Goal: Transaction & Acquisition: Book appointment/travel/reservation

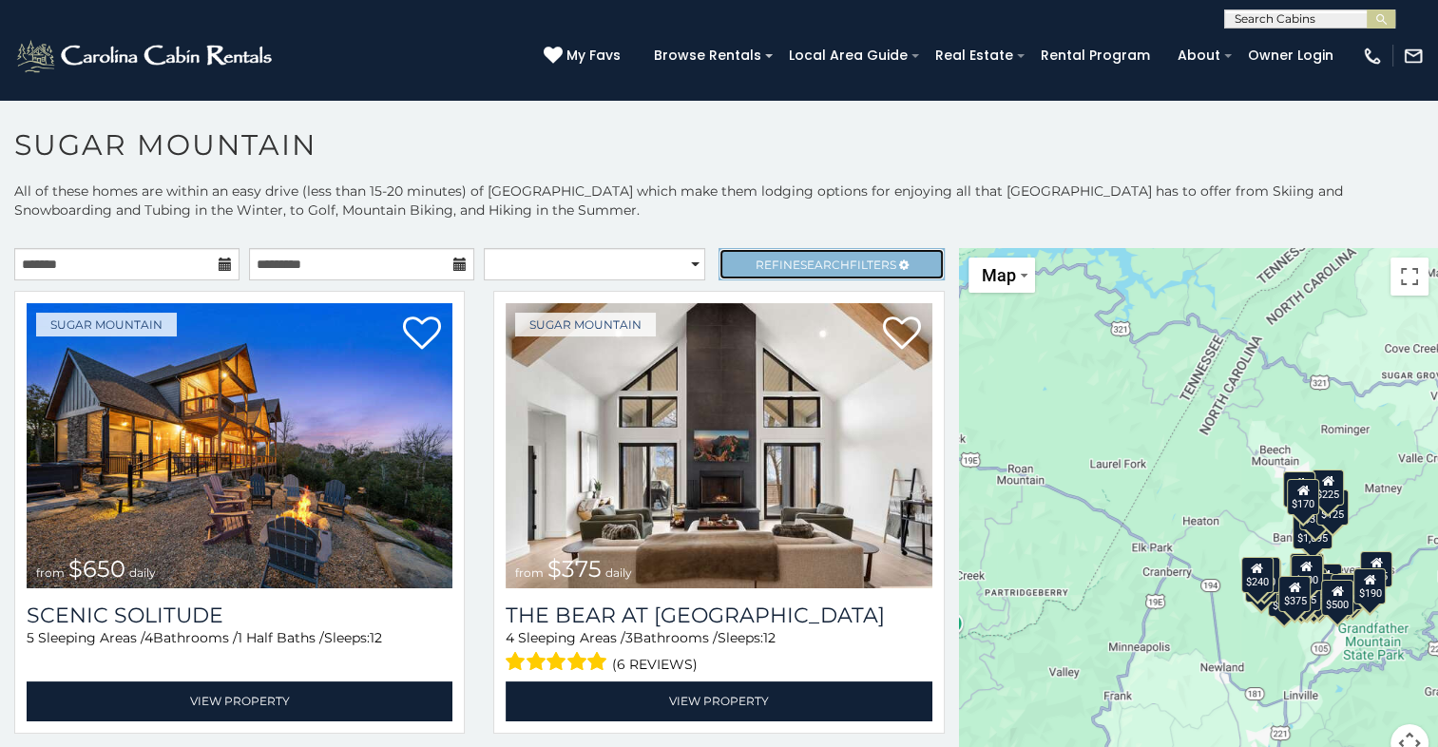
click at [845, 260] on span "Refine Search Filters" at bounding box center [826, 265] width 141 height 14
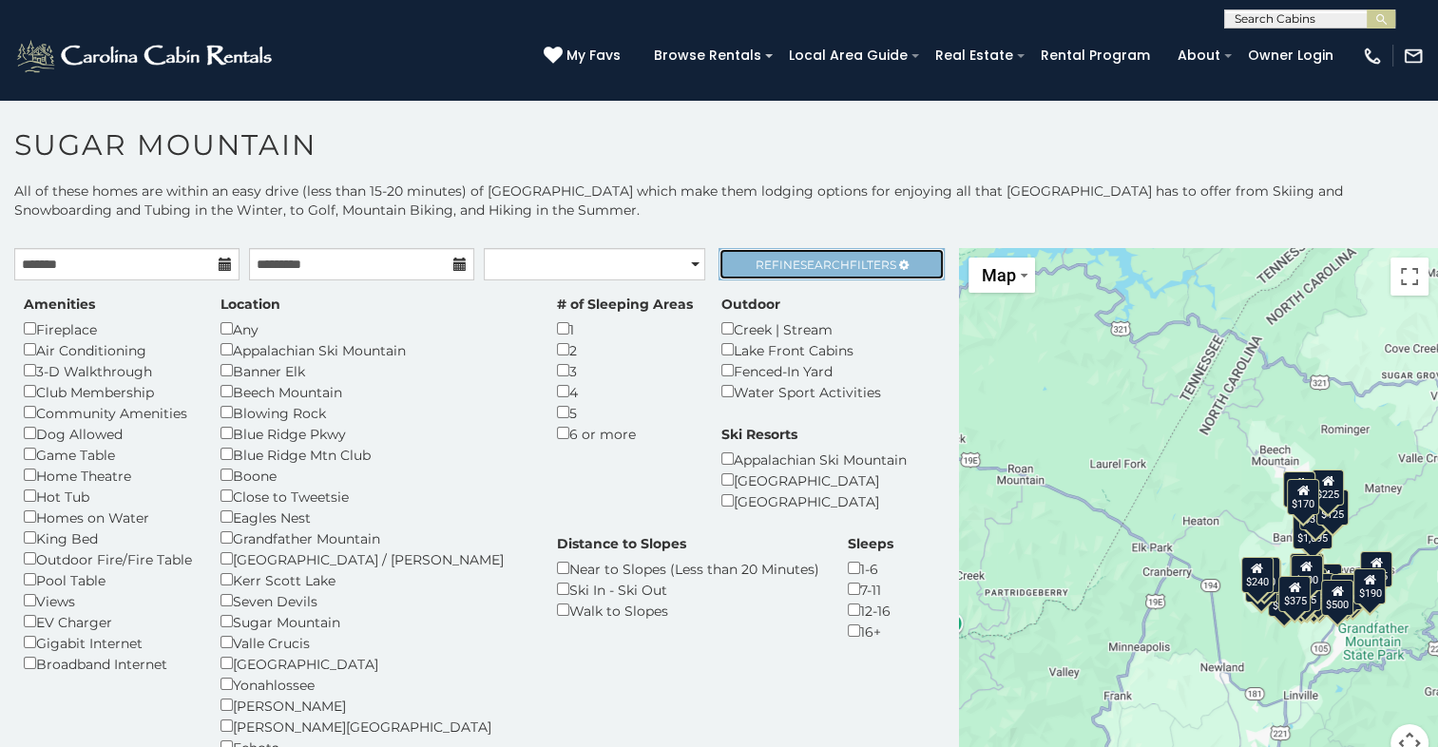
click at [845, 260] on span "Refine Search Filters" at bounding box center [826, 265] width 141 height 14
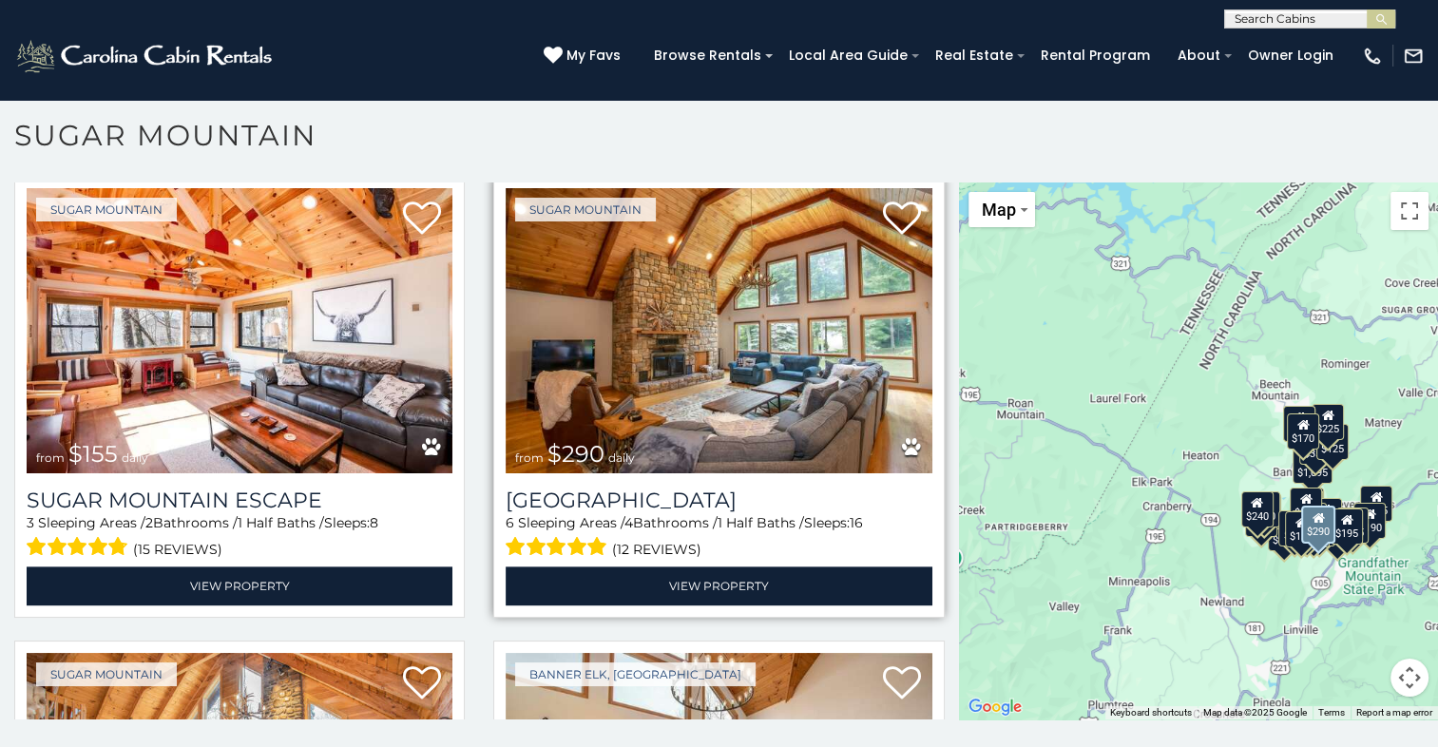
scroll to position [2281, 0]
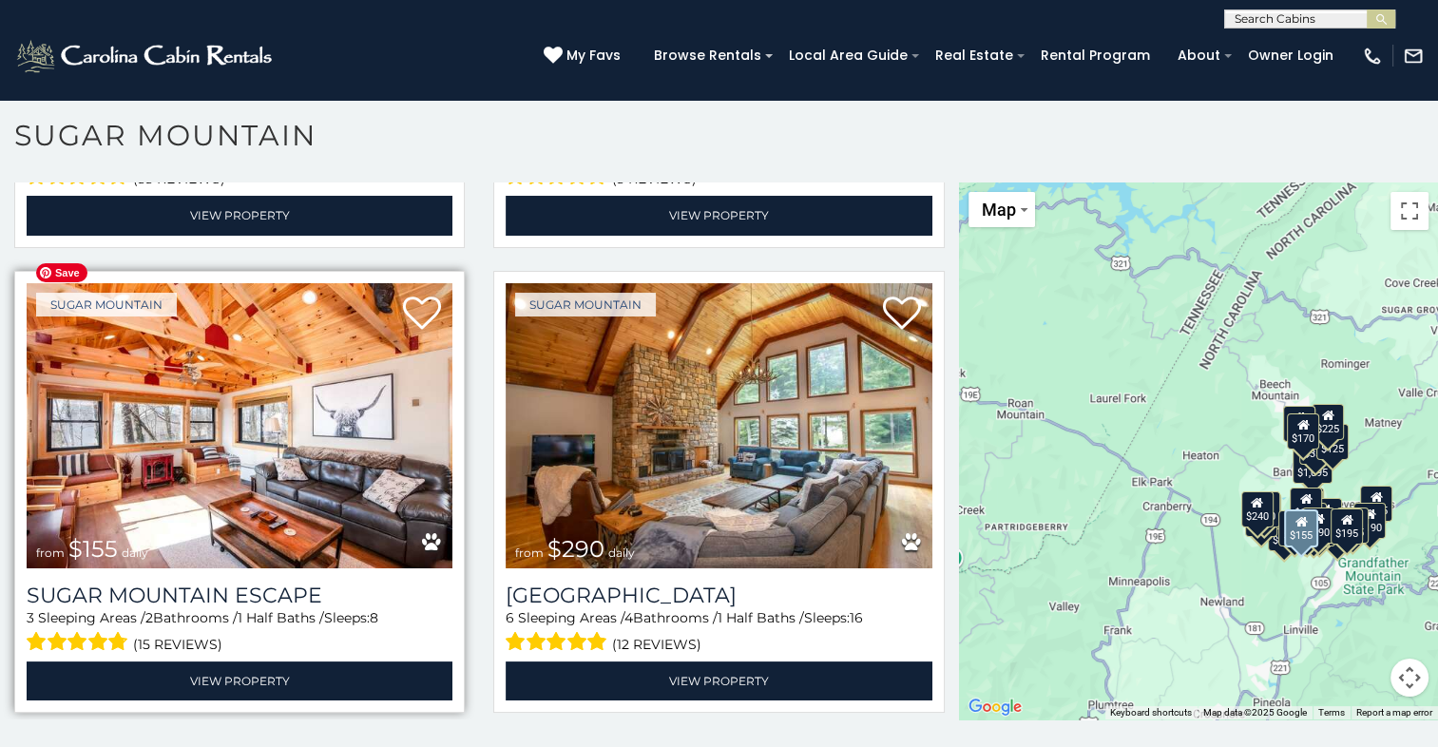
click at [238, 407] on img at bounding box center [240, 425] width 426 height 285
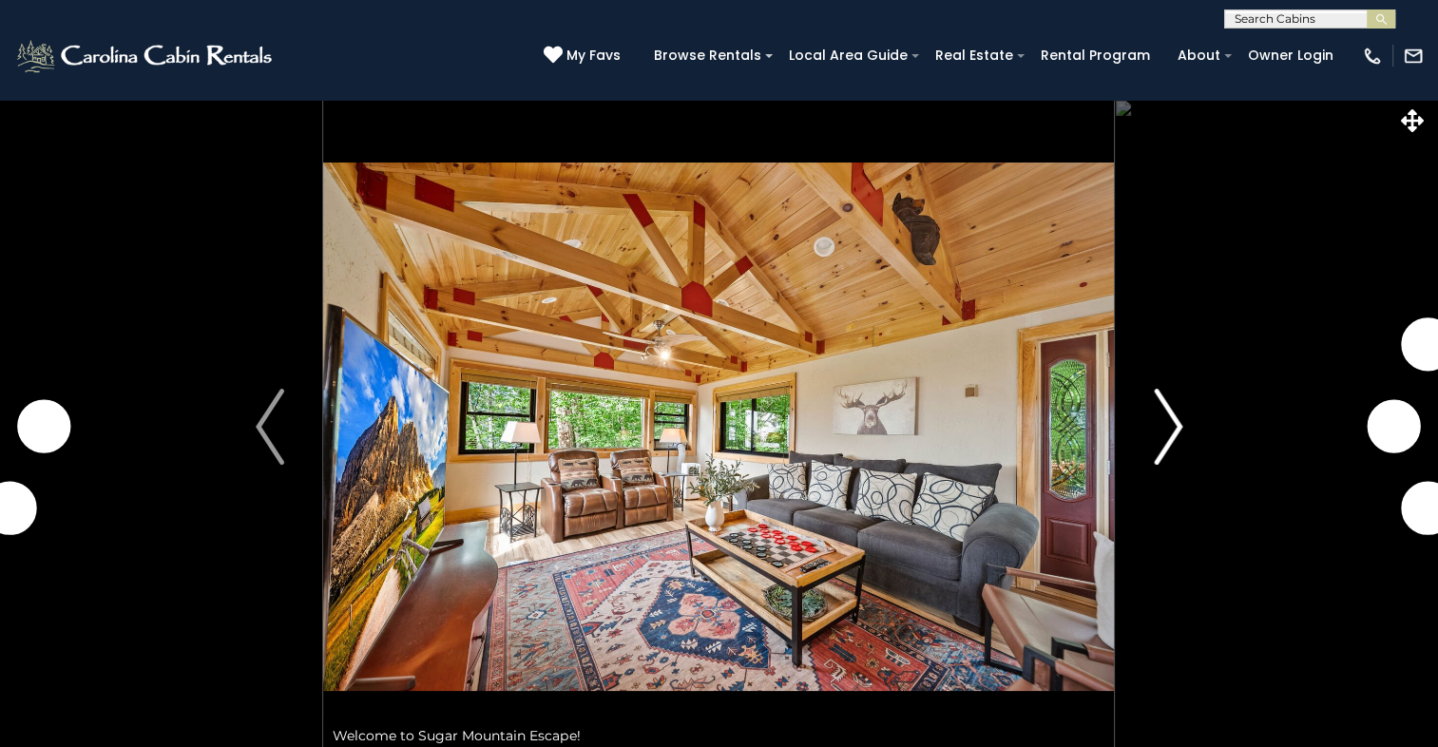
click at [1171, 419] on img "Next" at bounding box center [1168, 427] width 29 height 76
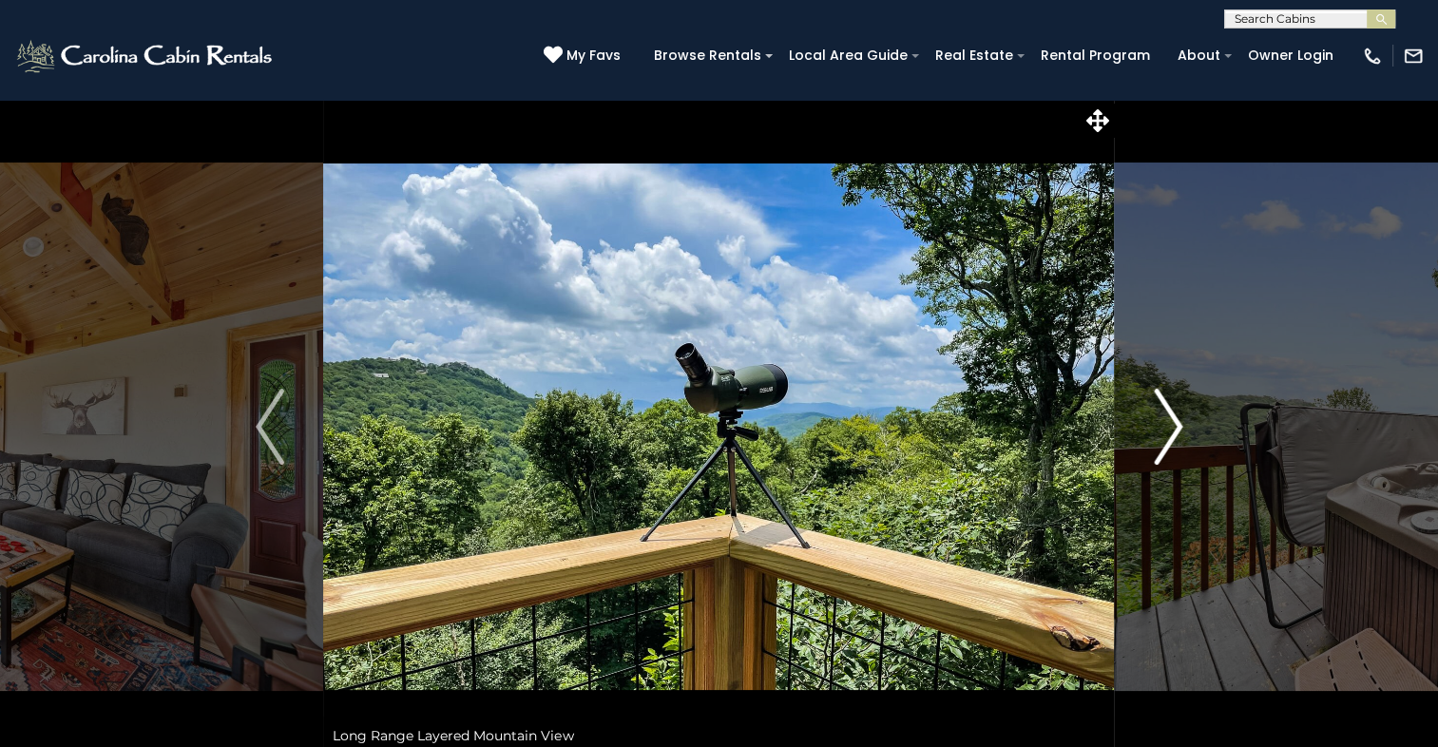
click at [1171, 419] on img "Next" at bounding box center [1168, 427] width 29 height 76
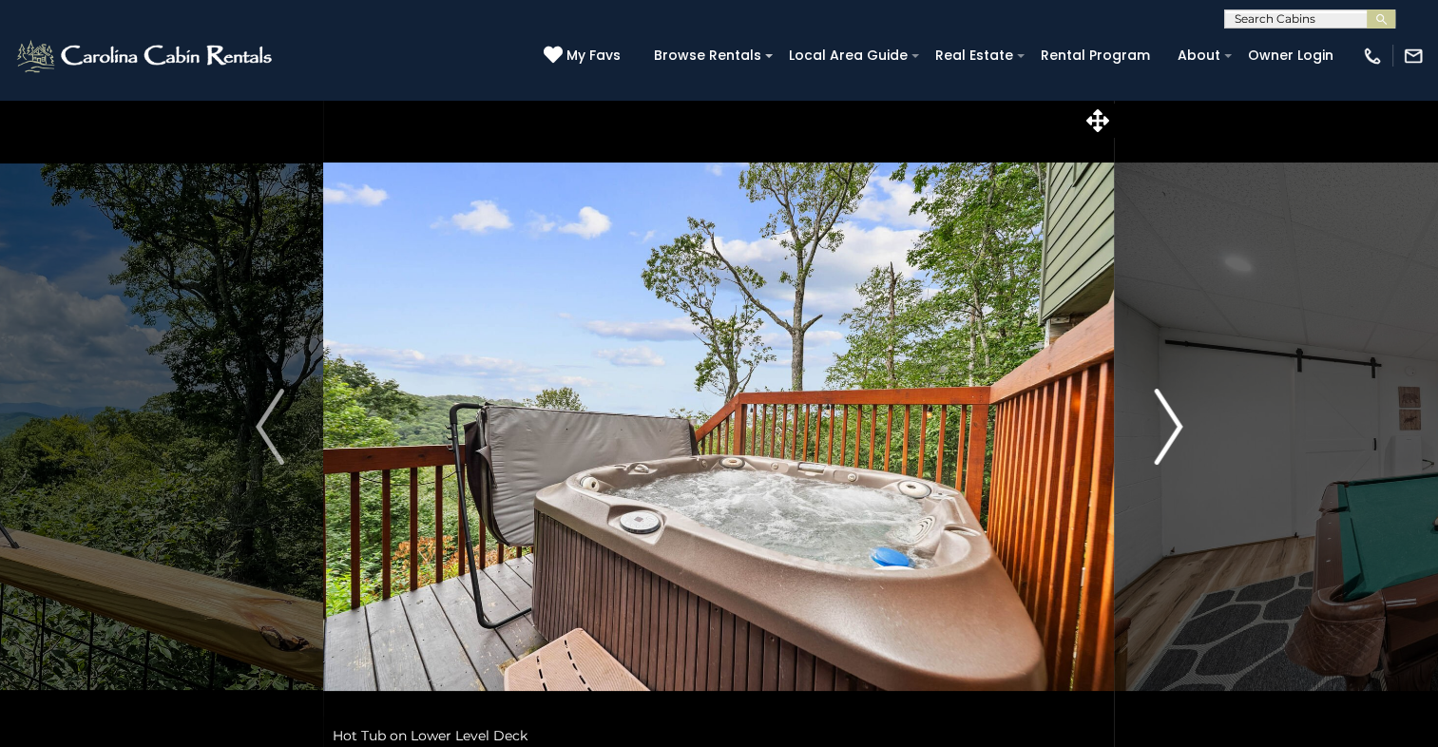
click at [1171, 419] on img "Next" at bounding box center [1168, 427] width 29 height 76
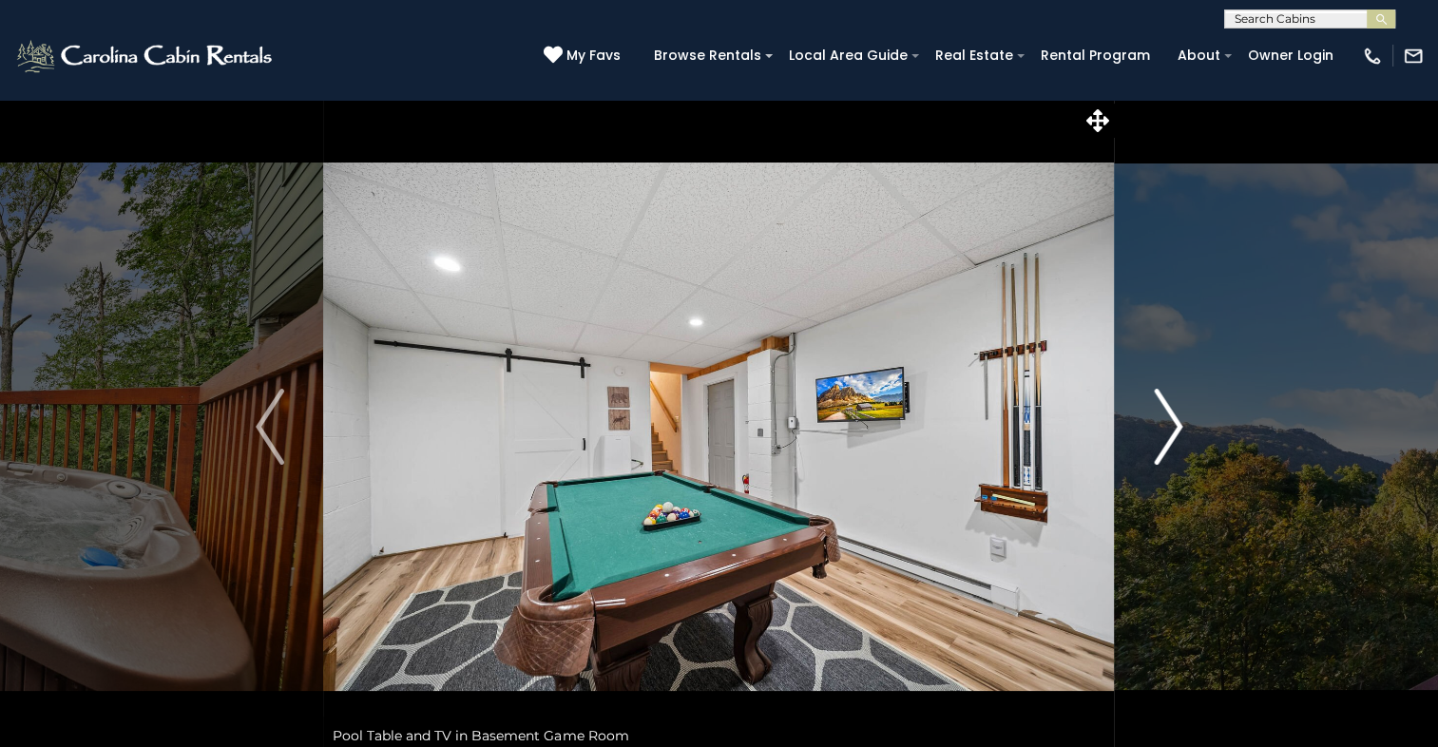
click at [1171, 419] on img "Next" at bounding box center [1168, 427] width 29 height 76
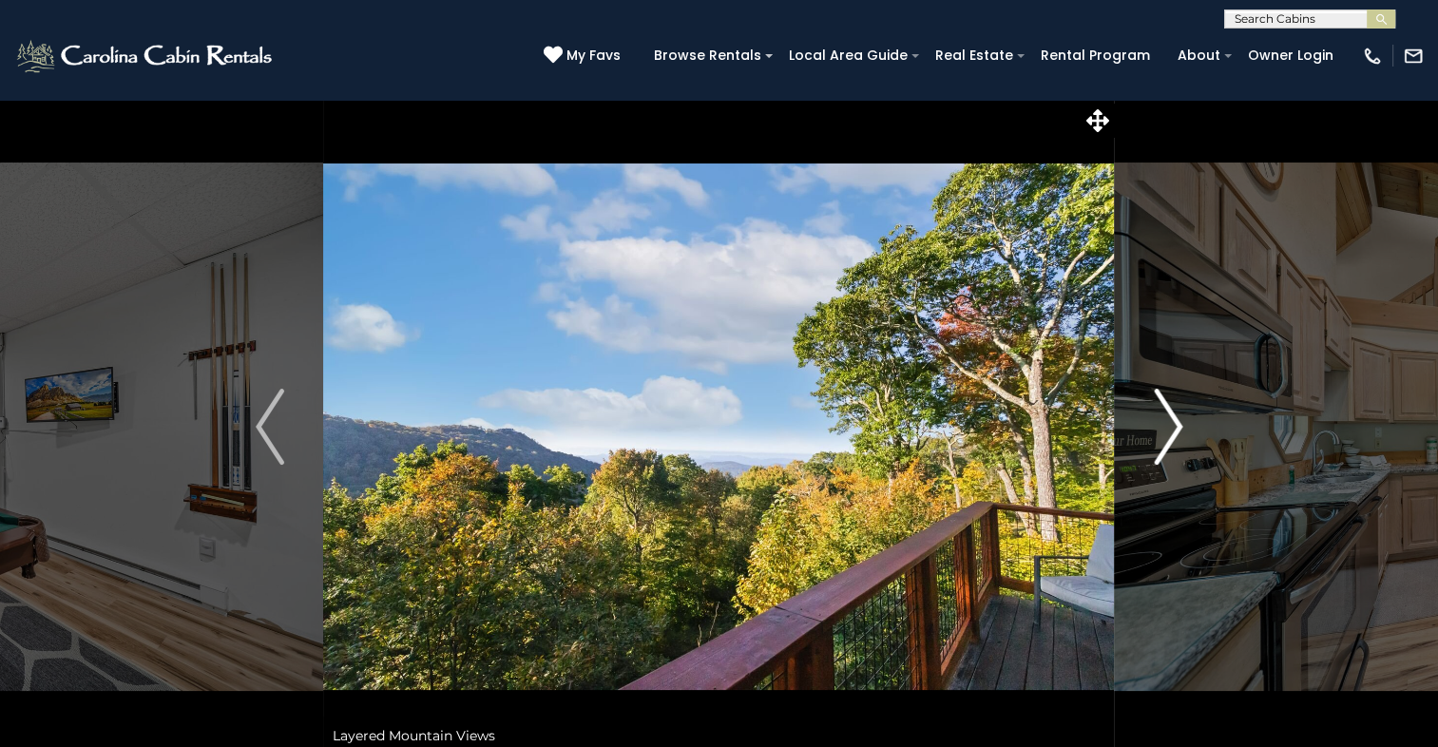
click at [1171, 419] on img "Next" at bounding box center [1168, 427] width 29 height 76
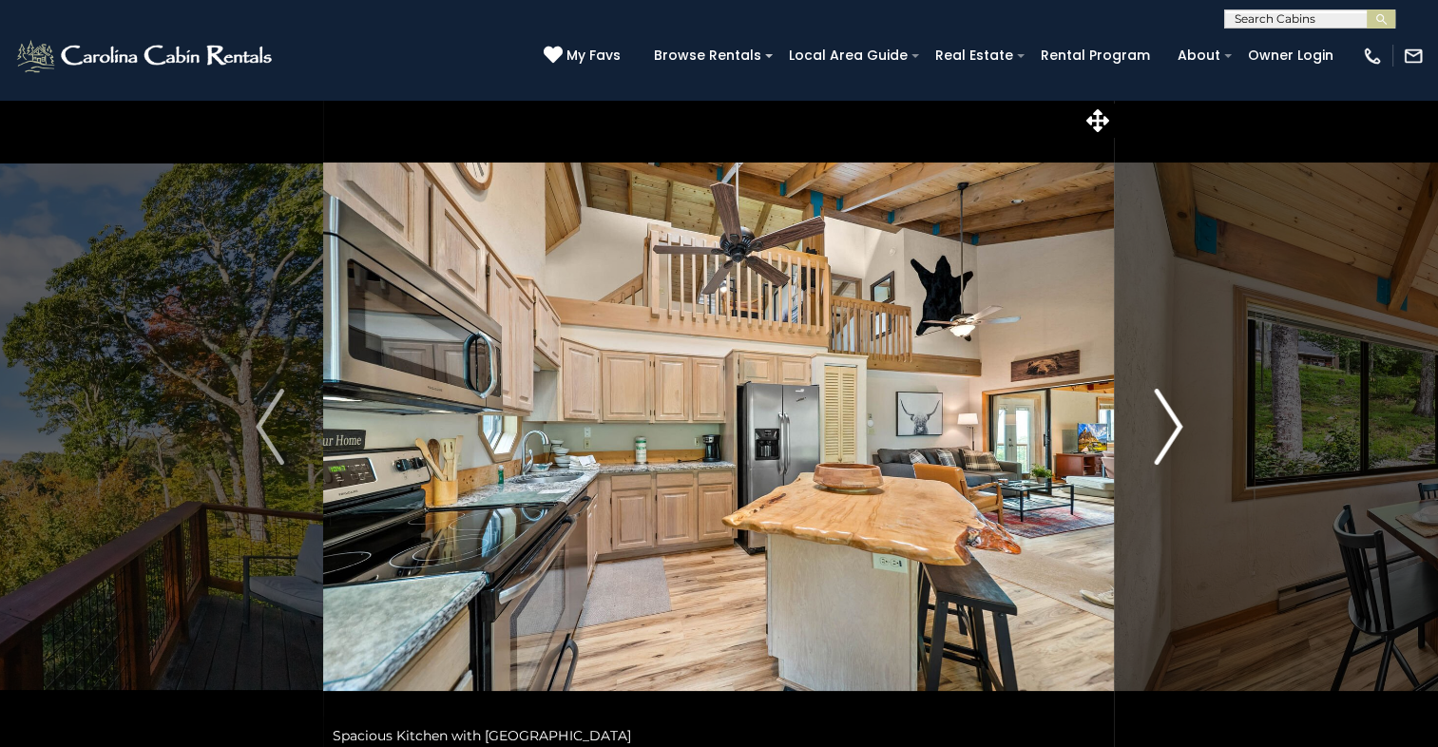
click at [1171, 419] on img "Next" at bounding box center [1168, 427] width 29 height 76
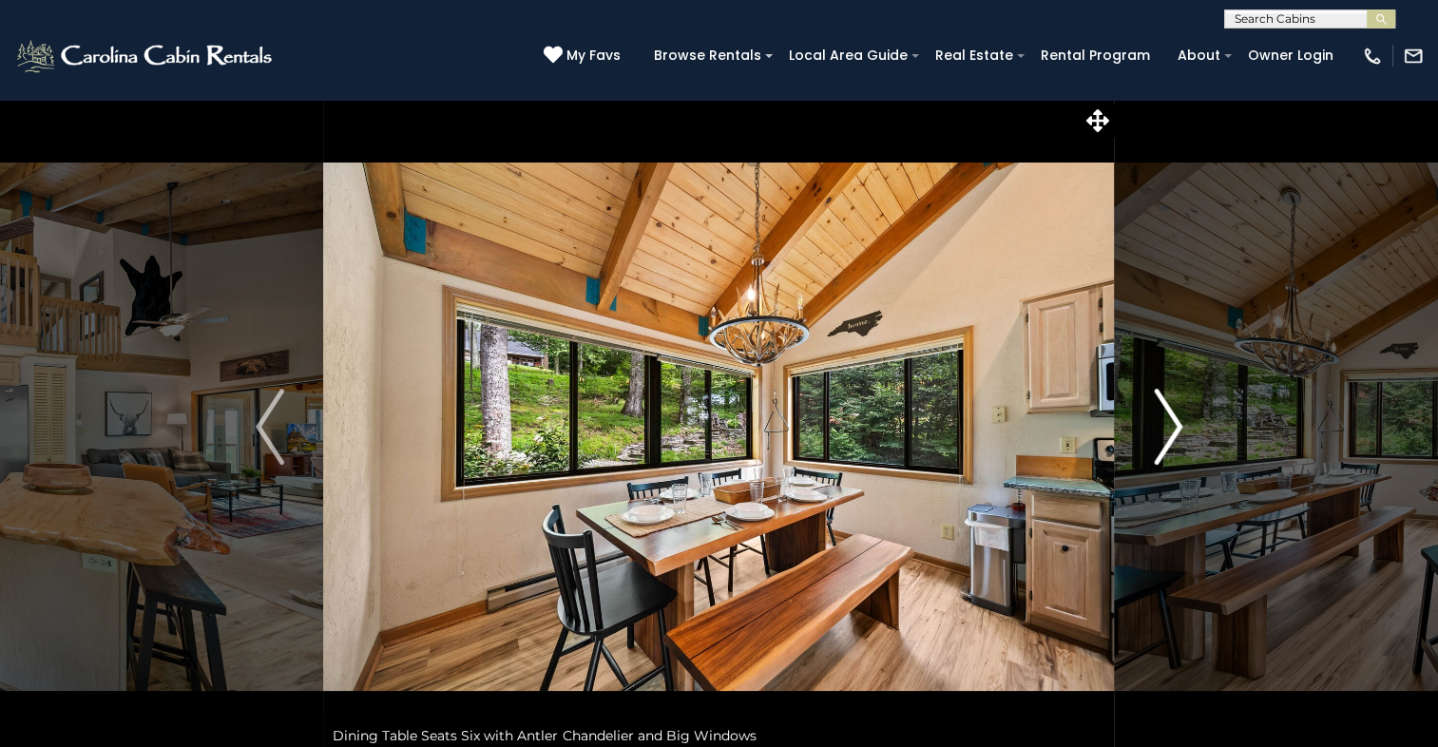
click at [1171, 419] on img "Next" at bounding box center [1168, 427] width 29 height 76
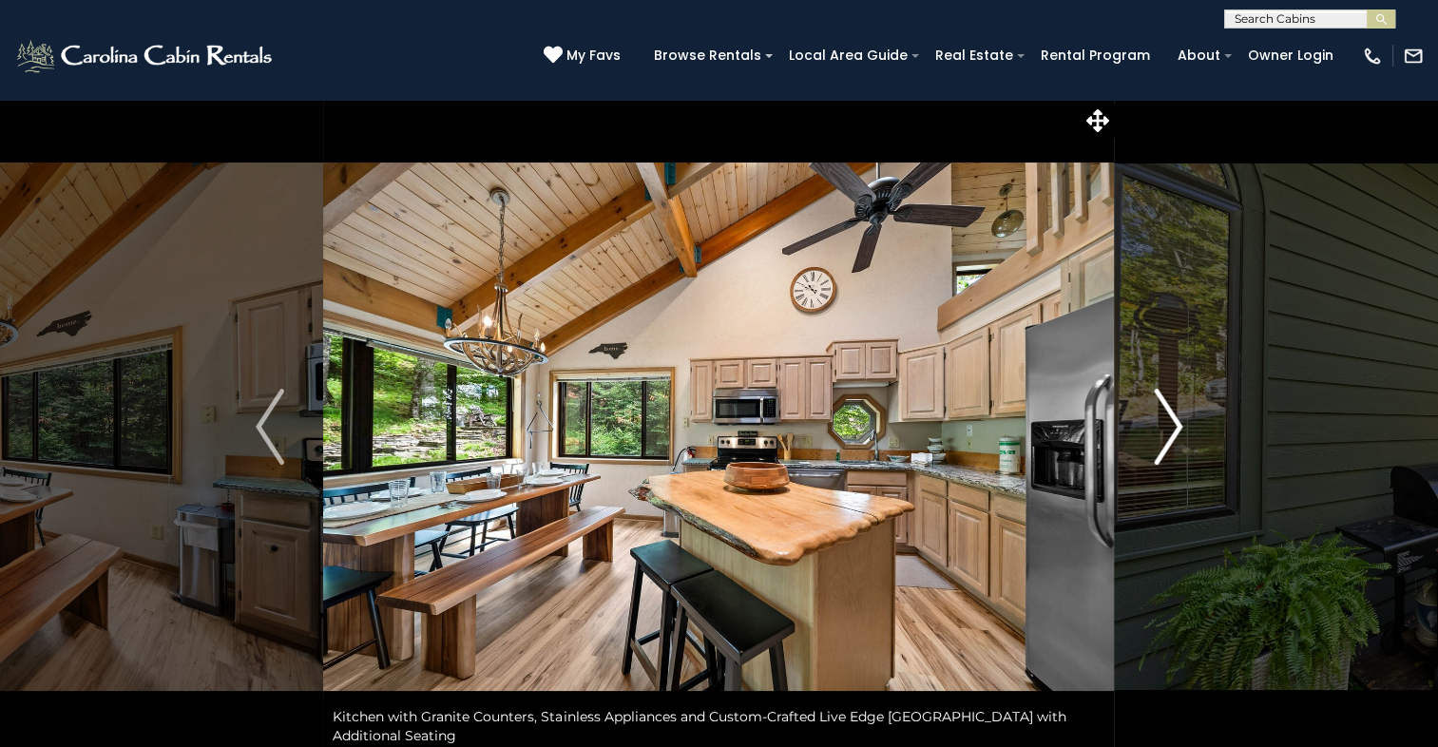
click at [1171, 419] on img "Next" at bounding box center [1168, 427] width 29 height 76
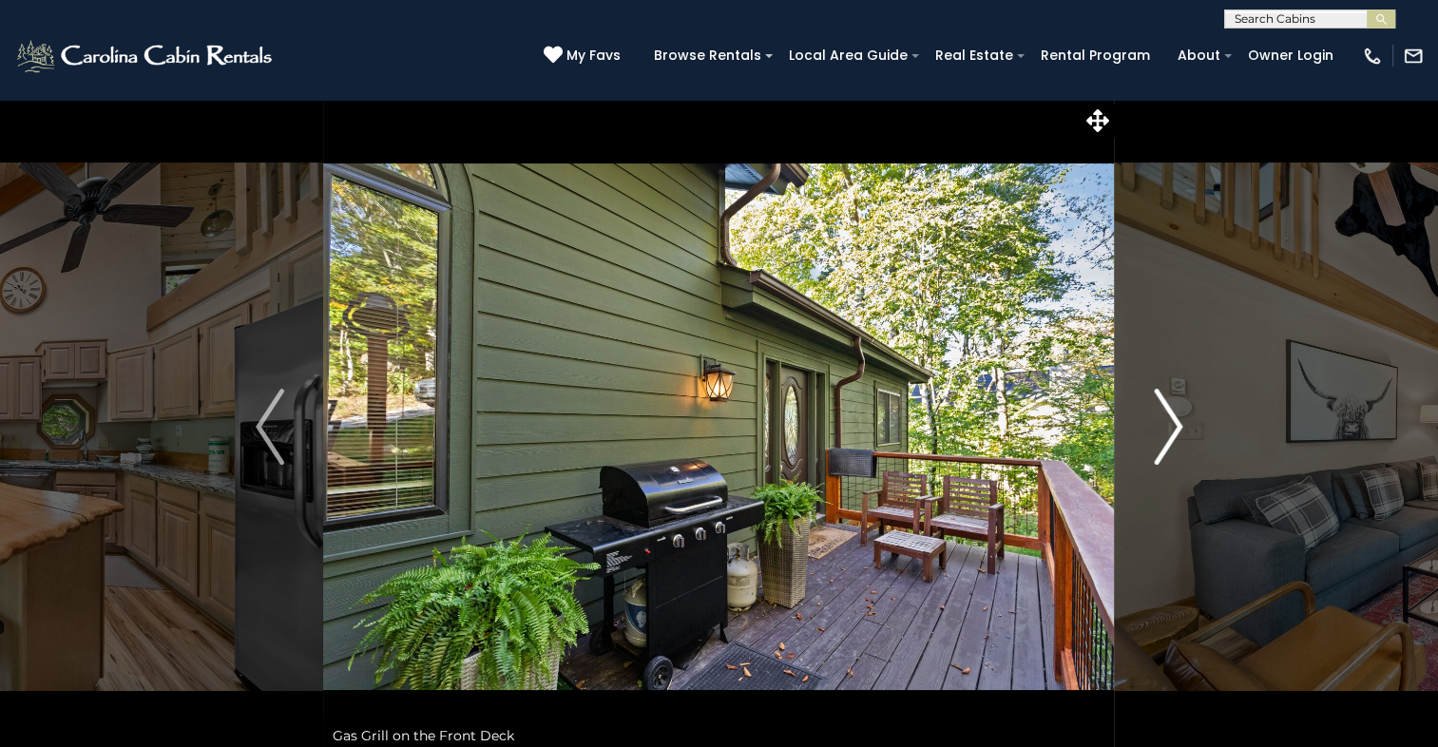
click at [1171, 419] on img "Next" at bounding box center [1168, 427] width 29 height 76
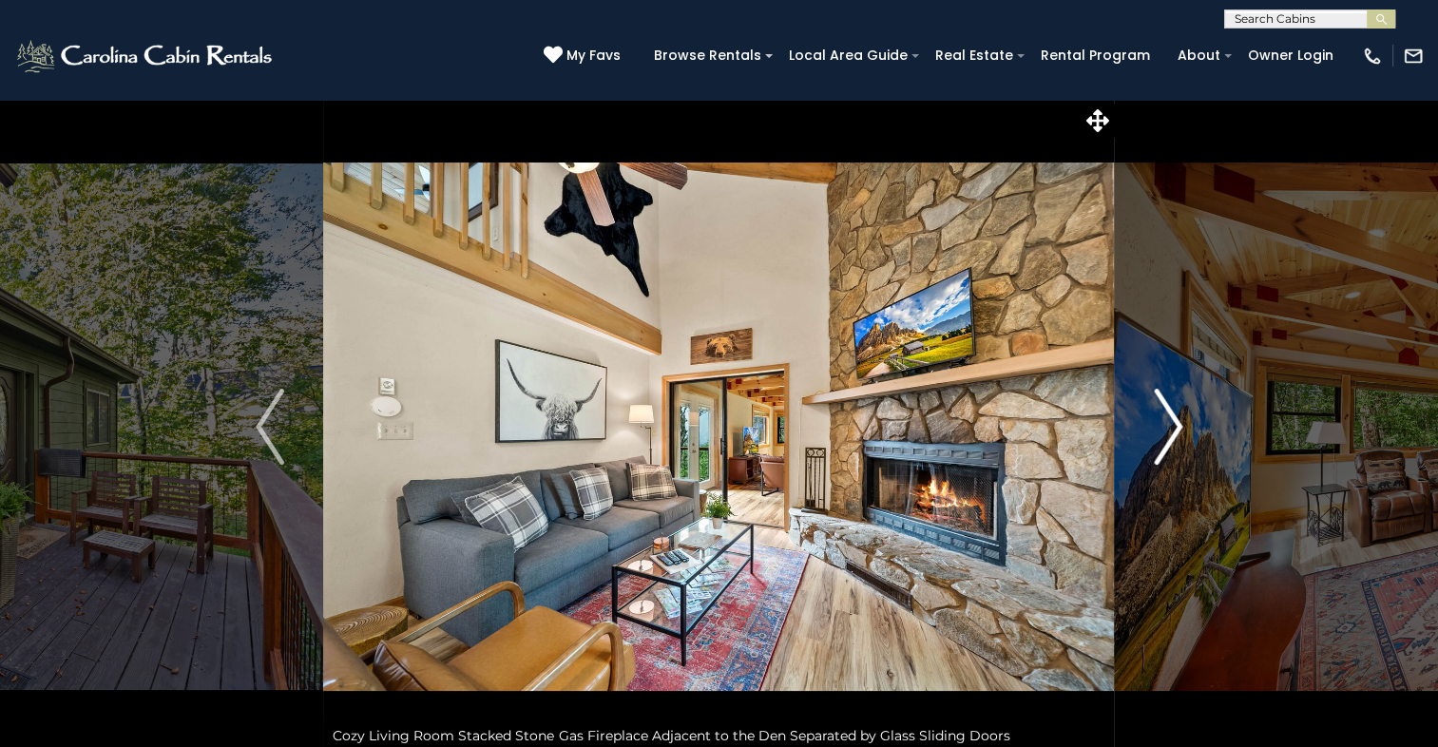
click at [1171, 419] on img "Next" at bounding box center [1168, 427] width 29 height 76
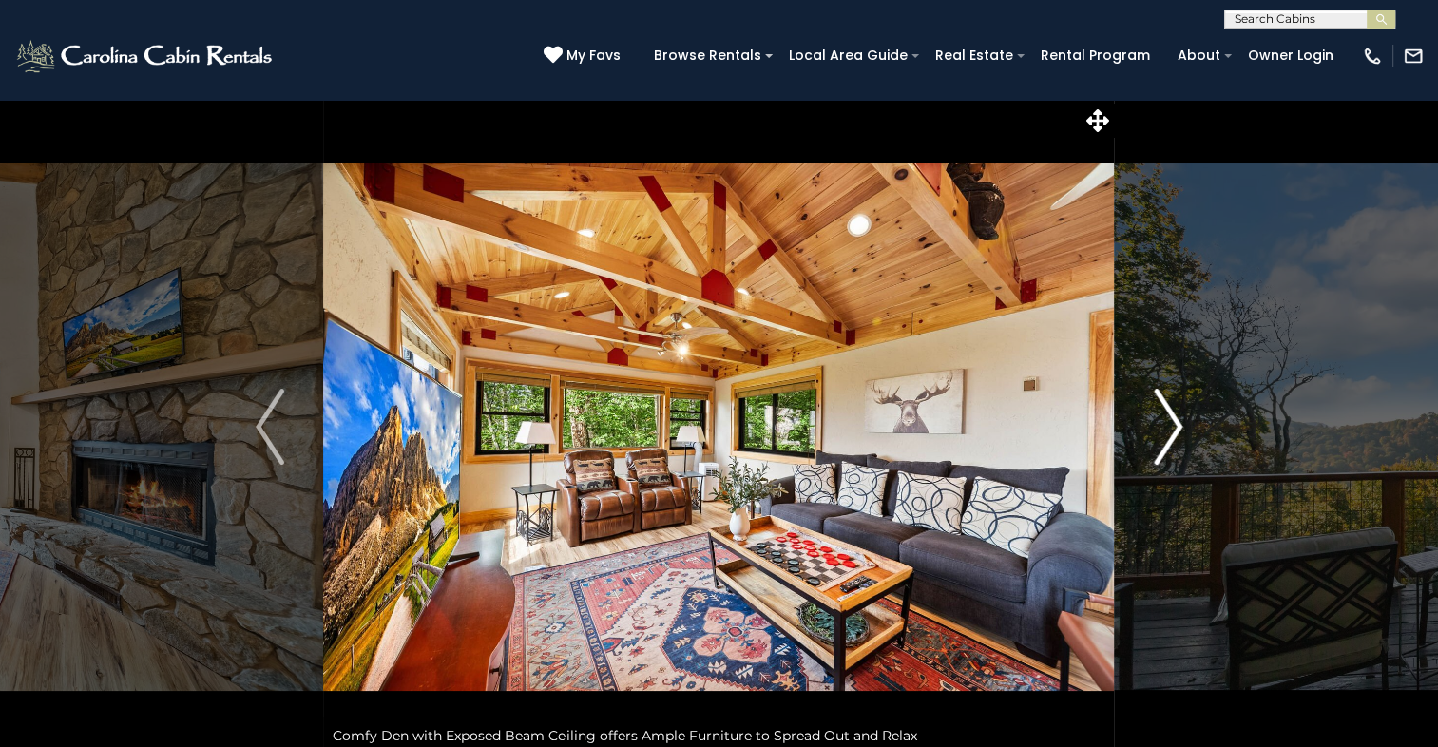
click at [1171, 419] on img "Next" at bounding box center [1168, 427] width 29 height 76
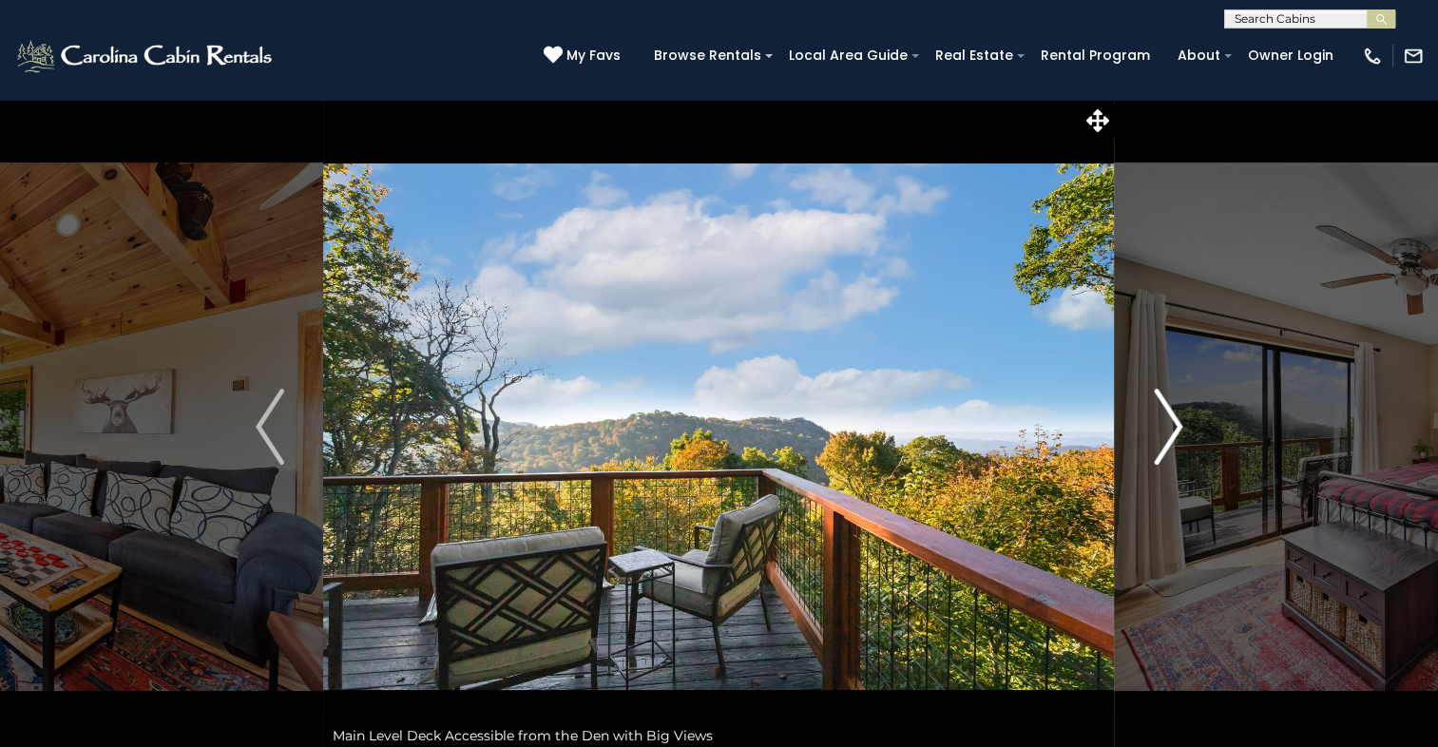
click at [1171, 419] on img "Next" at bounding box center [1168, 427] width 29 height 76
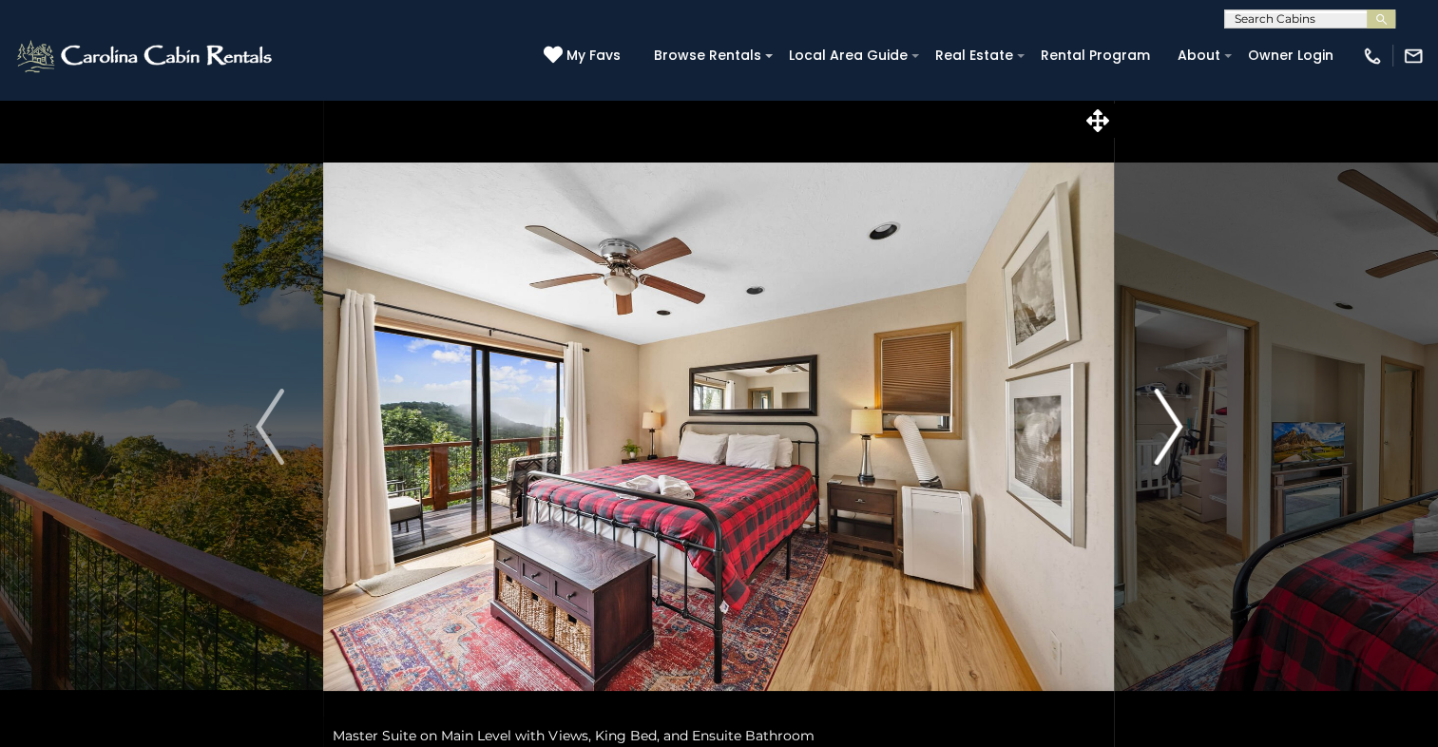
click at [1171, 419] on img "Next" at bounding box center [1168, 427] width 29 height 76
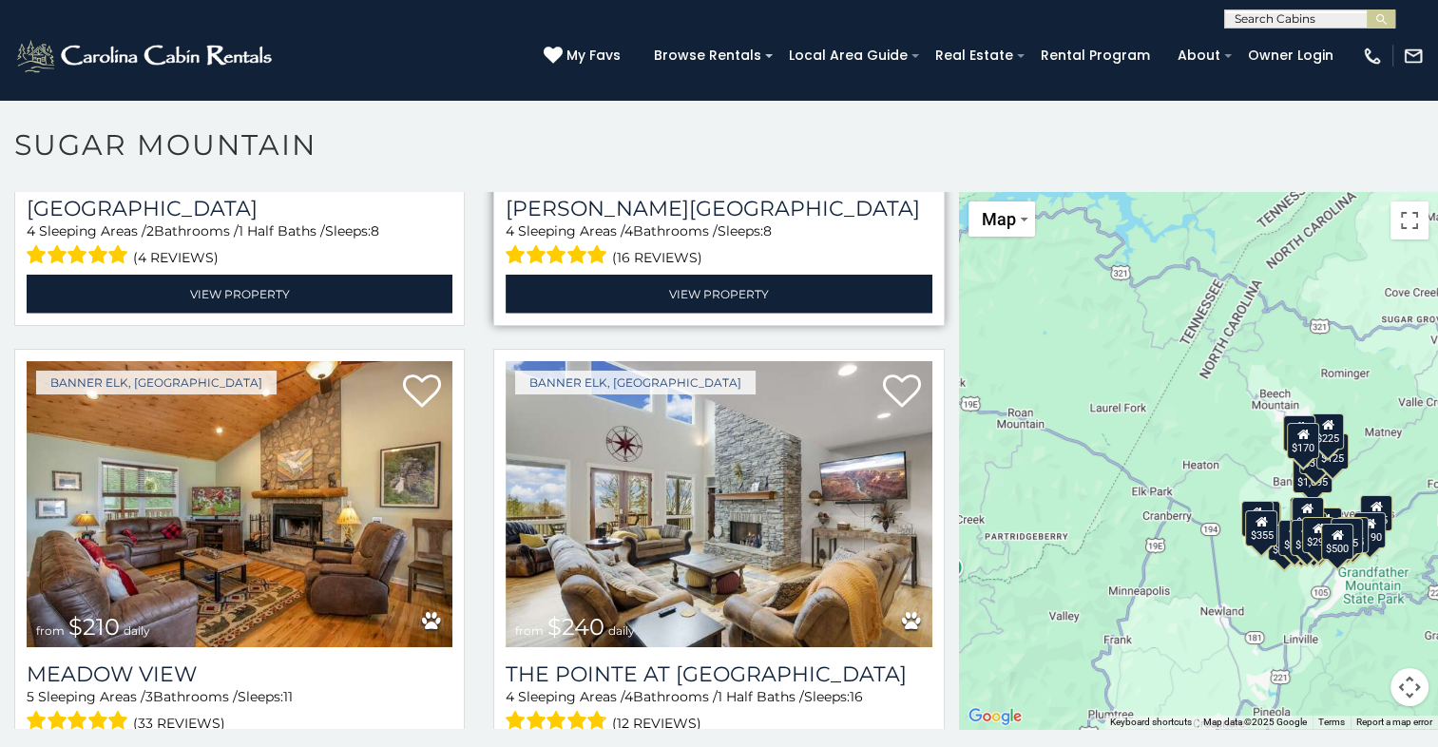
scroll to position [4657, 0]
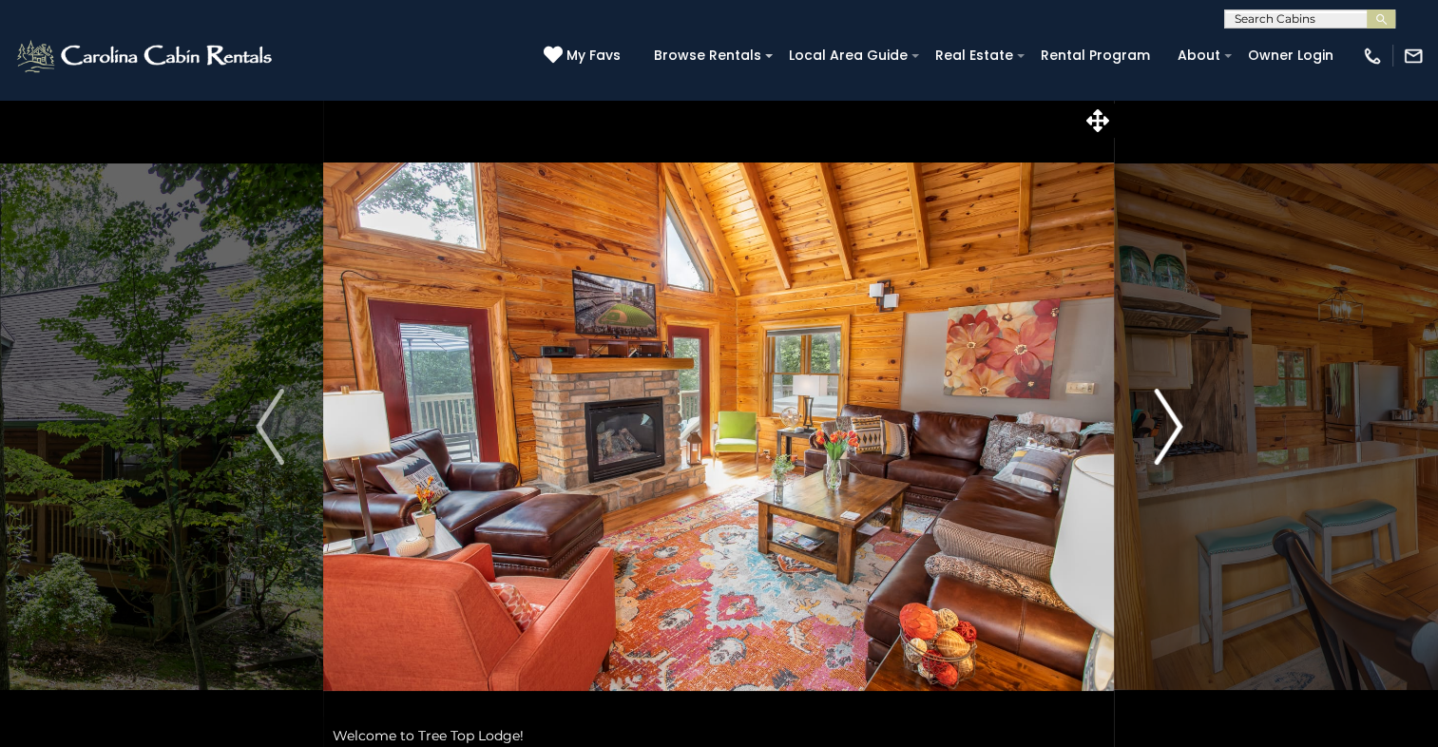
click at [1171, 430] on img "Next" at bounding box center [1168, 427] width 29 height 76
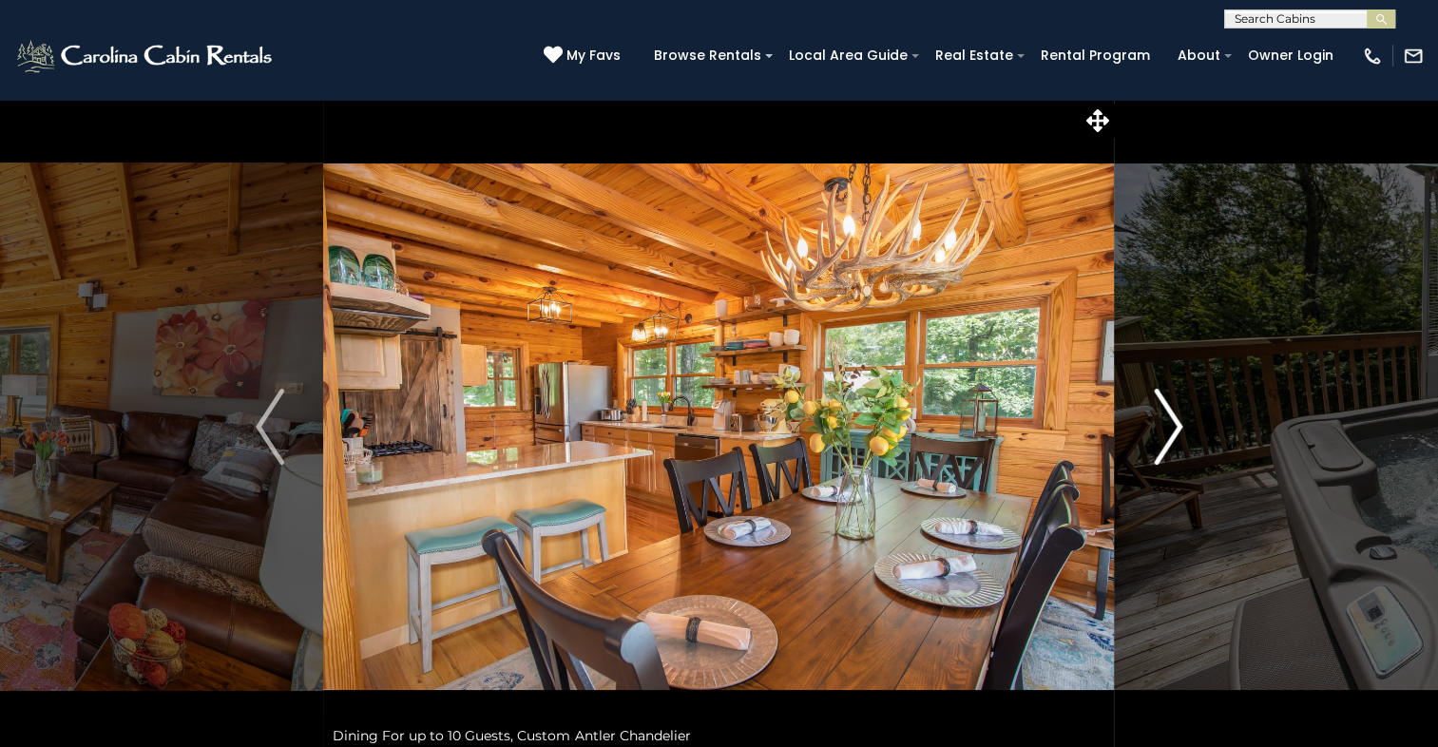
click at [1171, 430] on img "Next" at bounding box center [1168, 427] width 29 height 76
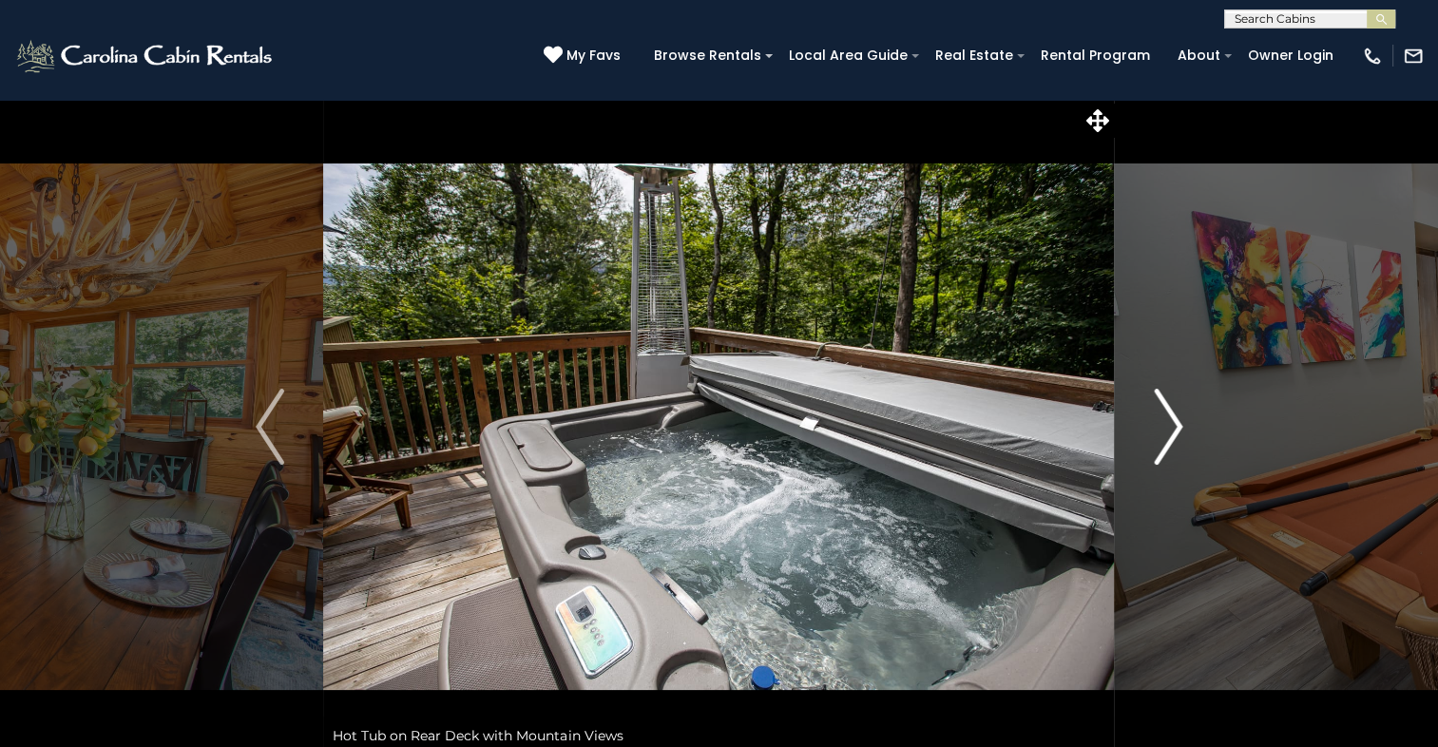
click at [1171, 430] on img "Next" at bounding box center [1168, 427] width 29 height 76
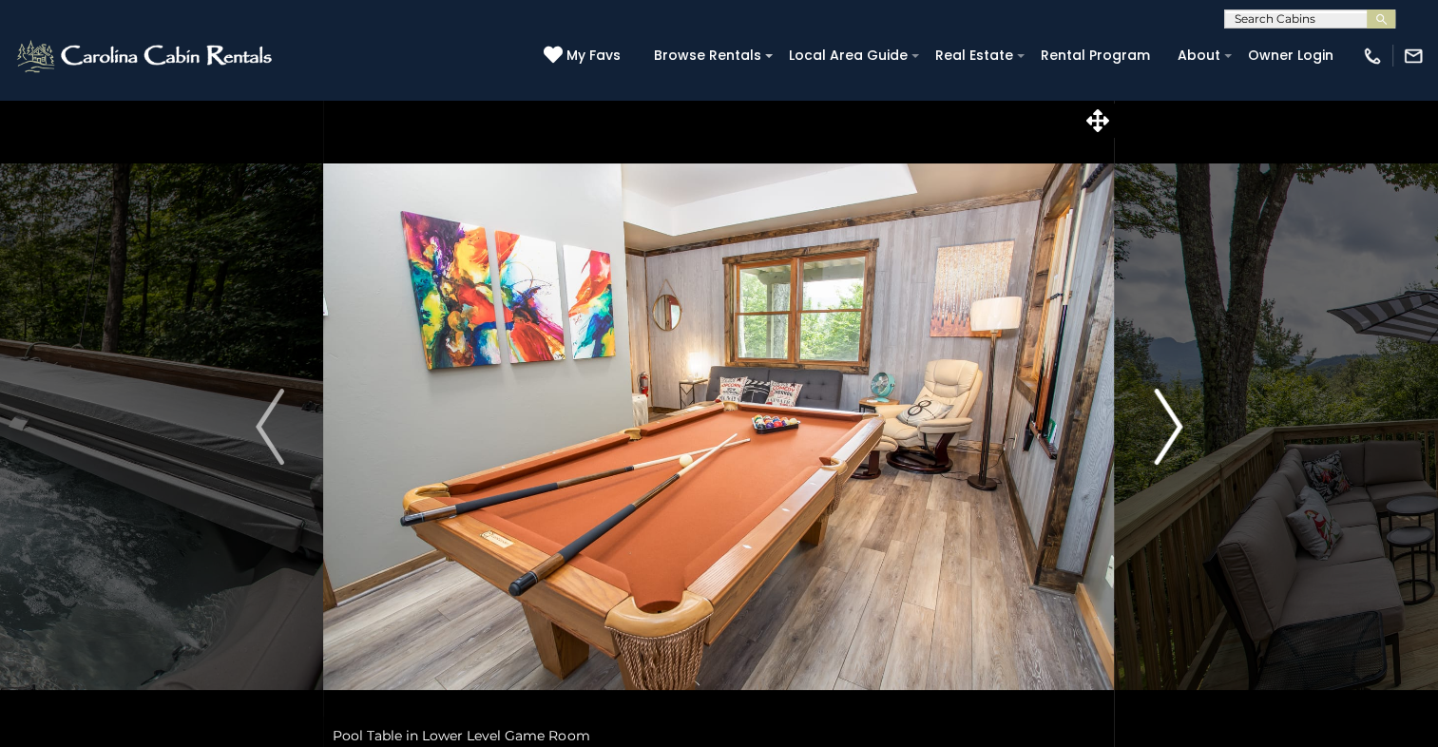
click at [1171, 430] on img "Next" at bounding box center [1168, 427] width 29 height 76
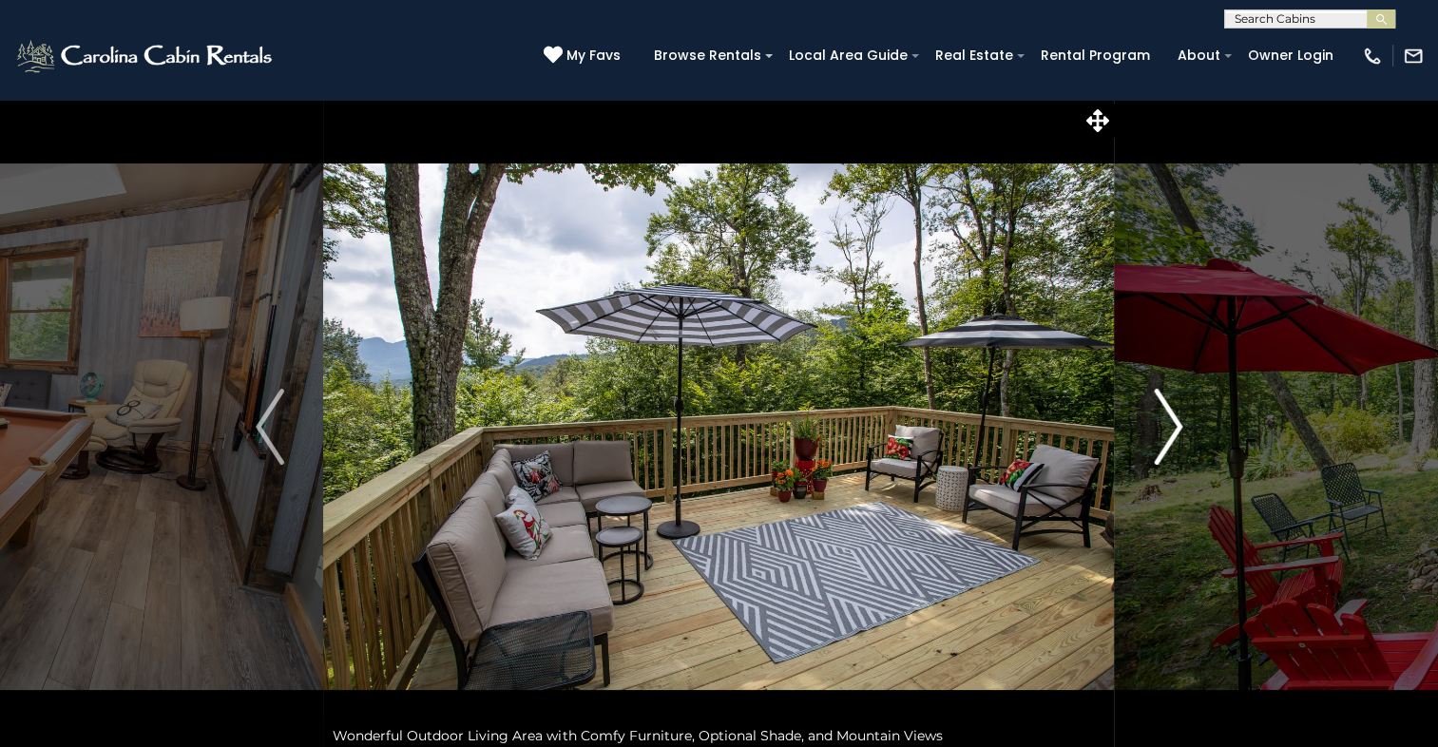
click at [1171, 430] on img "Next" at bounding box center [1168, 427] width 29 height 76
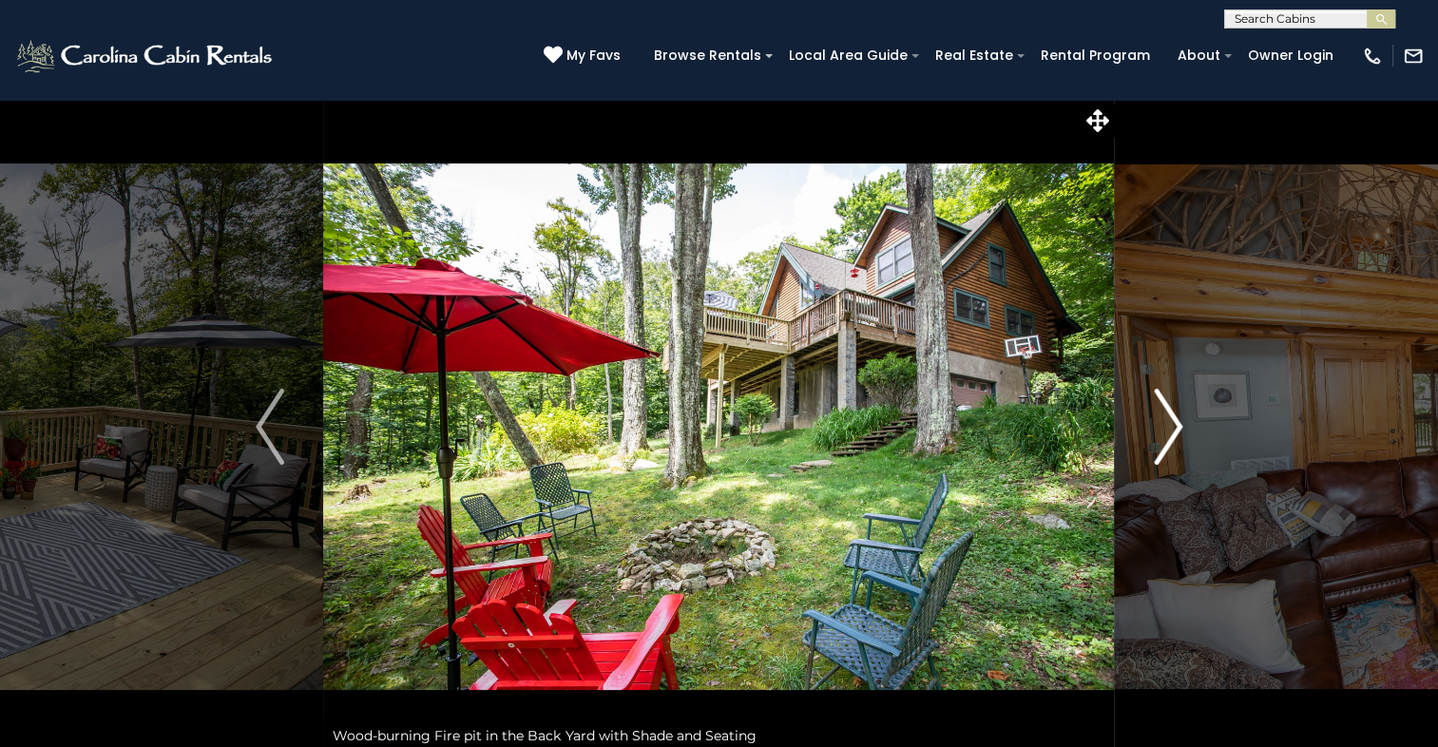
click at [1171, 430] on img "Next" at bounding box center [1168, 427] width 29 height 76
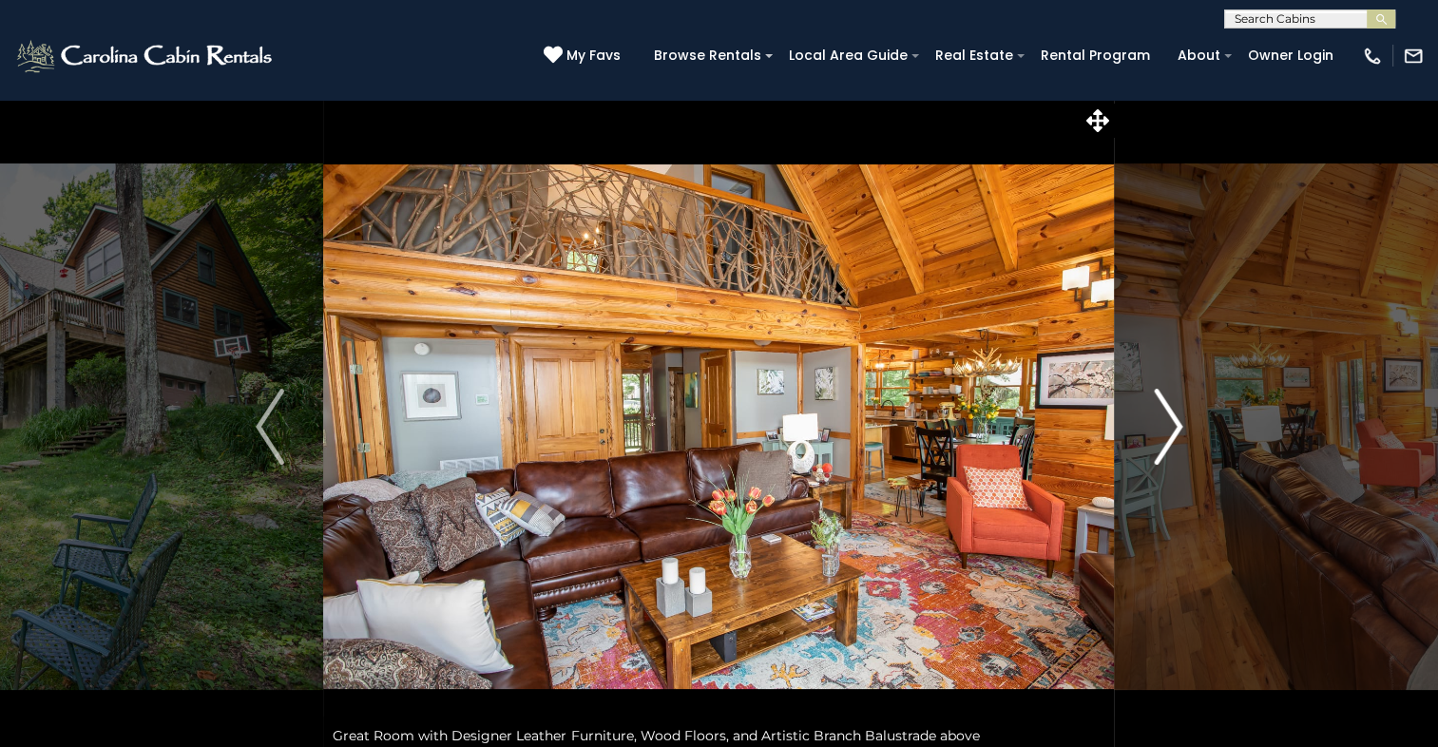
click at [1171, 430] on img "Next" at bounding box center [1168, 427] width 29 height 76
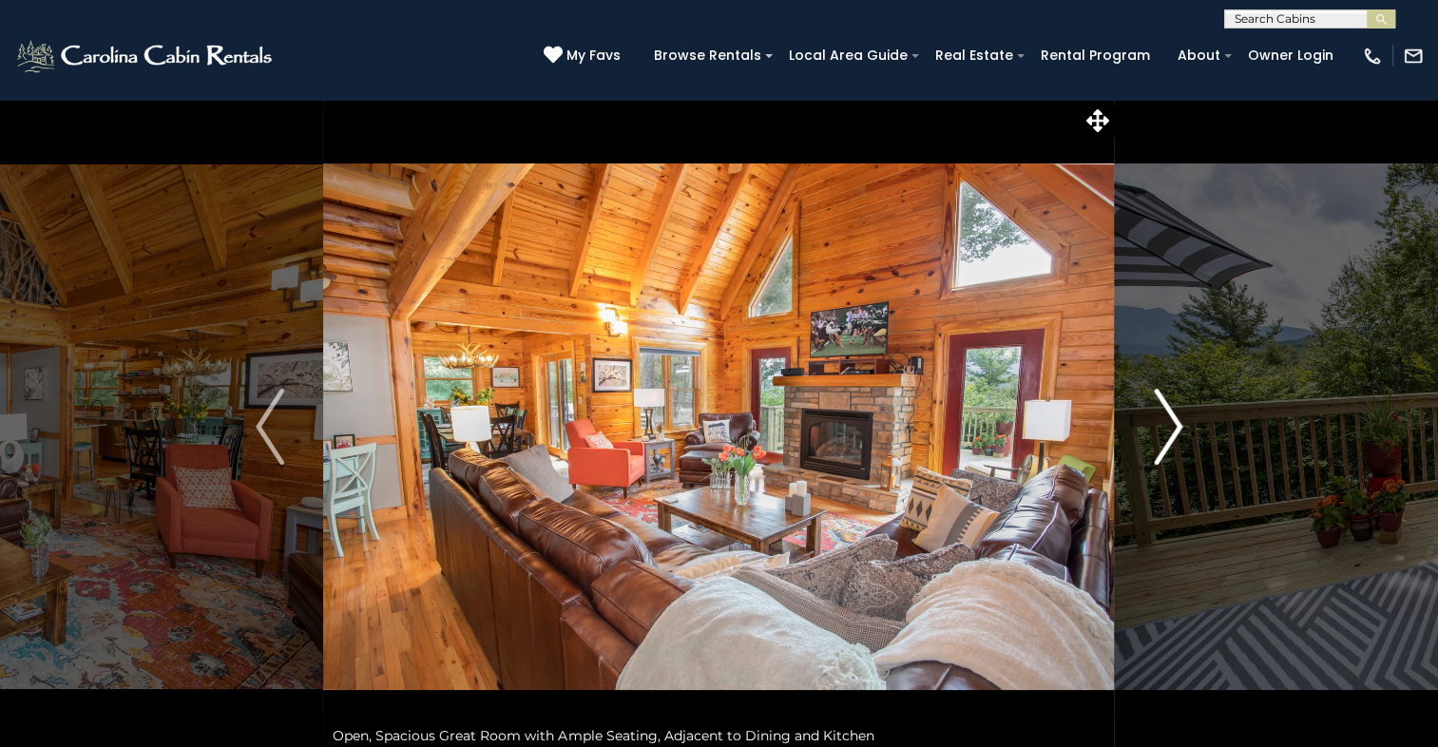
click at [1171, 430] on img "Next" at bounding box center [1168, 427] width 29 height 76
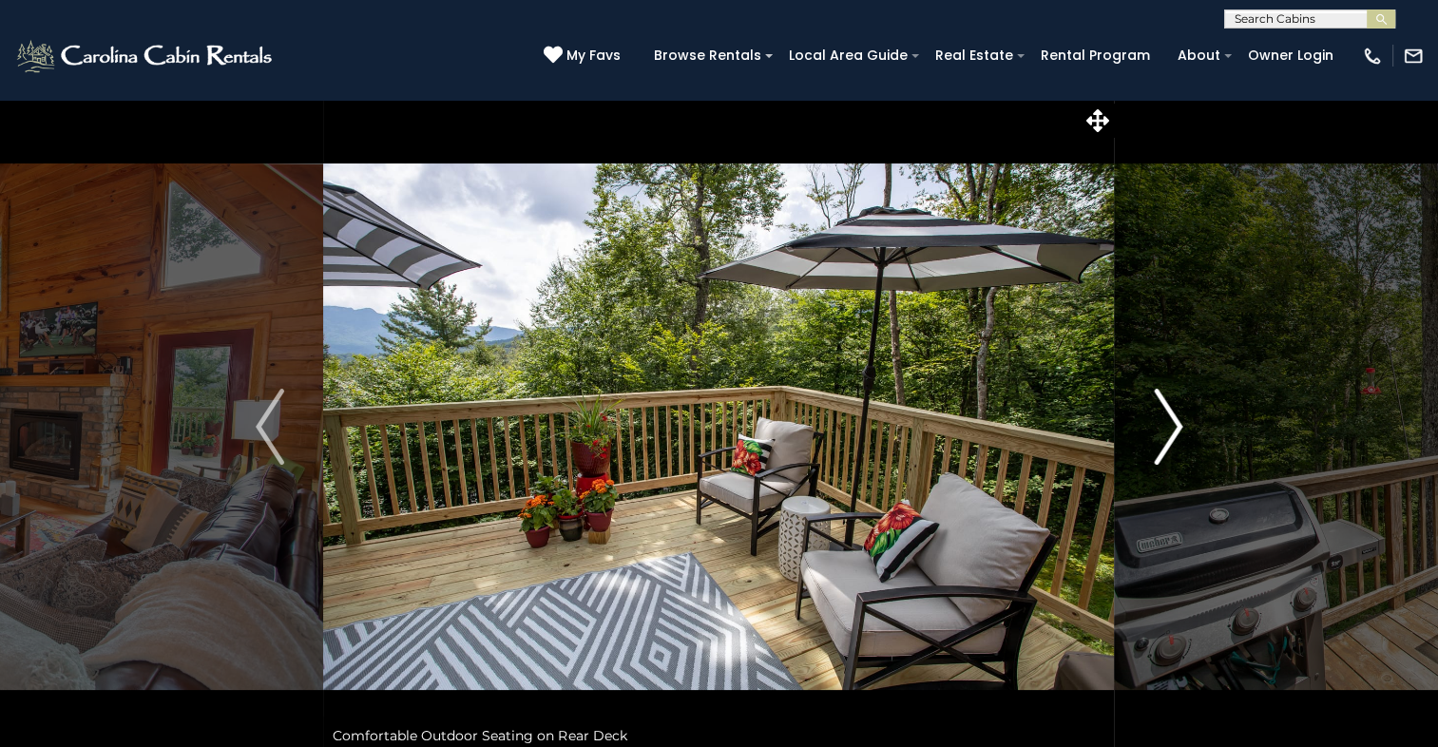
click at [1171, 432] on img "Next" at bounding box center [1168, 427] width 29 height 76
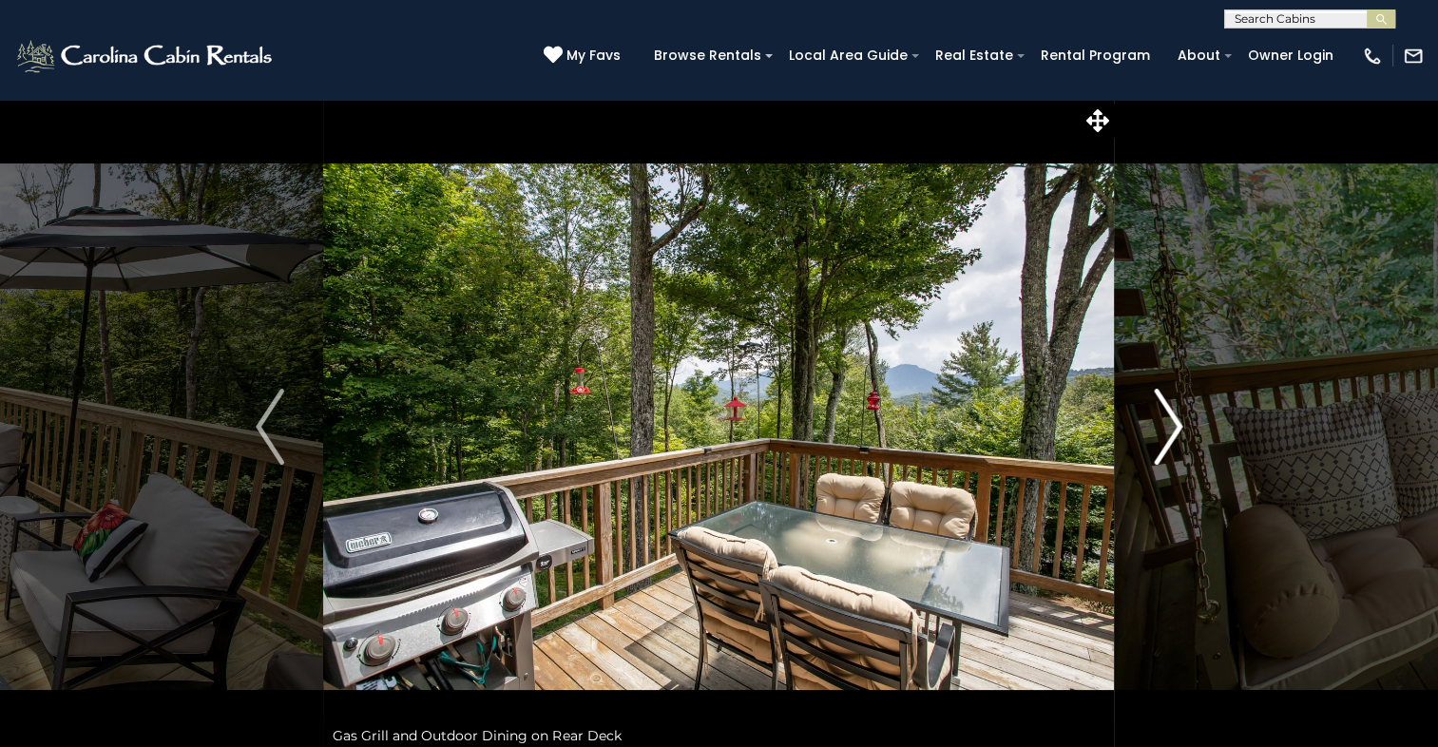
click at [1171, 432] on img "Next" at bounding box center [1168, 427] width 29 height 76
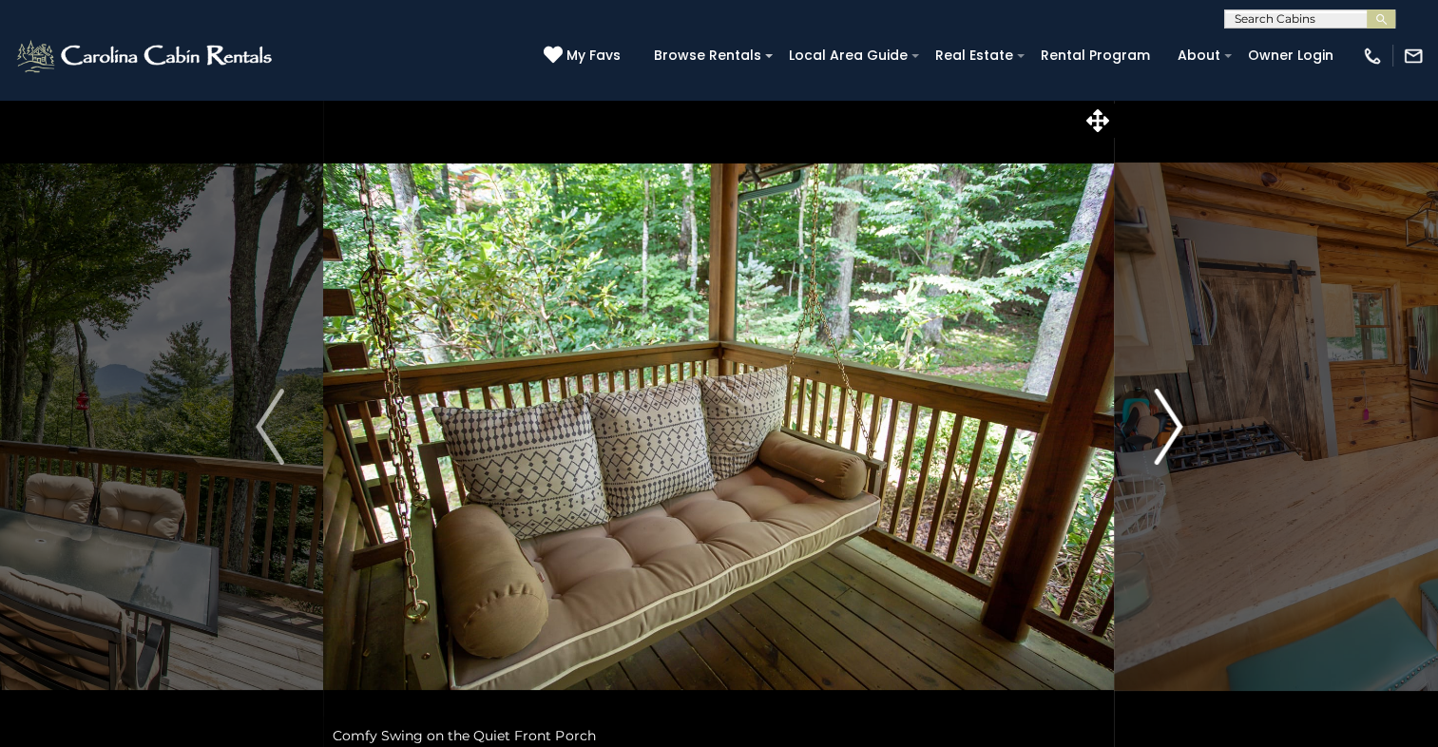
click at [1171, 432] on img "Next" at bounding box center [1168, 427] width 29 height 76
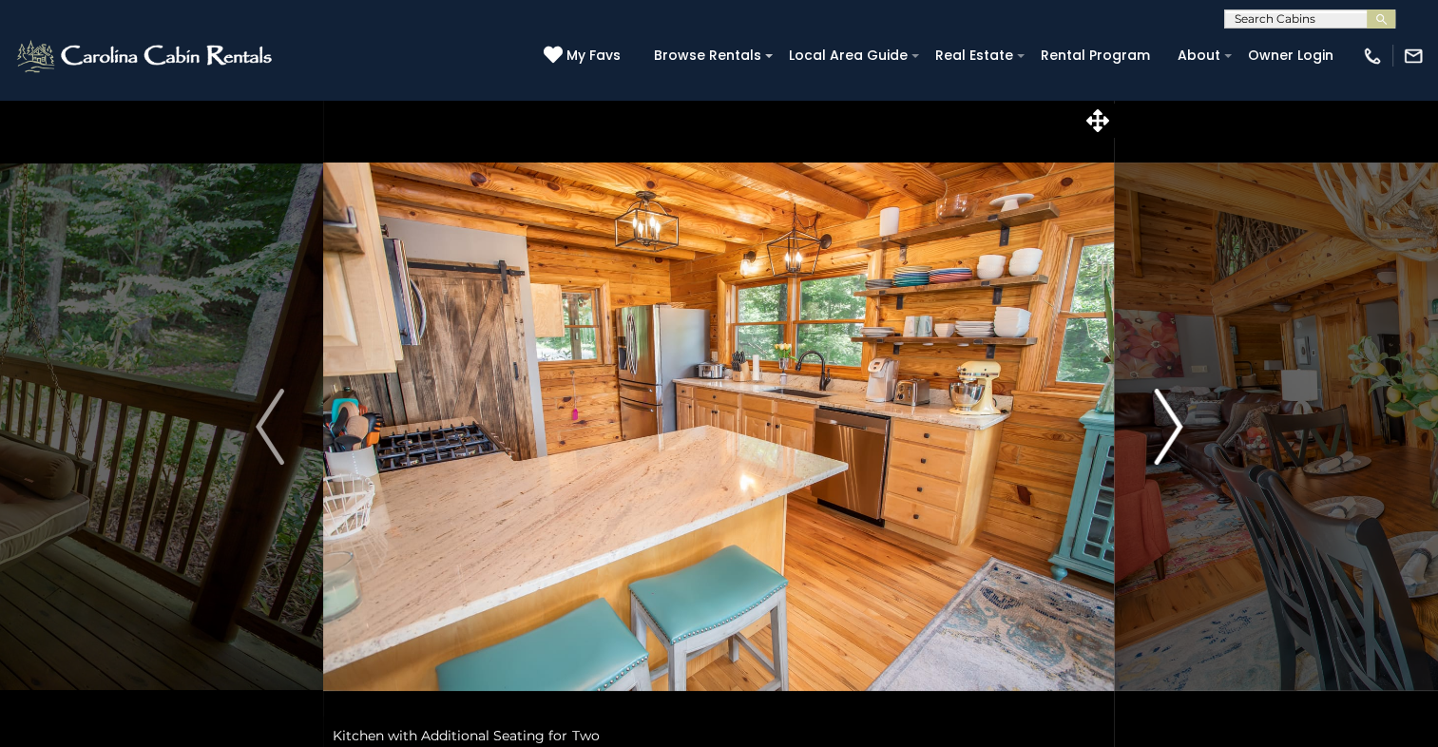
click at [1171, 432] on img "Next" at bounding box center [1168, 427] width 29 height 76
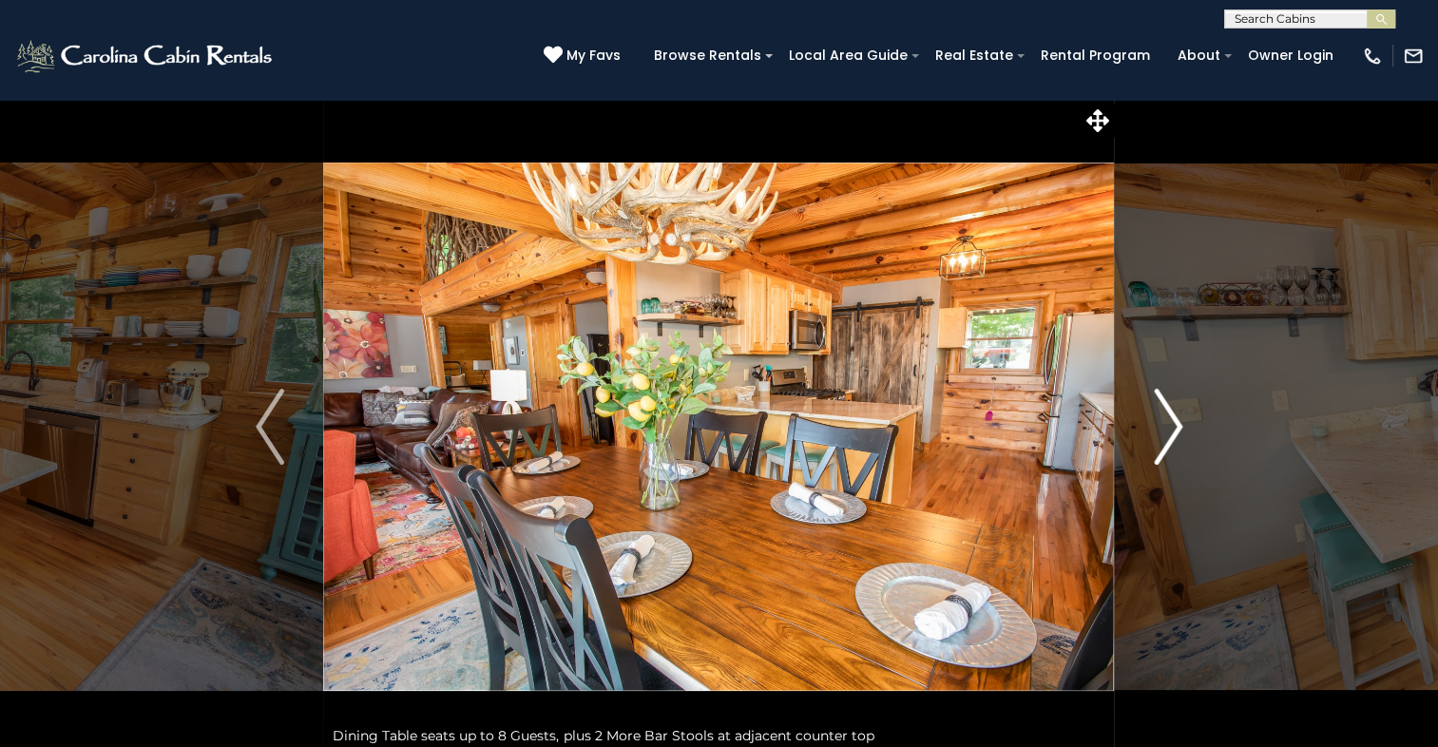
click at [1171, 432] on img "Next" at bounding box center [1168, 427] width 29 height 76
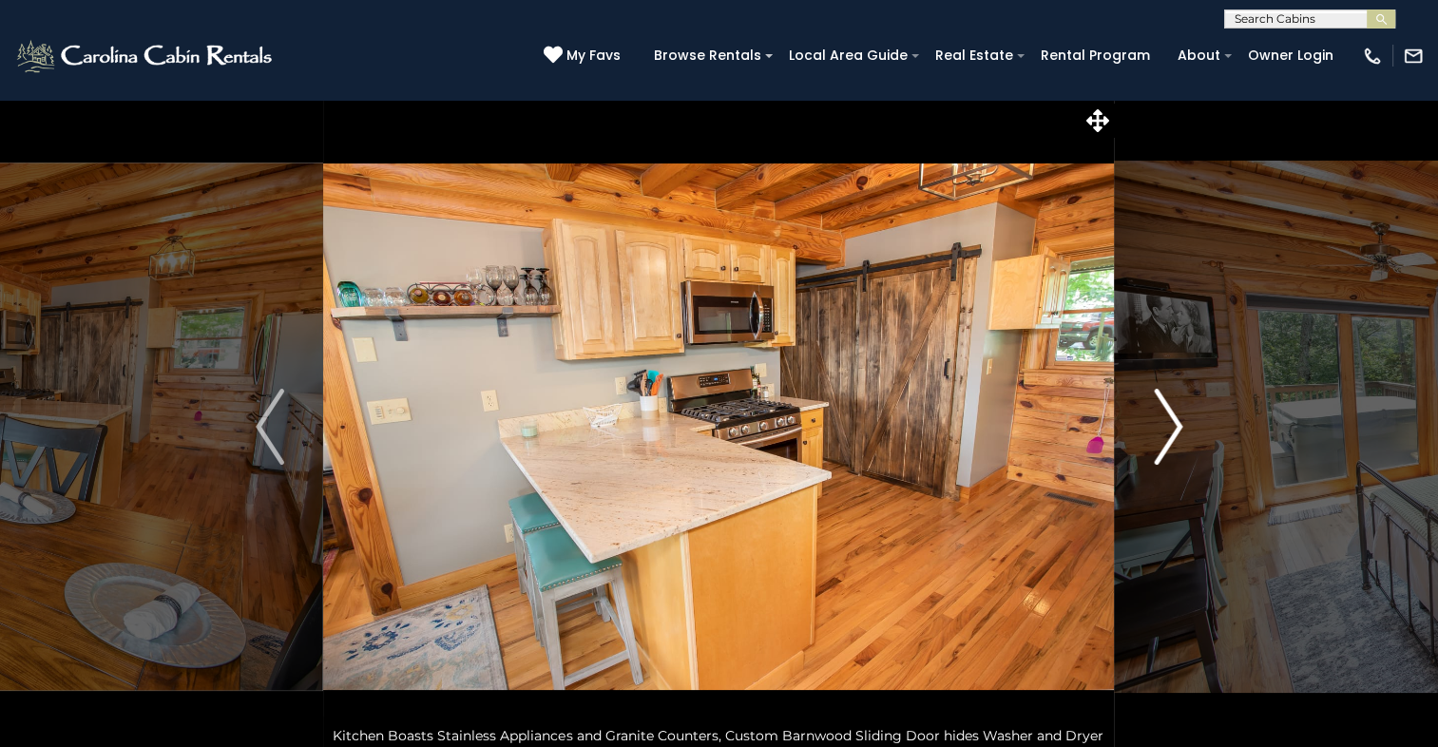
click at [1171, 432] on img "Next" at bounding box center [1168, 427] width 29 height 76
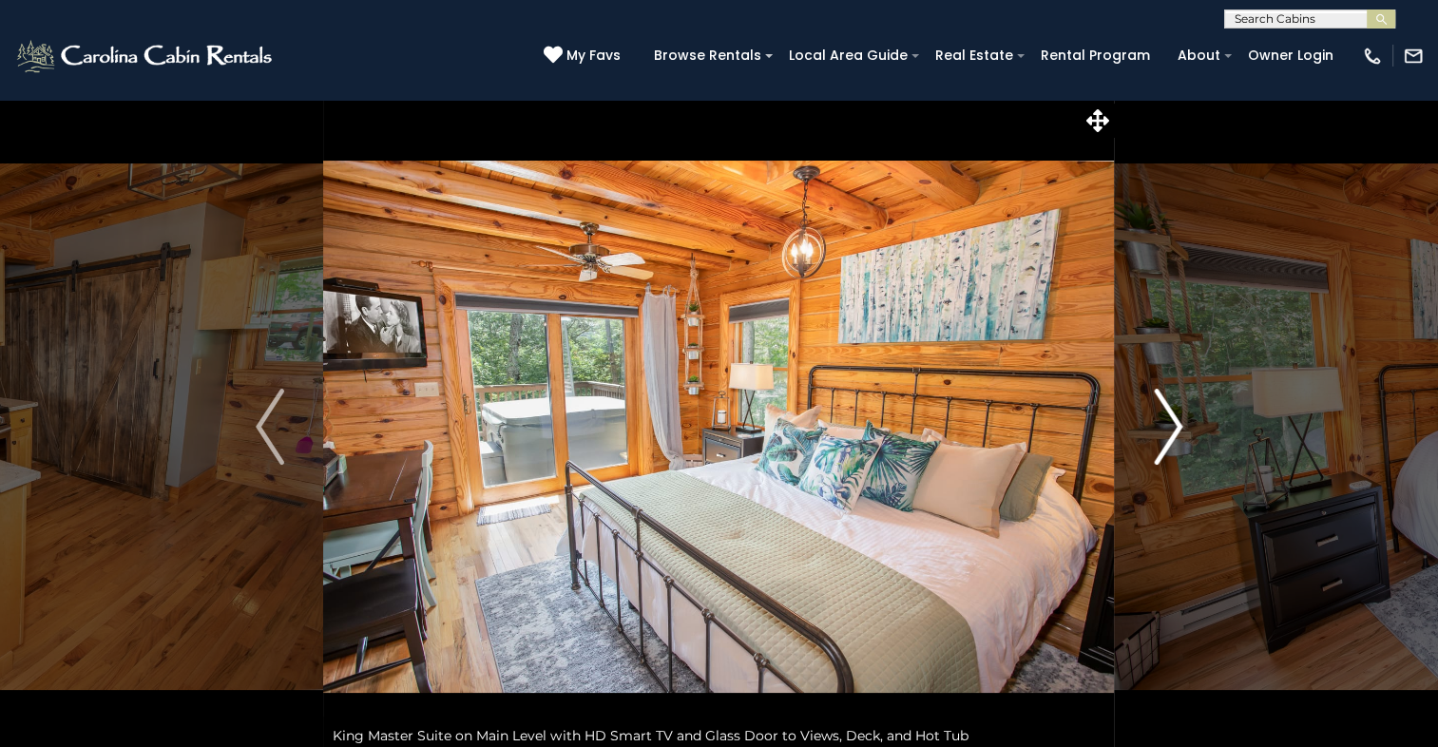
click at [1163, 420] on img "Next" at bounding box center [1168, 427] width 29 height 76
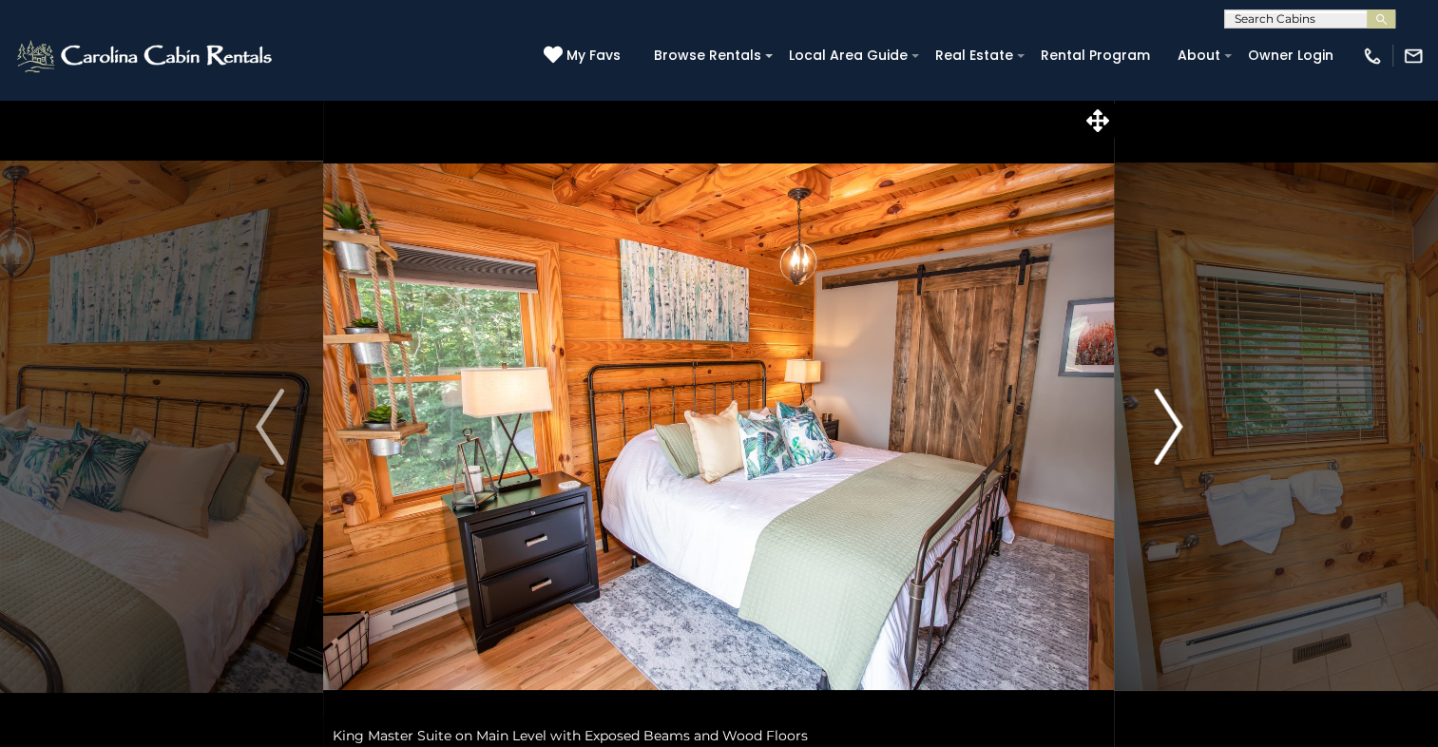
click at [1163, 420] on img "Next" at bounding box center [1168, 427] width 29 height 76
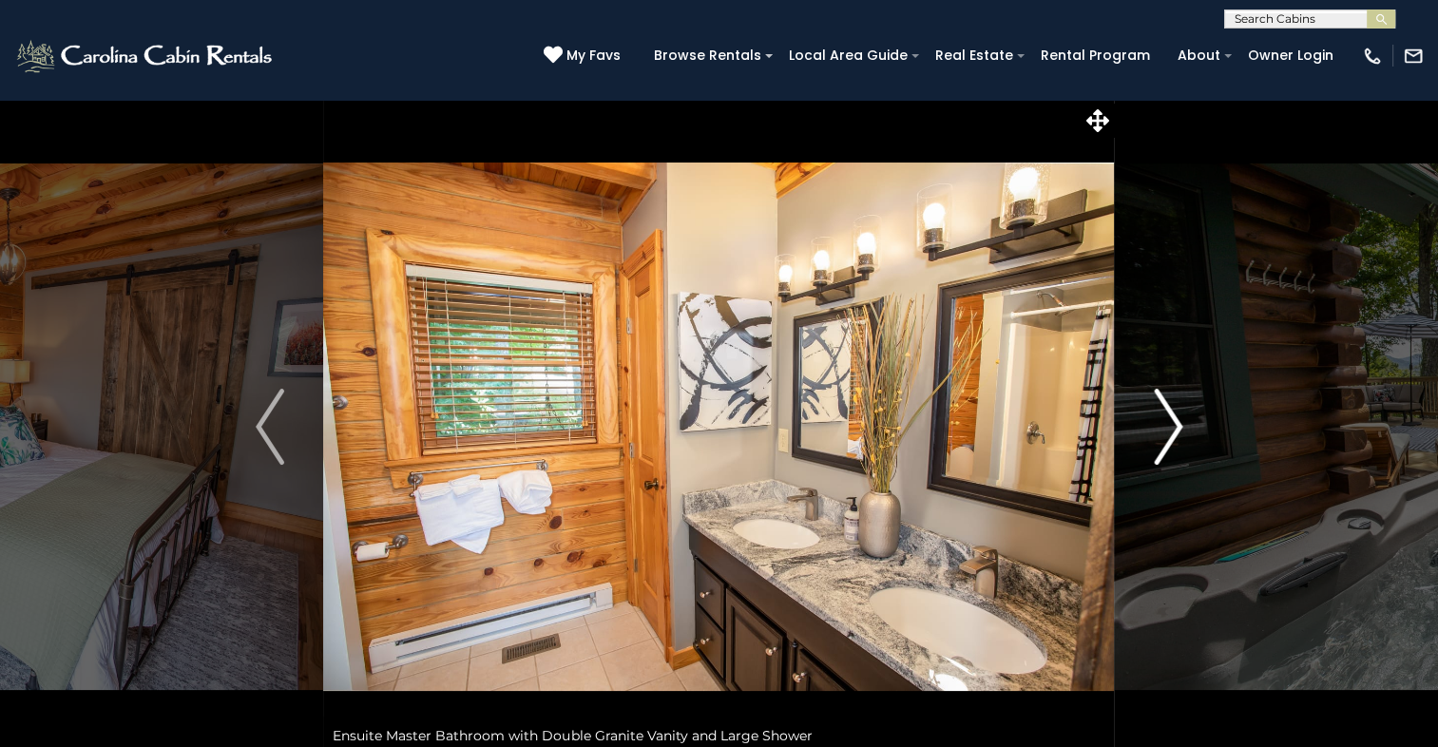
click at [1163, 420] on img "Next" at bounding box center [1168, 427] width 29 height 76
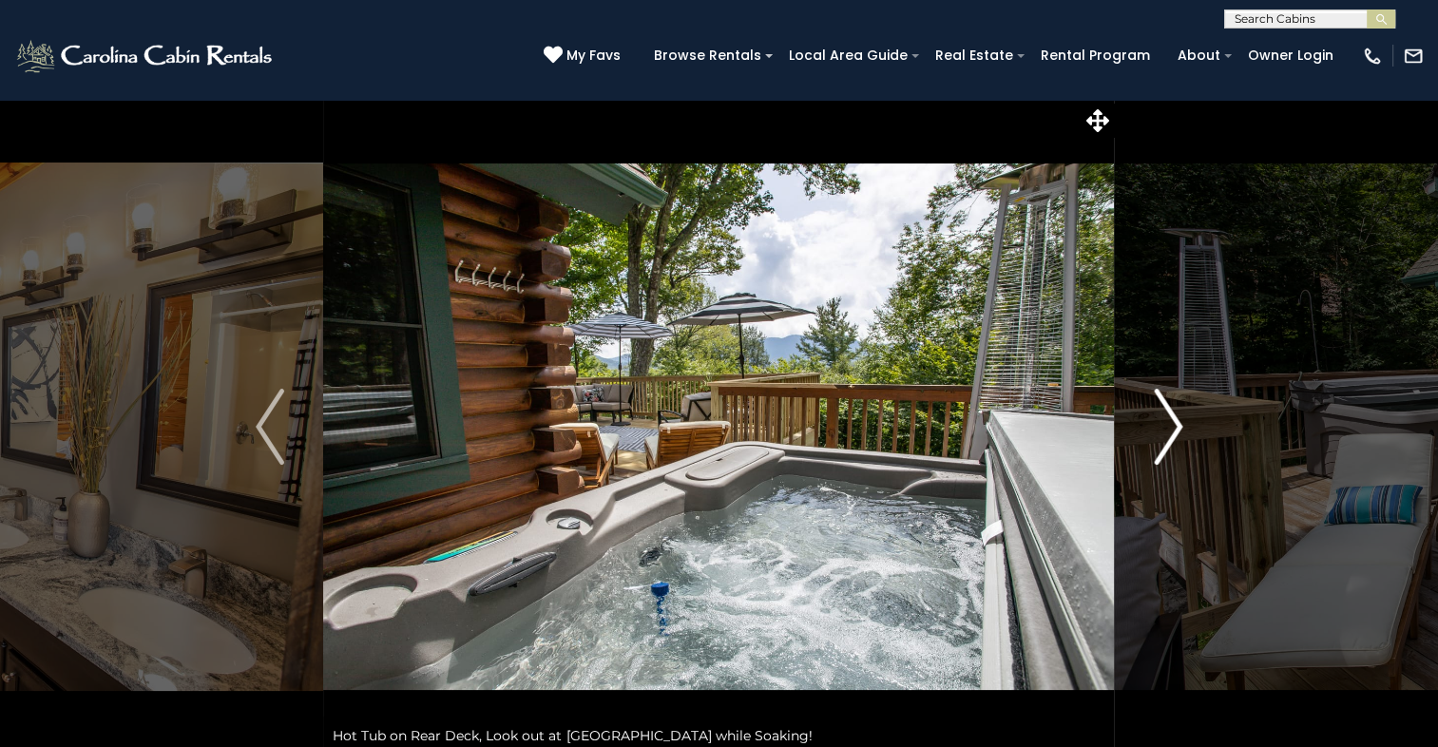
click at [1163, 420] on img "Next" at bounding box center [1168, 427] width 29 height 76
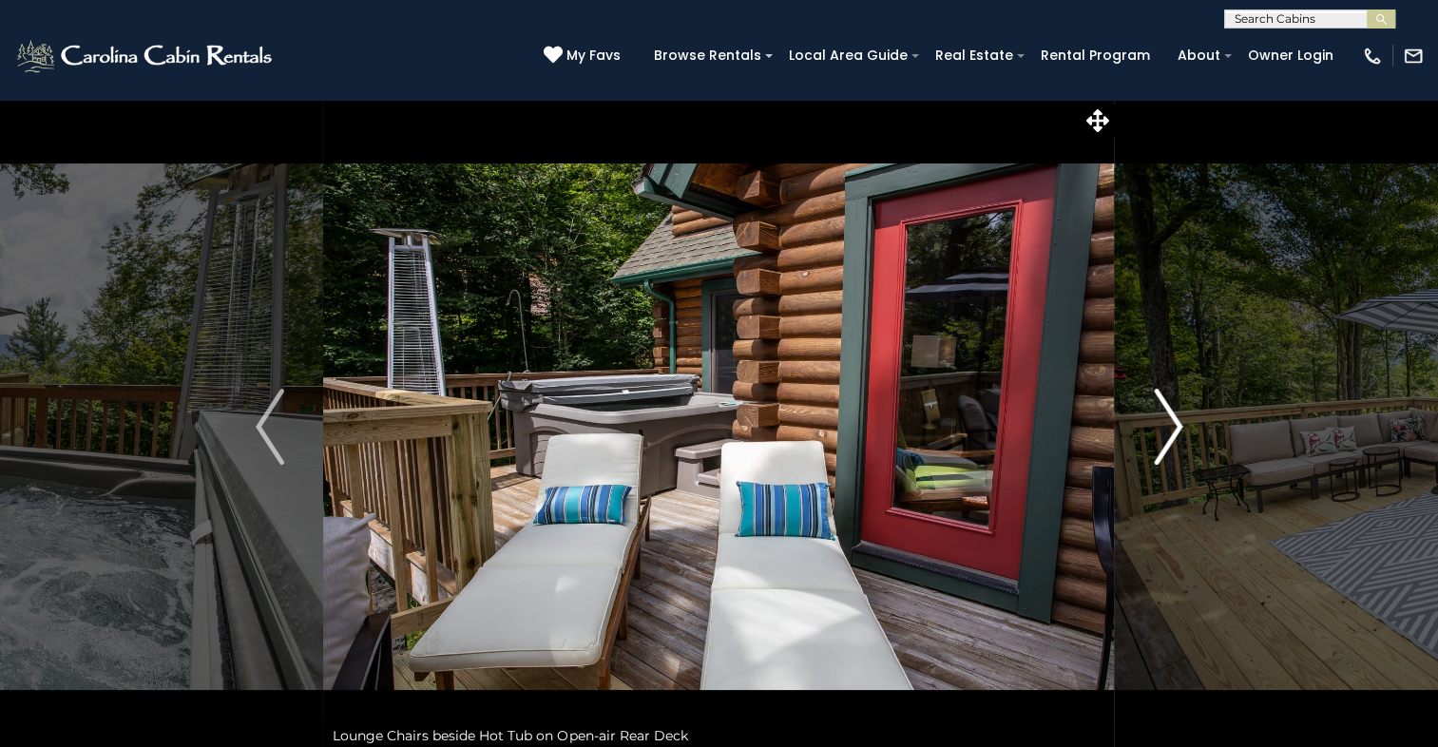
click at [1163, 420] on img "Next" at bounding box center [1168, 427] width 29 height 76
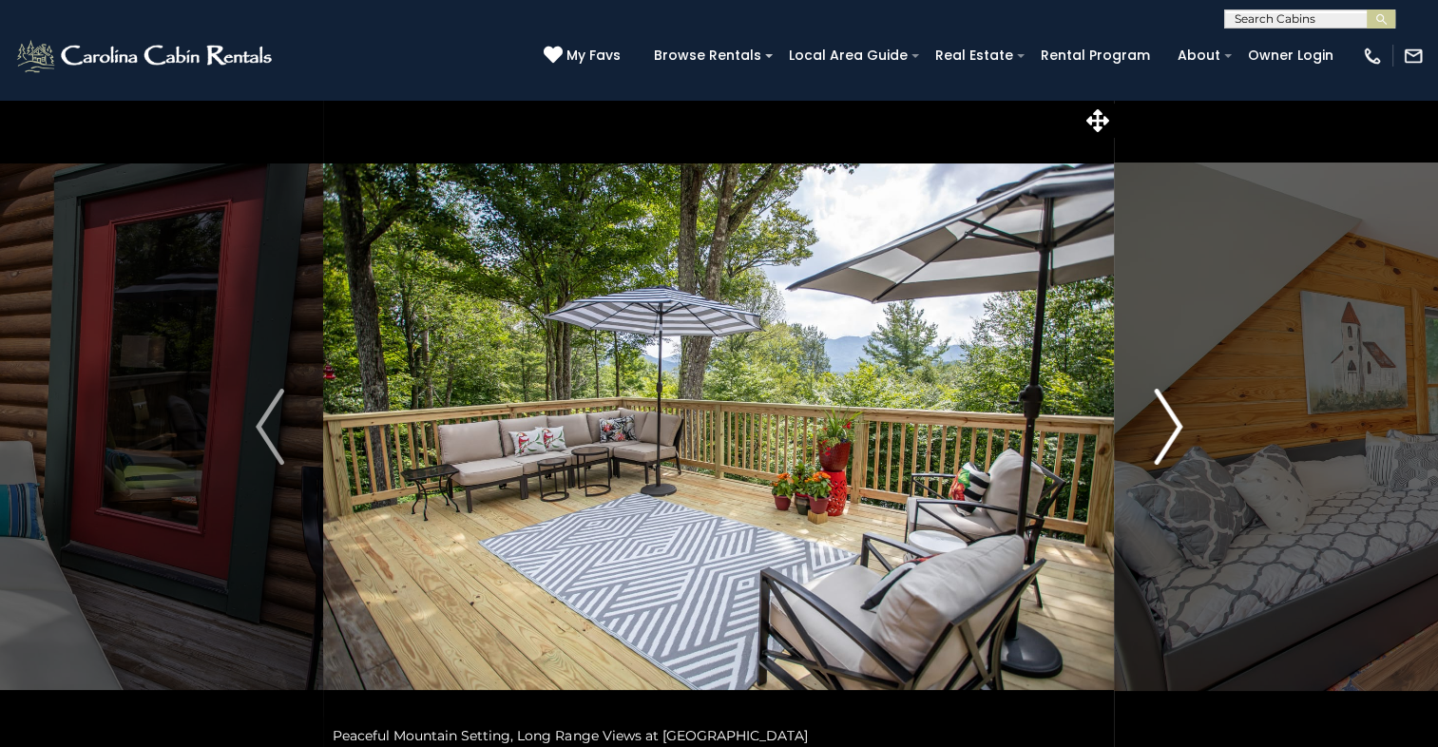
click at [1163, 420] on img "Next" at bounding box center [1168, 427] width 29 height 76
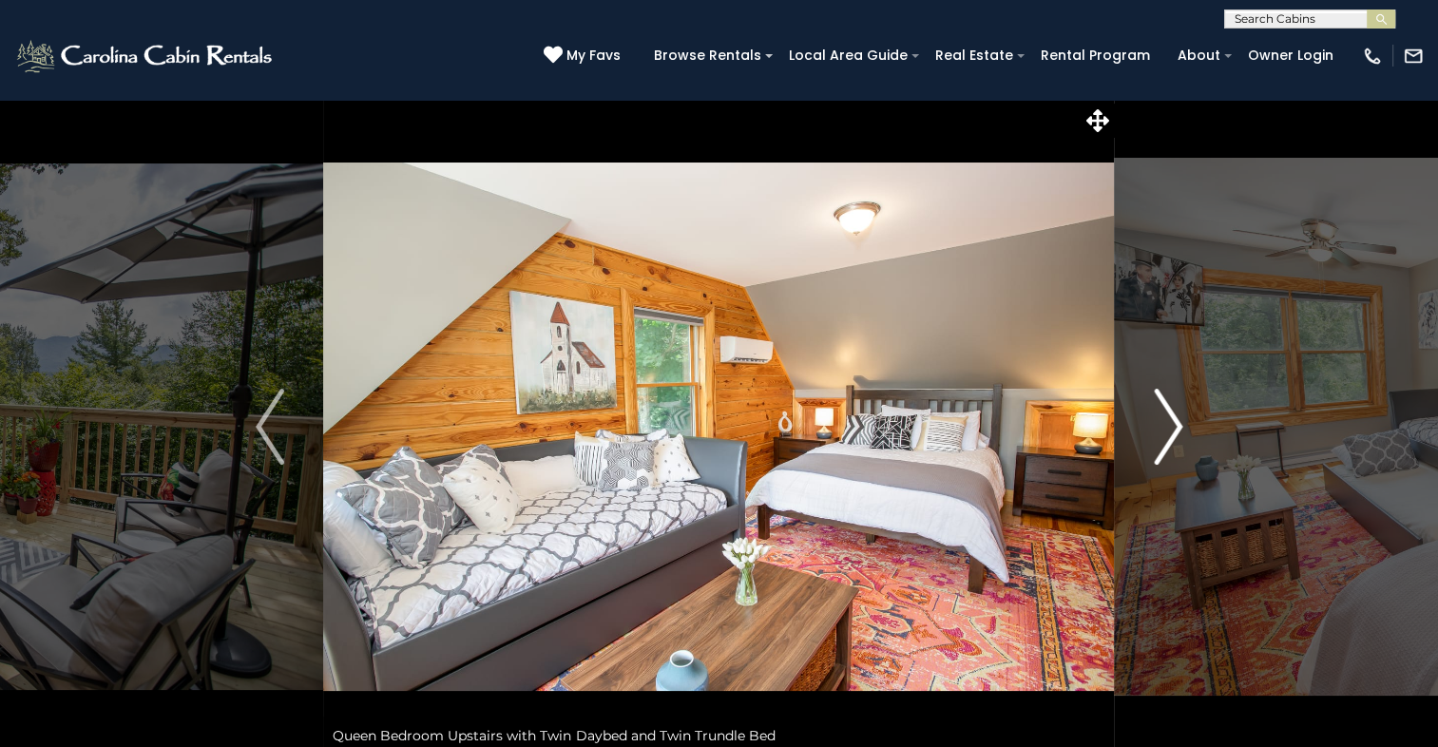
click at [1163, 420] on img "Next" at bounding box center [1168, 427] width 29 height 76
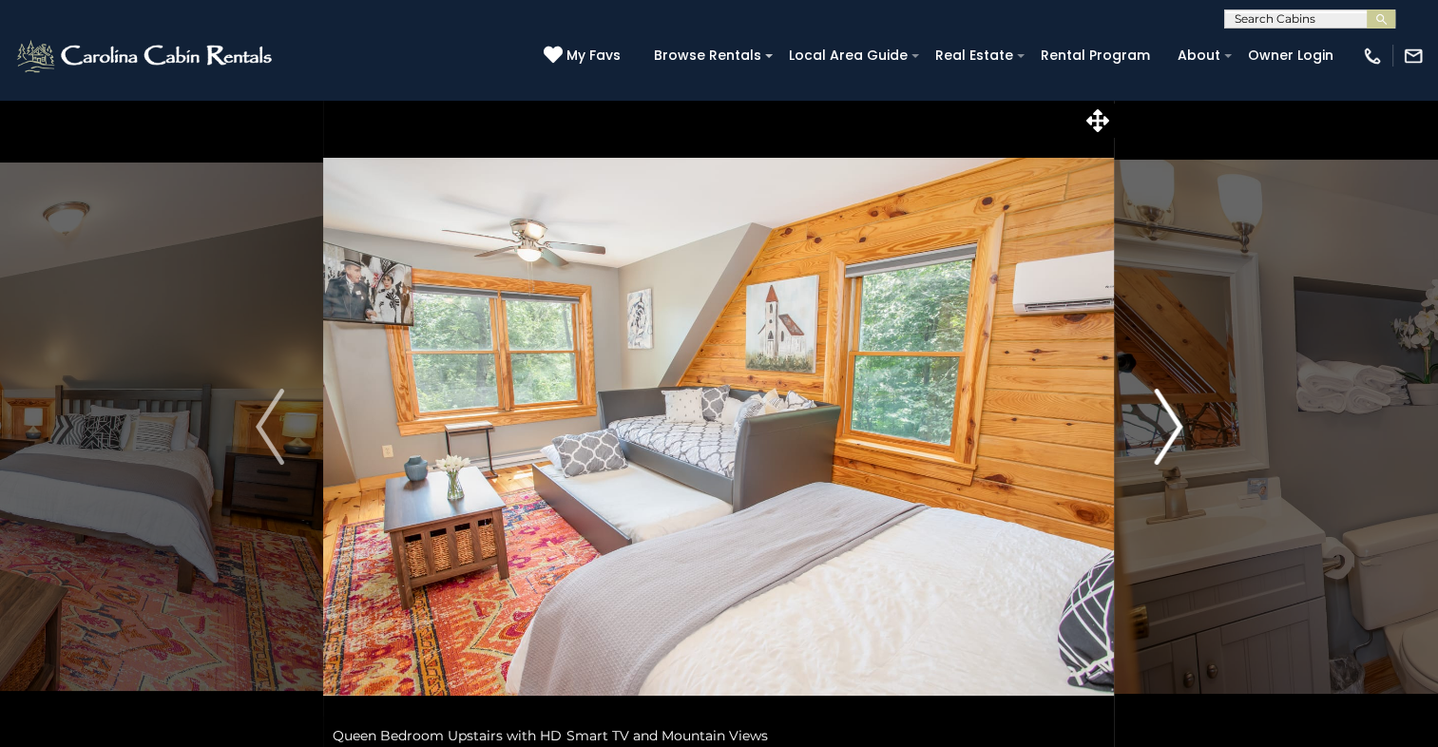
click at [1163, 420] on img "Next" at bounding box center [1168, 427] width 29 height 76
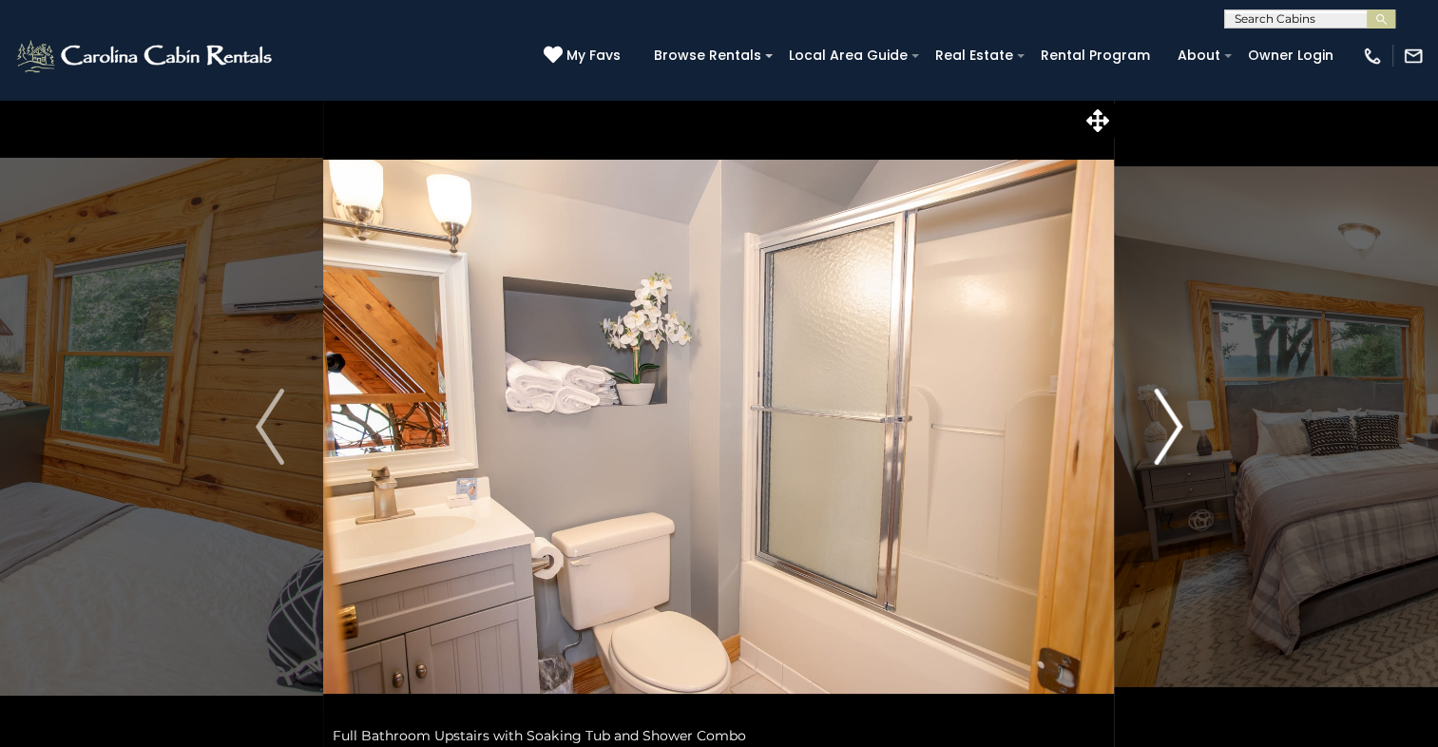
click at [1163, 420] on img "Next" at bounding box center [1168, 427] width 29 height 76
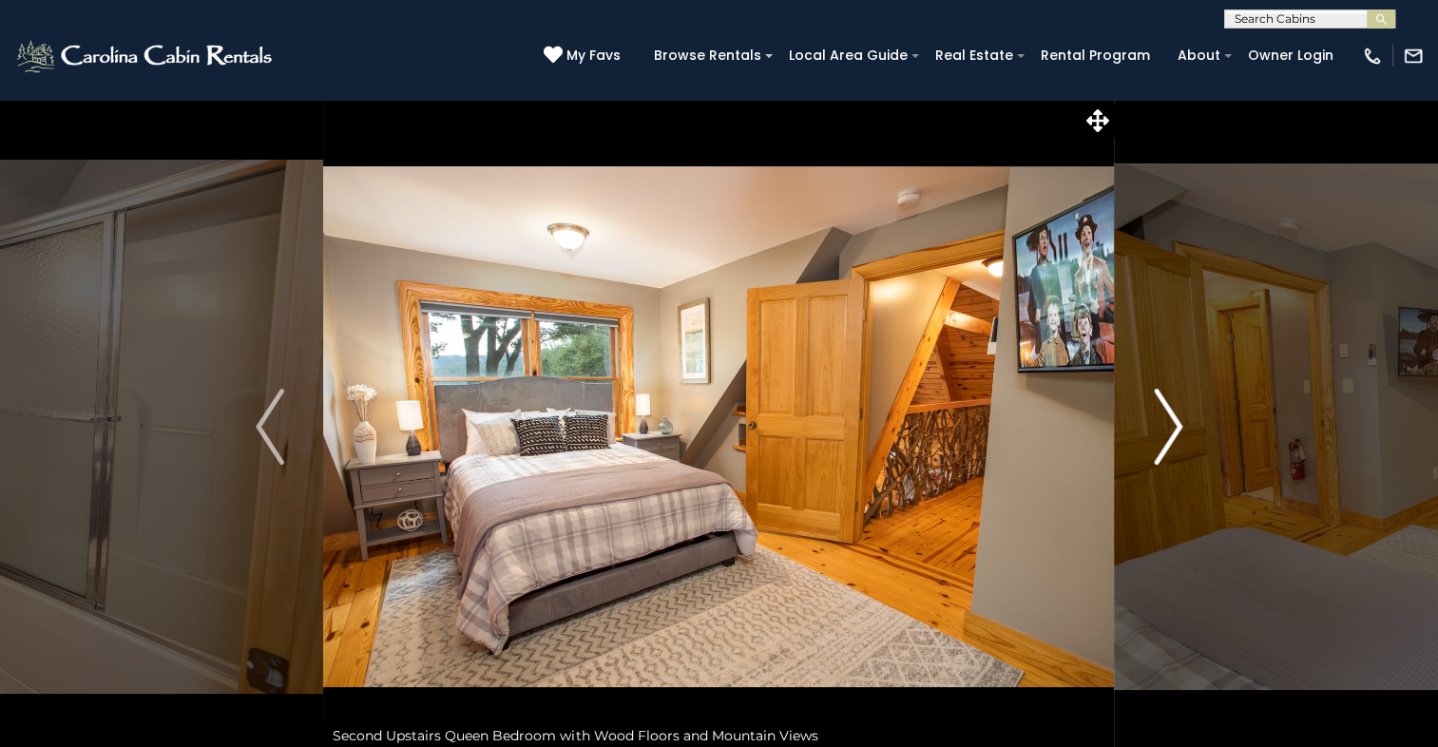
click at [1163, 420] on img "Next" at bounding box center [1168, 427] width 29 height 76
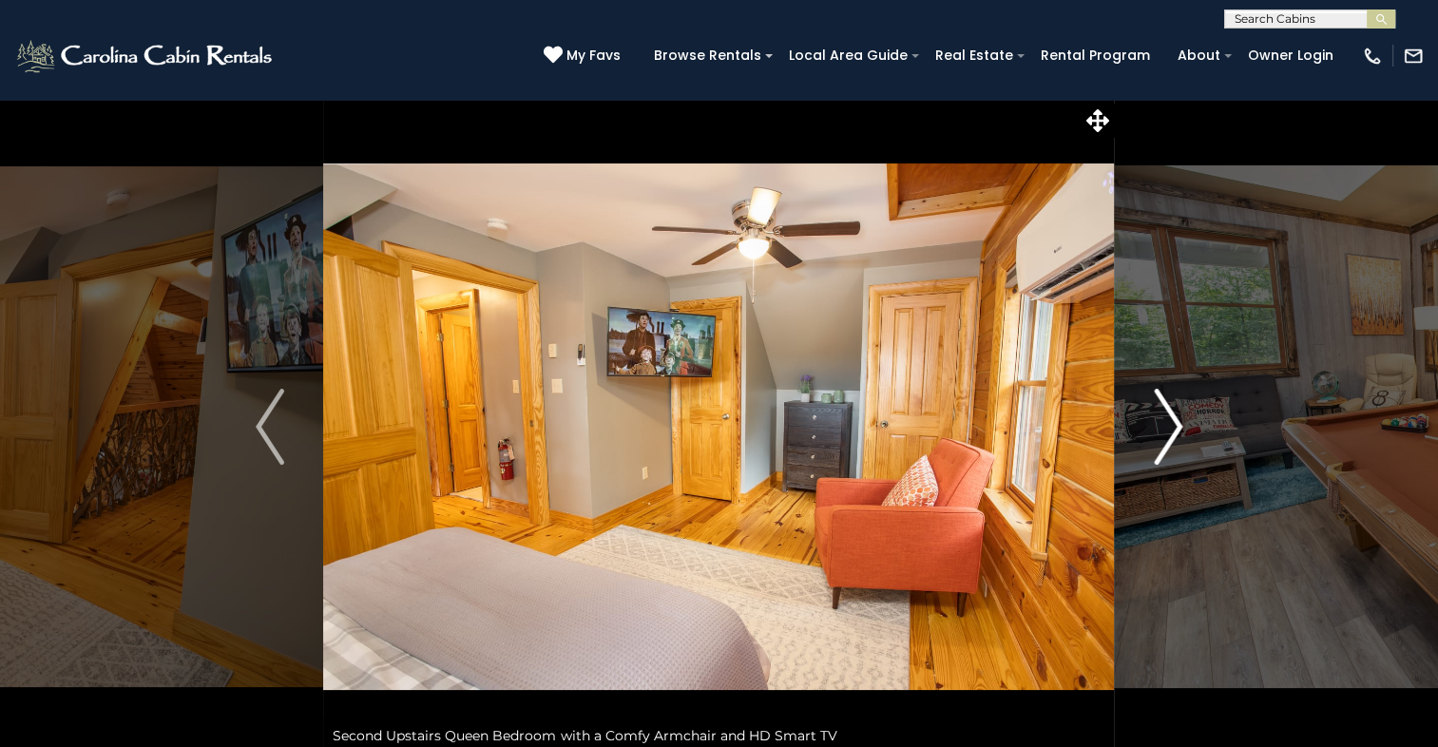
click at [1163, 420] on img "Next" at bounding box center [1168, 427] width 29 height 76
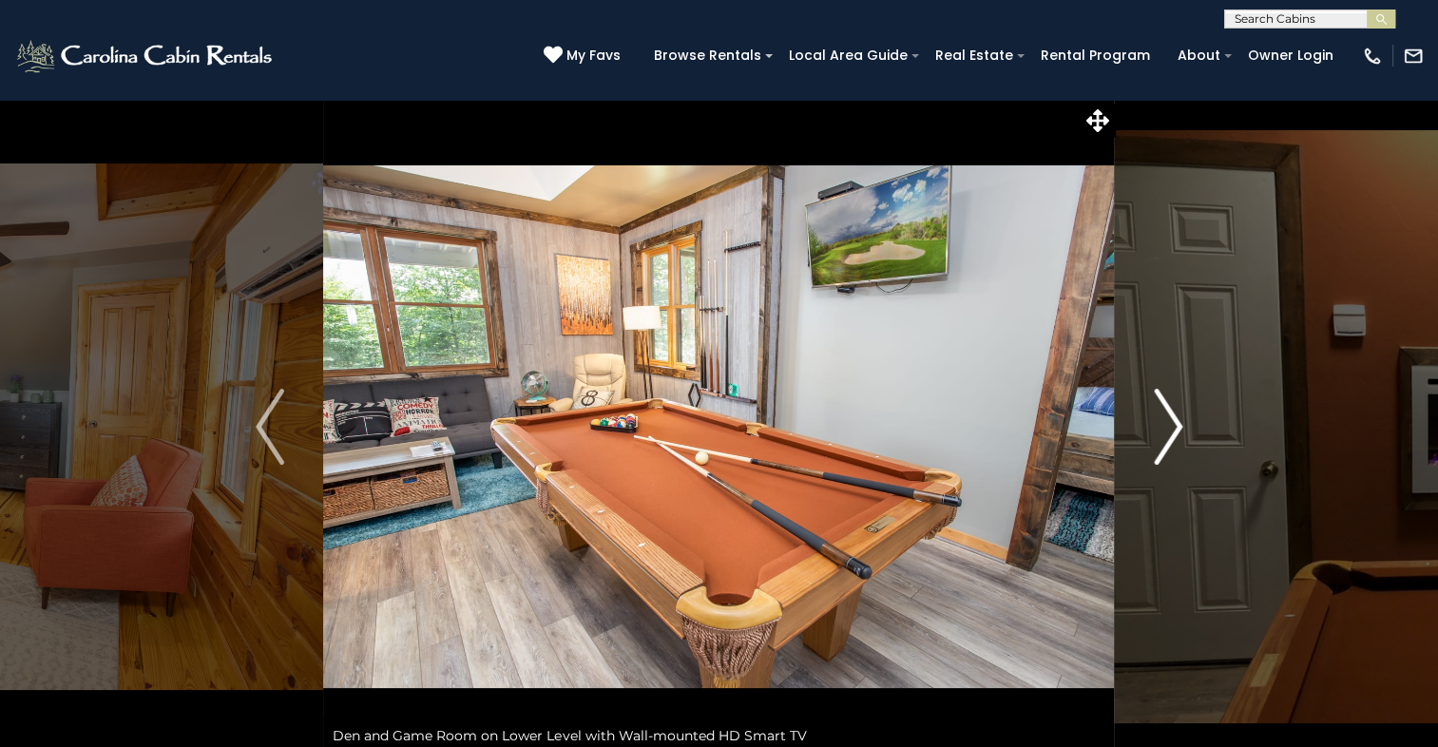
click at [1163, 420] on img "Next" at bounding box center [1168, 427] width 29 height 76
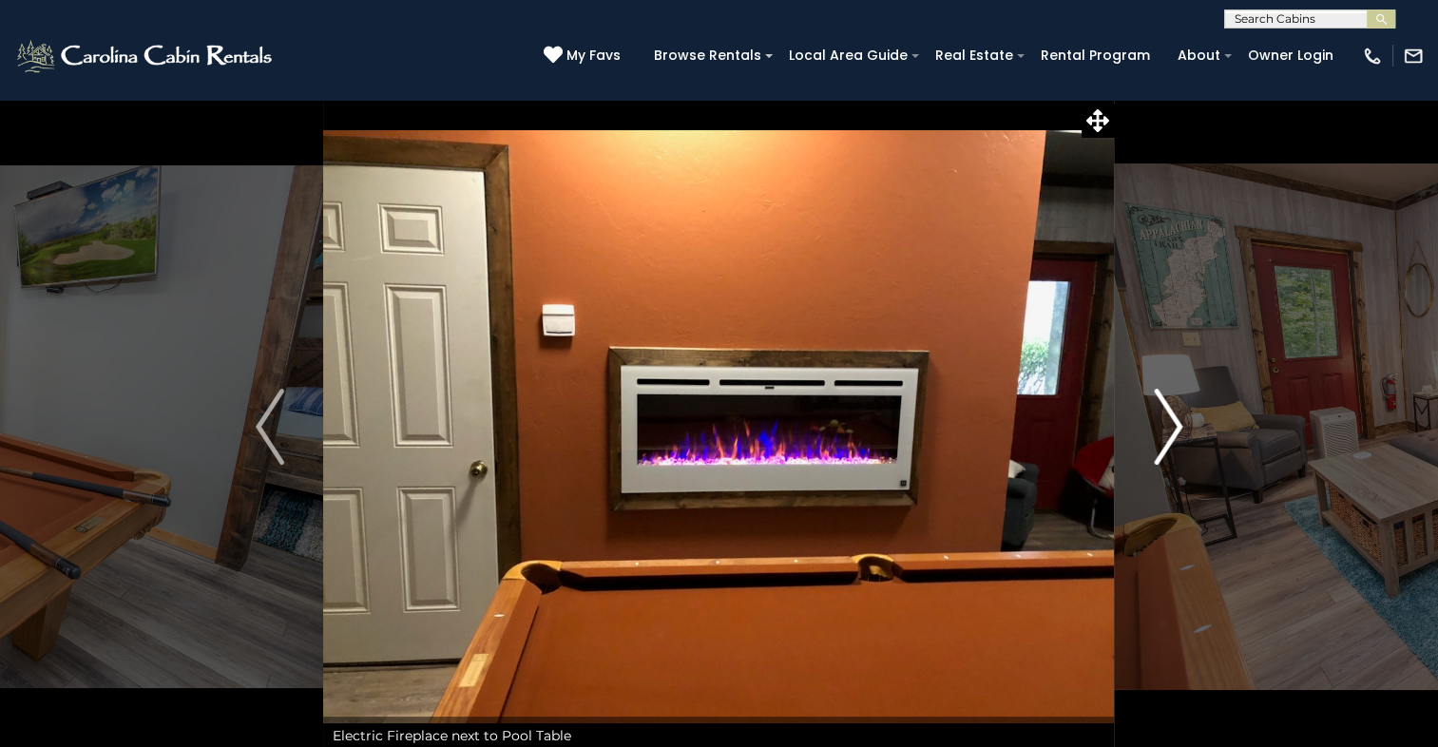
click at [1163, 420] on img "Next" at bounding box center [1168, 427] width 29 height 76
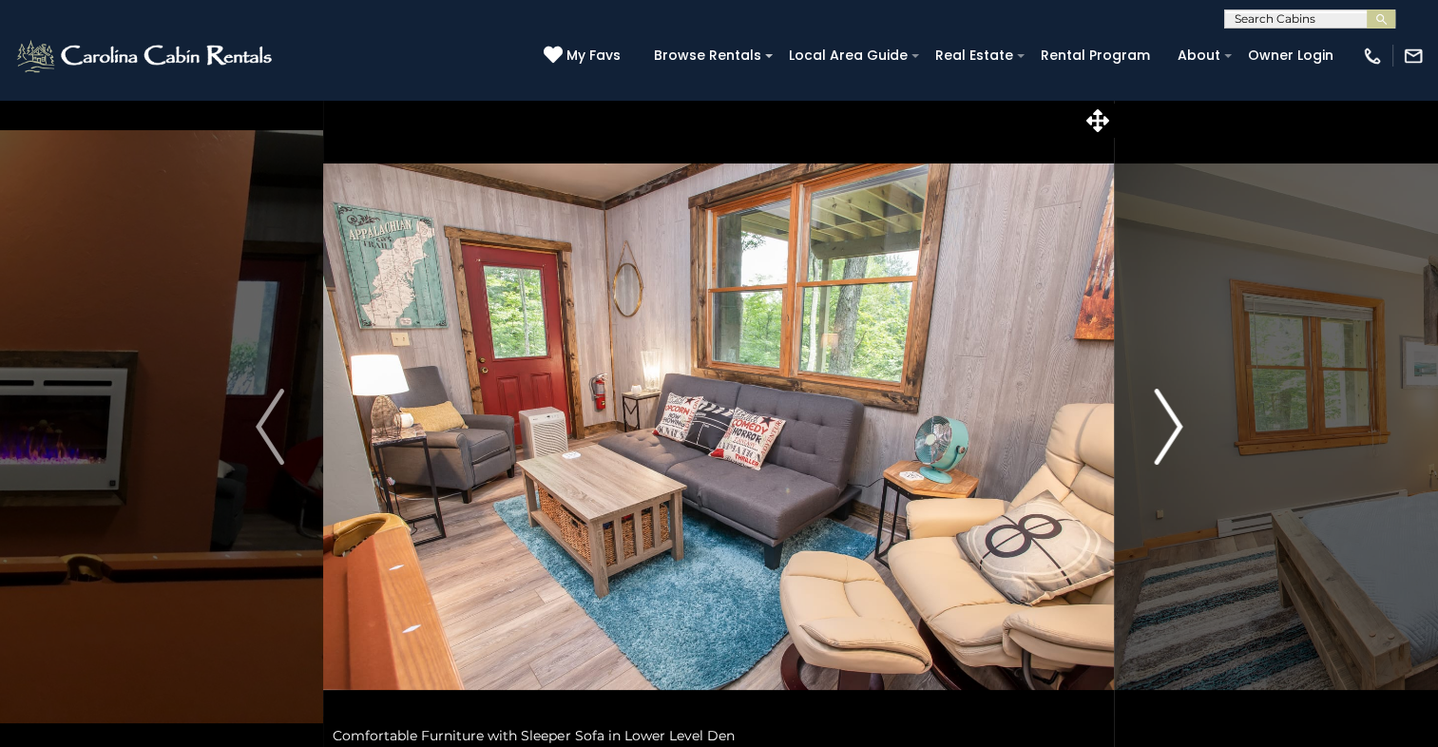
click at [1163, 420] on img "Next" at bounding box center [1168, 427] width 29 height 76
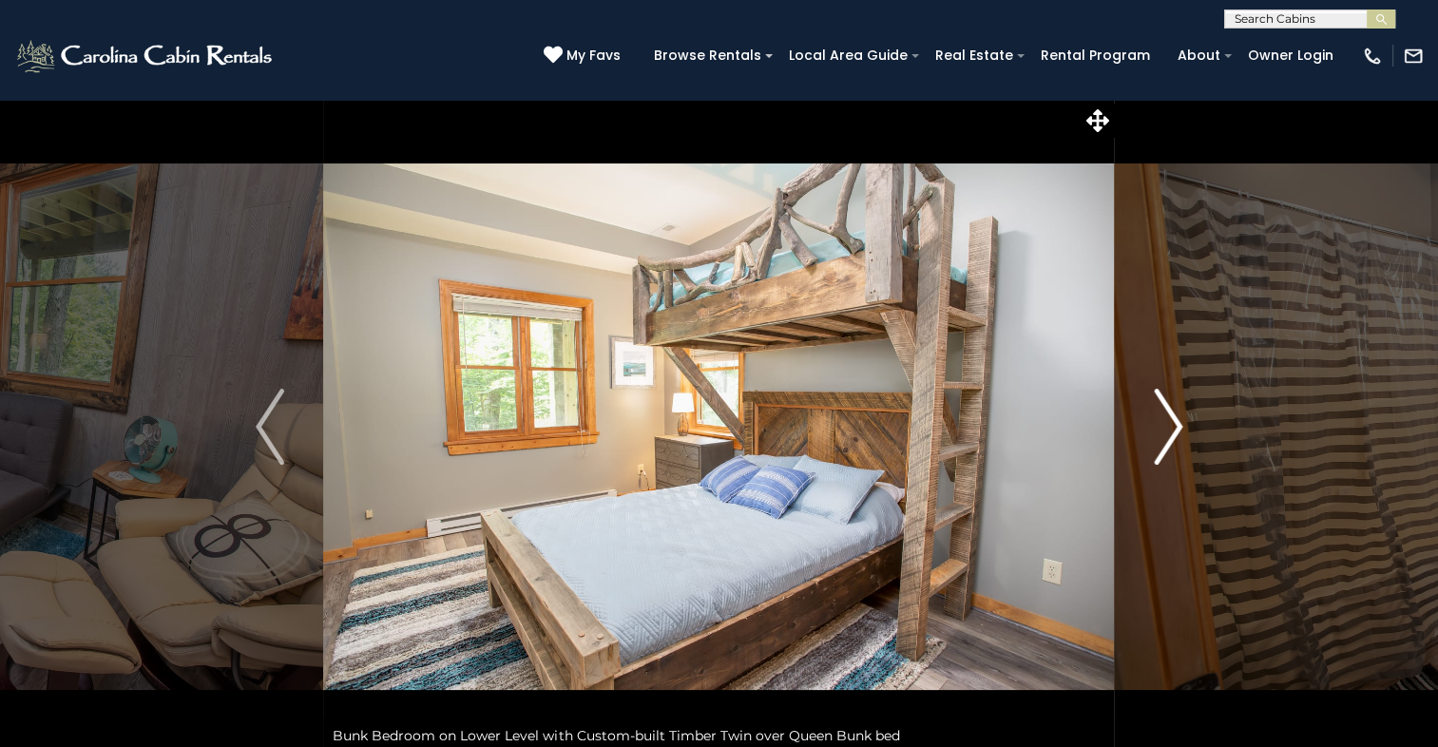
click at [1163, 420] on img "Next" at bounding box center [1168, 427] width 29 height 76
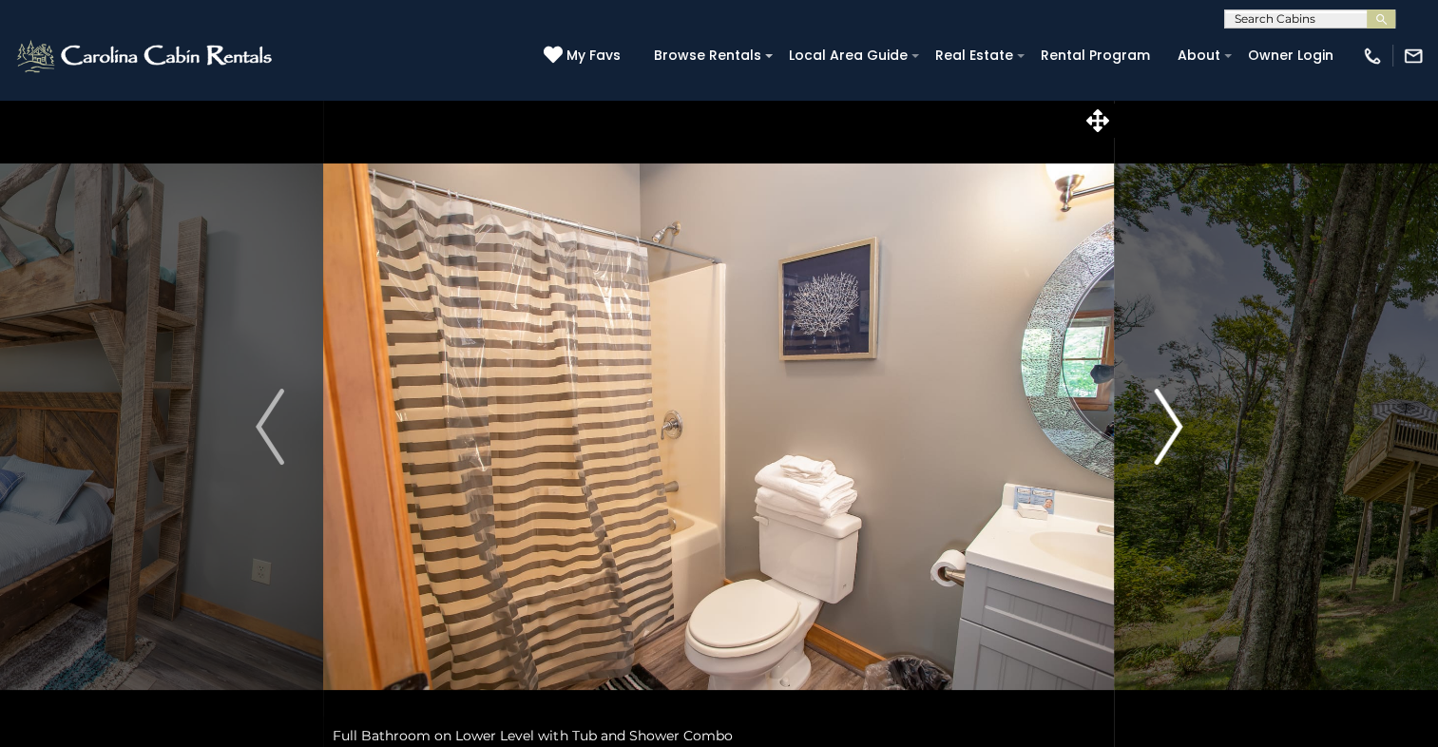
click at [1163, 420] on img "Next" at bounding box center [1168, 427] width 29 height 76
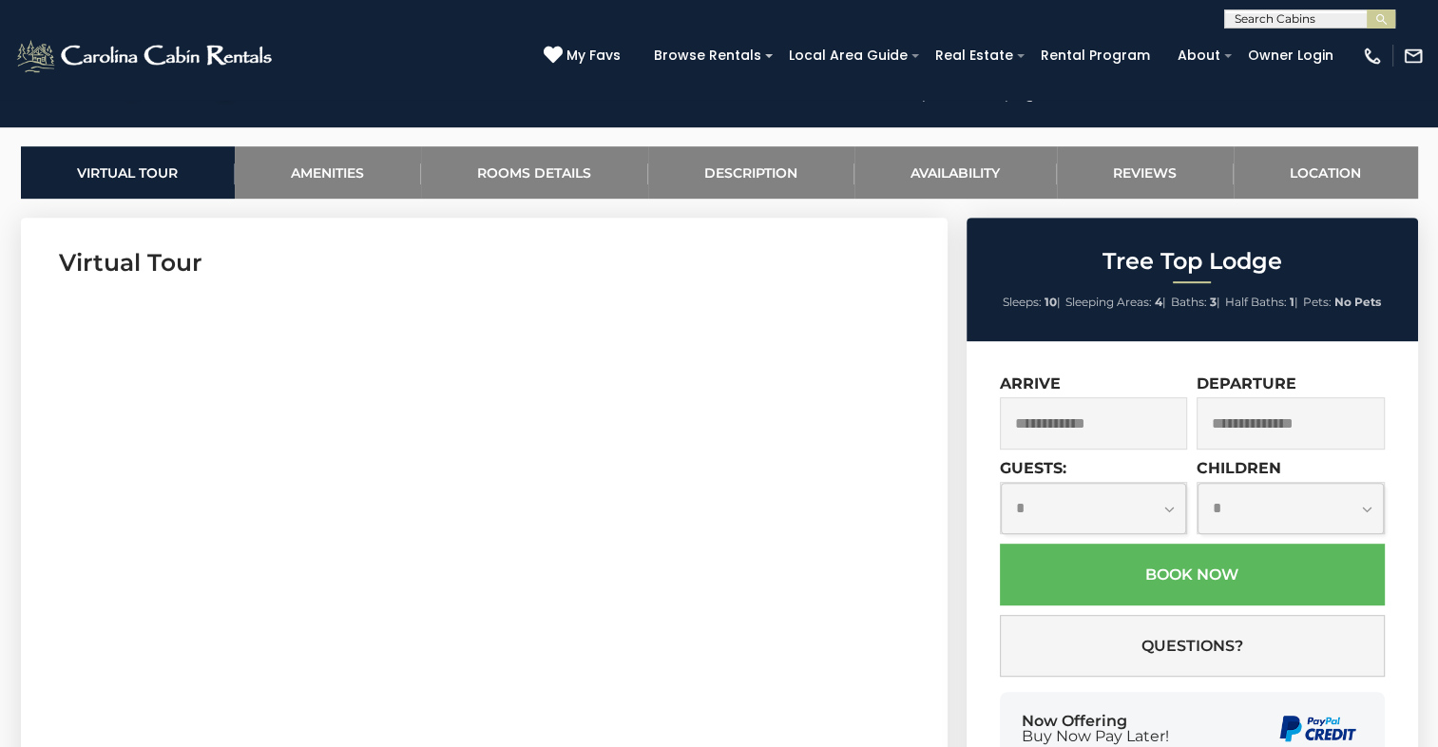
scroll to position [950, 0]
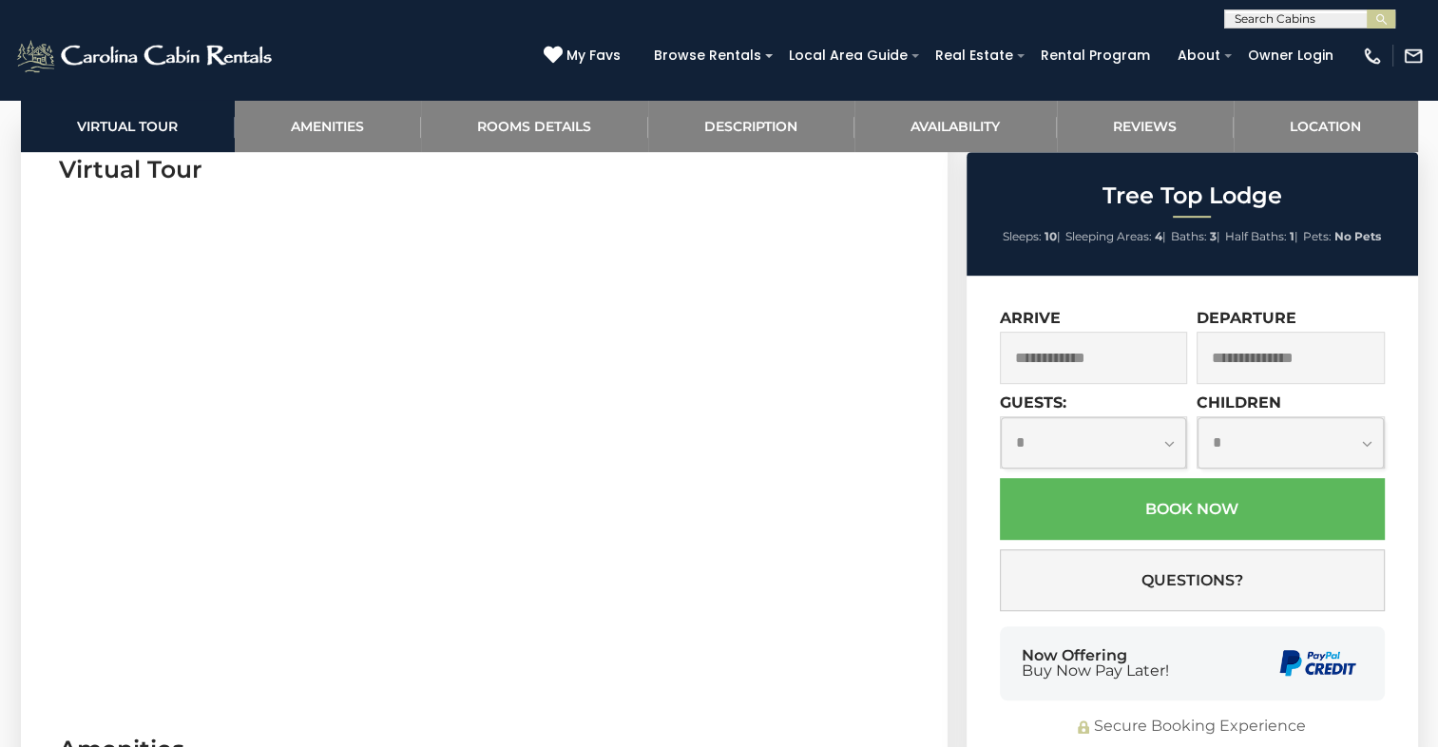
click at [1078, 355] on input "text" at bounding box center [1094, 358] width 188 height 52
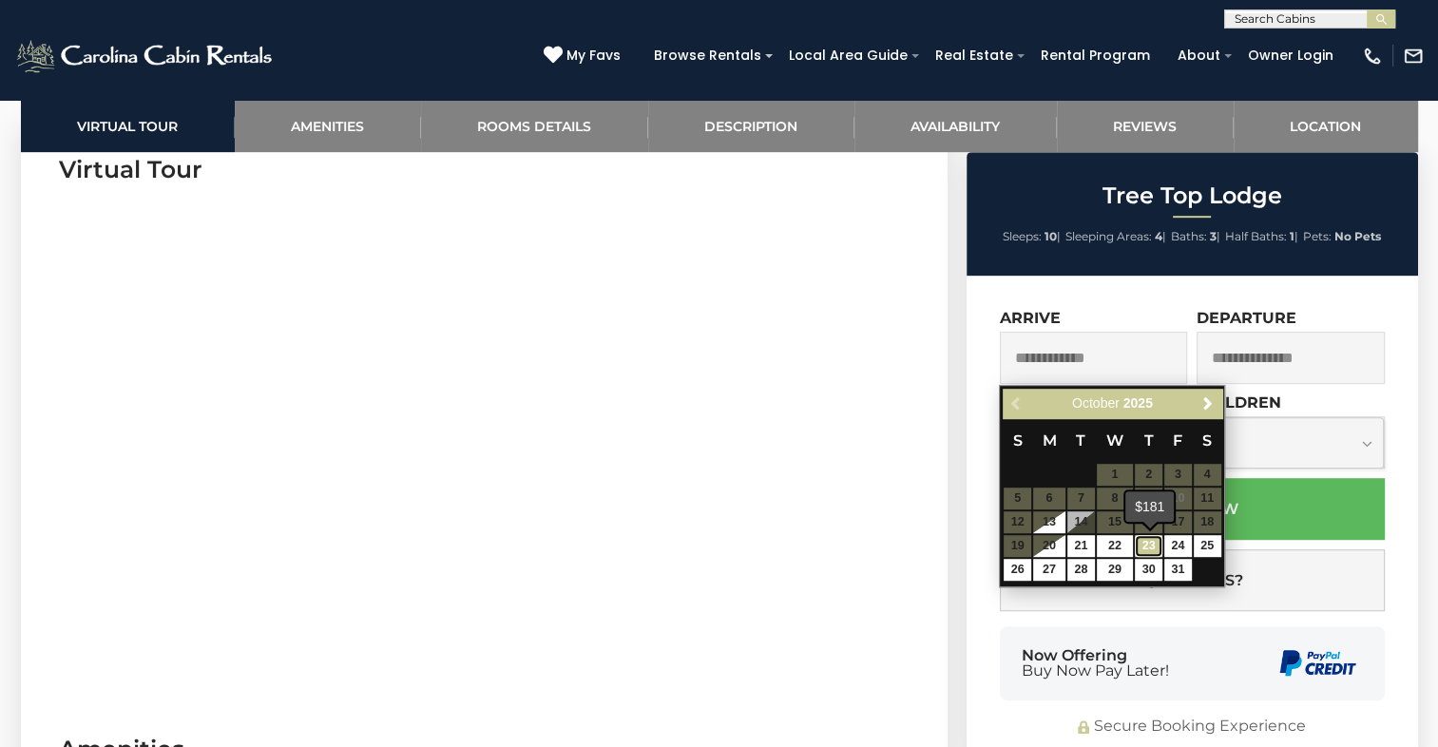
click at [1145, 542] on link "23" at bounding box center [1149, 546] width 28 height 22
type input "**********"
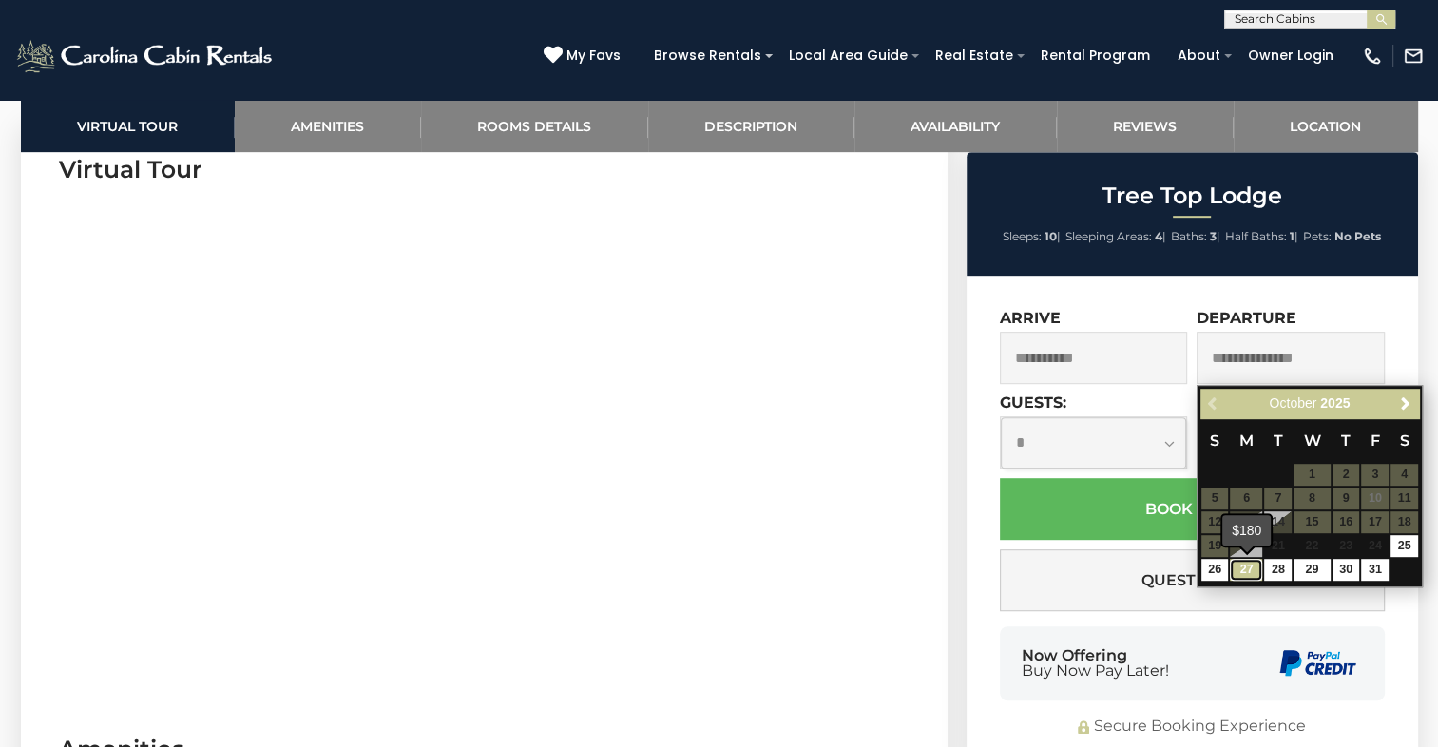
click at [1245, 569] on link "27" at bounding box center [1246, 570] width 32 height 22
type input "**********"
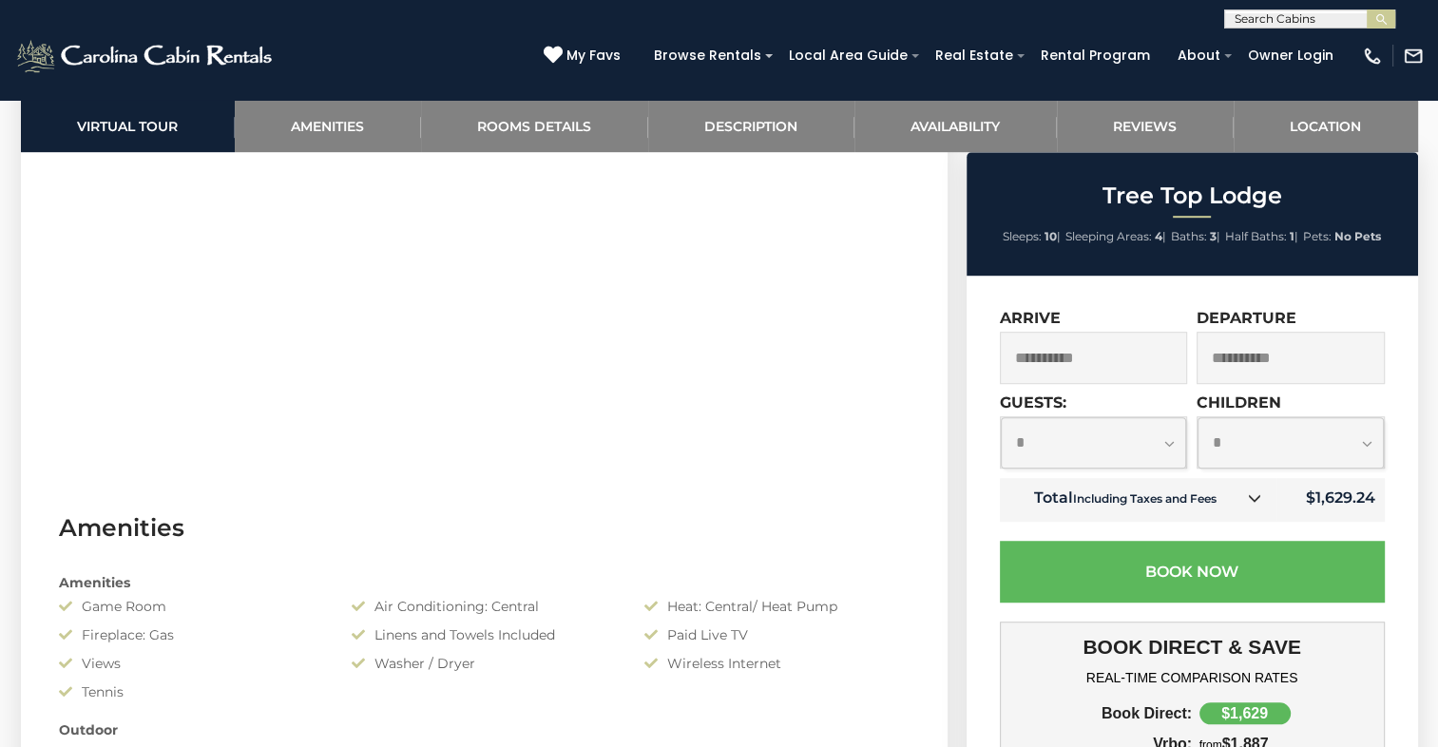
scroll to position [1141, 0]
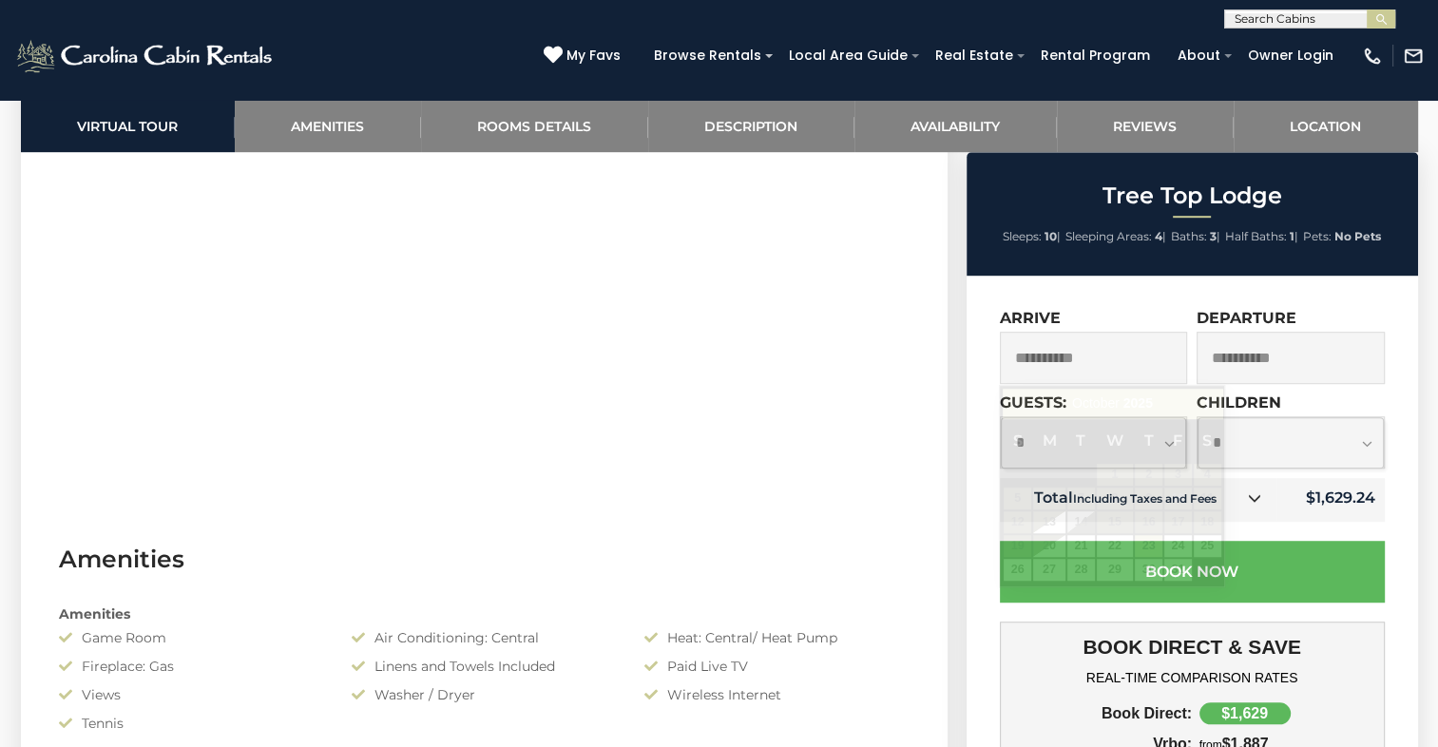
click at [1045, 357] on input "**********" at bounding box center [1094, 358] width 188 height 52
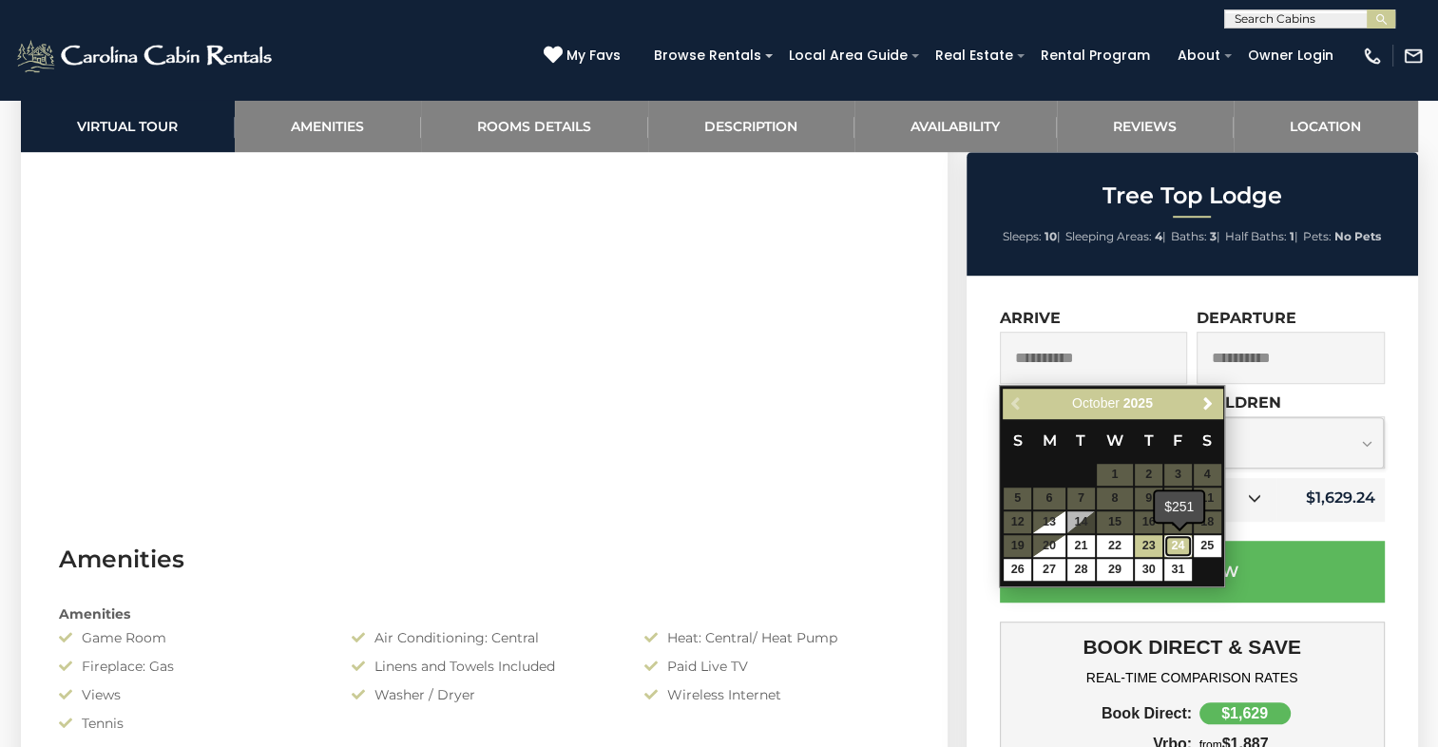
click at [1176, 542] on link "24" at bounding box center [1178, 546] width 28 height 22
type input "**********"
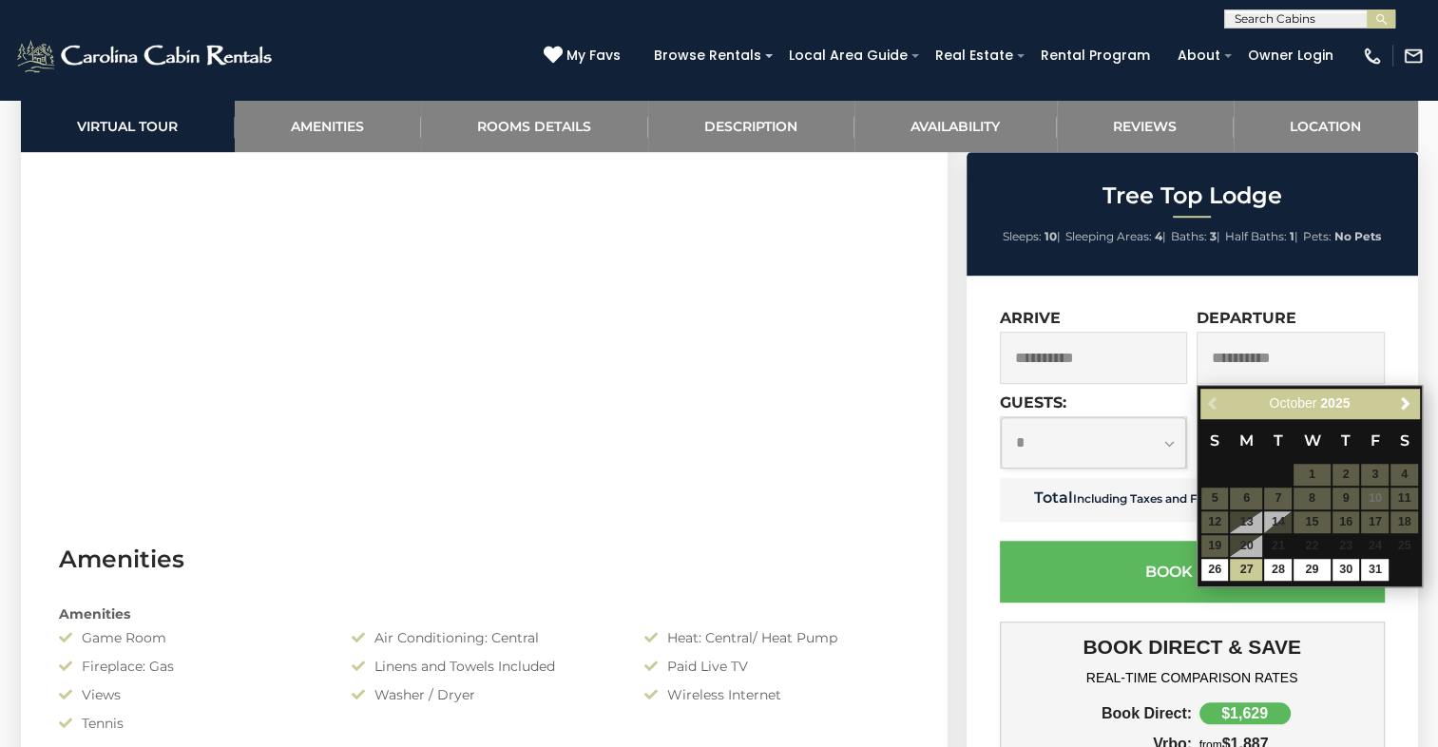
click at [1260, 357] on input "**********" at bounding box center [1291, 358] width 188 height 52
click at [1212, 566] on link "26" at bounding box center [1215, 570] width 28 height 22
type input "**********"
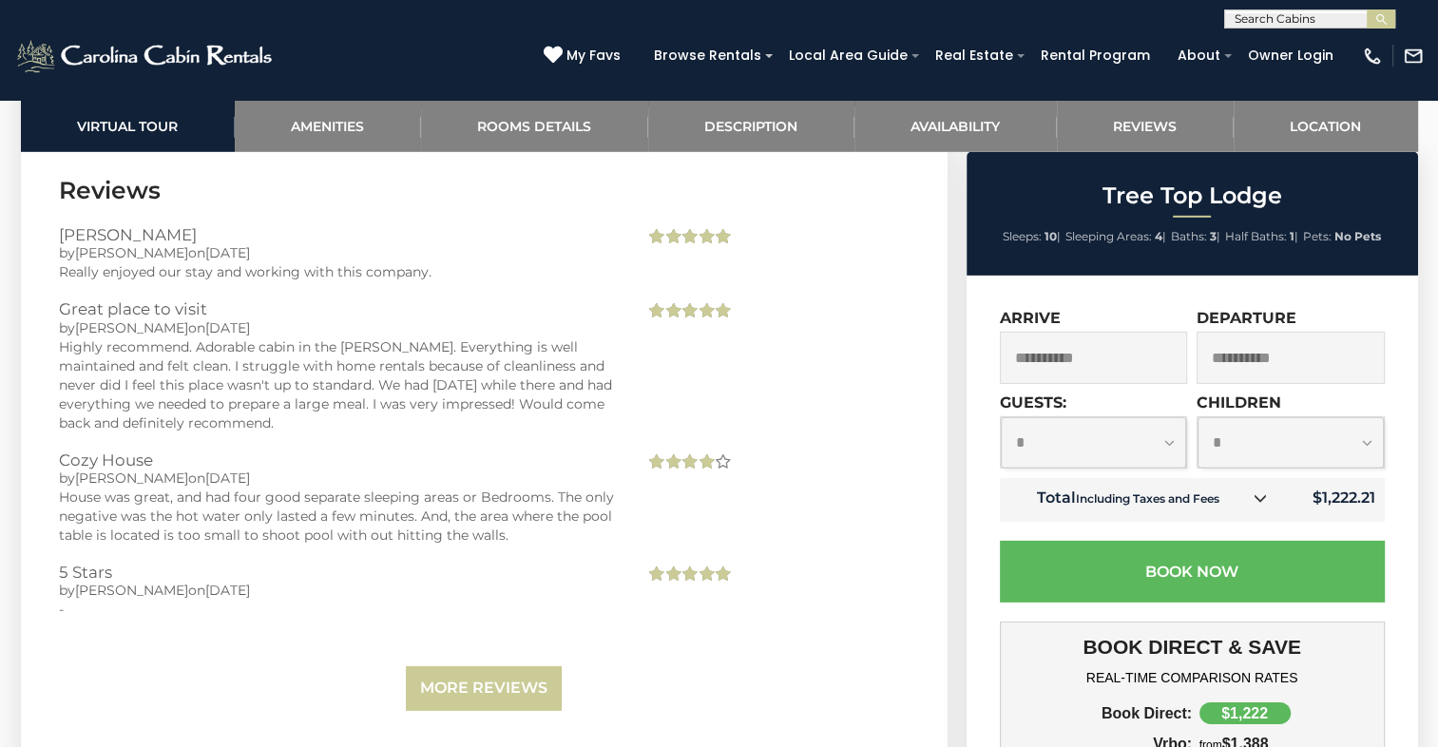
scroll to position [5703, 0]
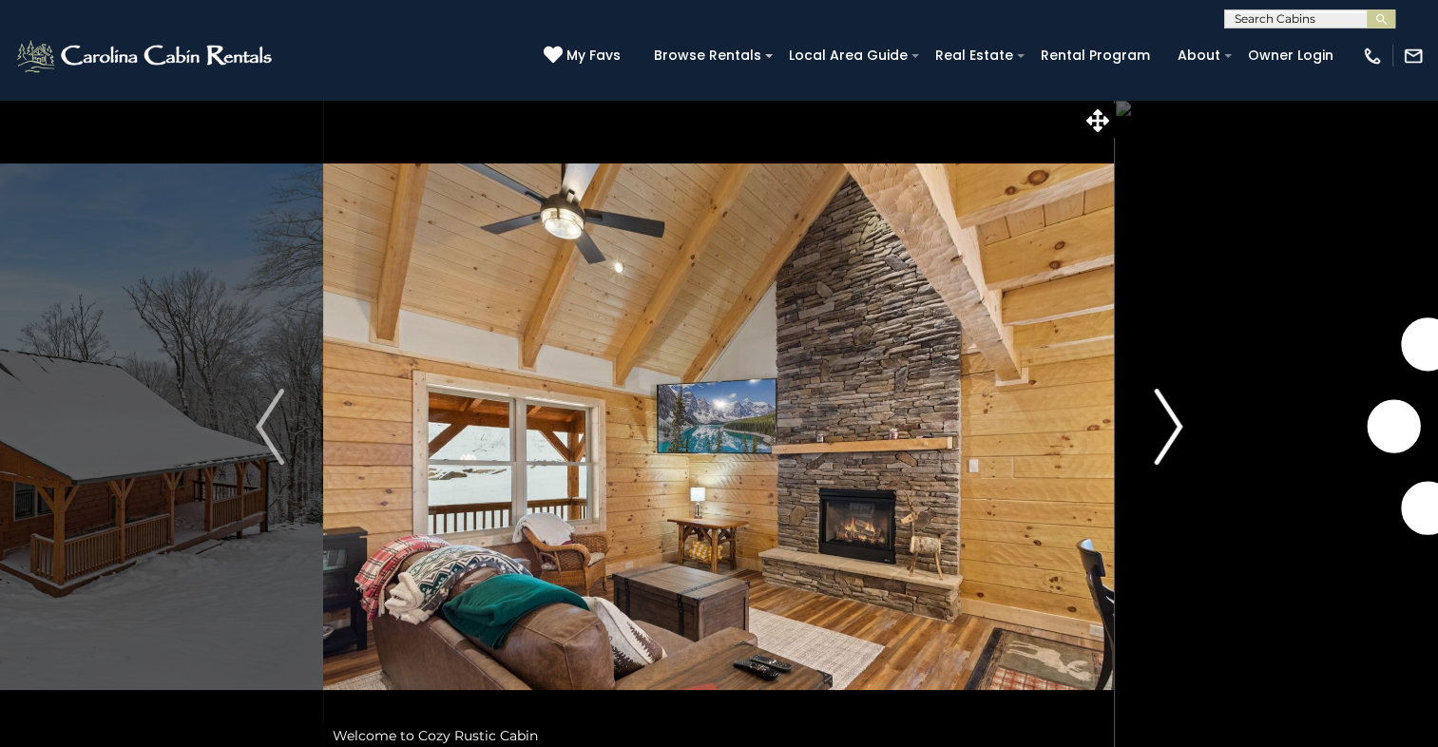
click at [1169, 420] on img "Next" at bounding box center [1168, 427] width 29 height 76
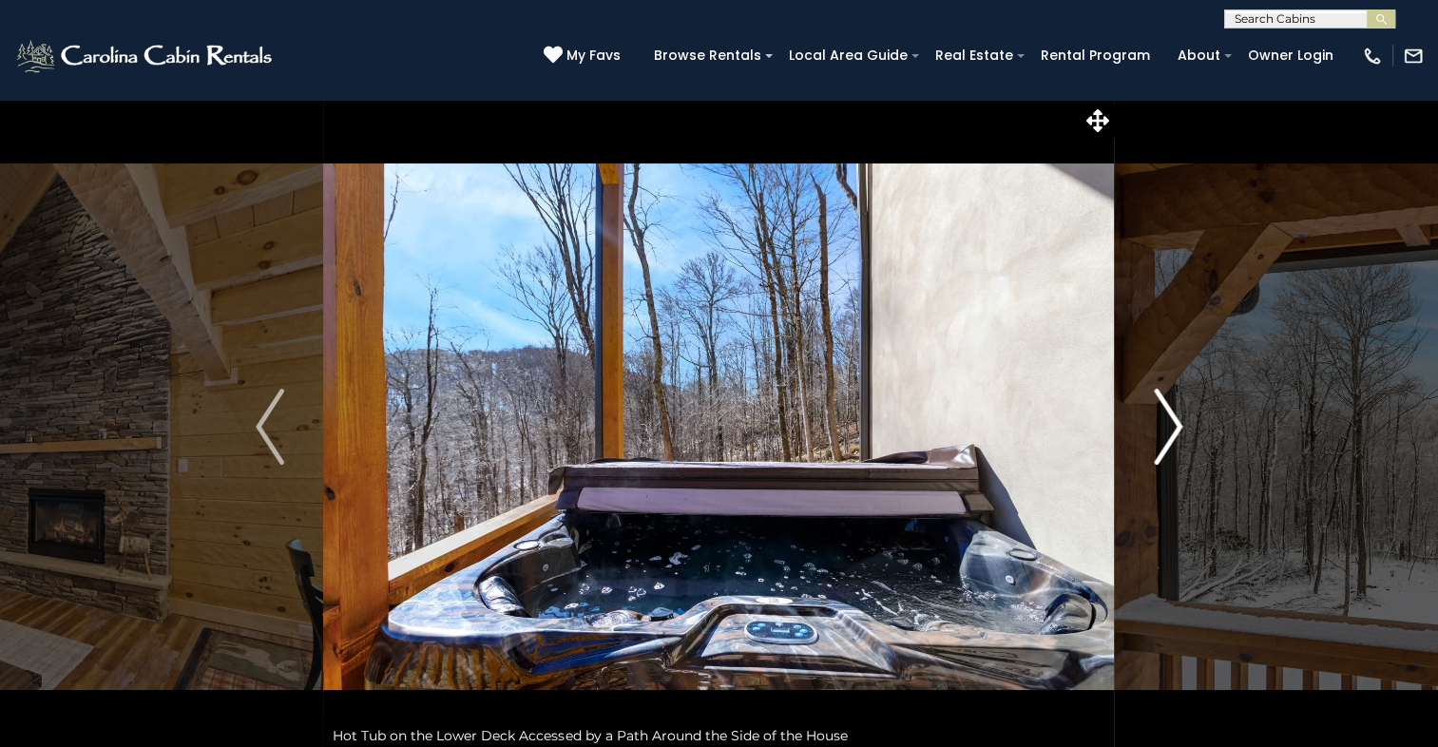
click at [1169, 416] on img "Next" at bounding box center [1168, 427] width 29 height 76
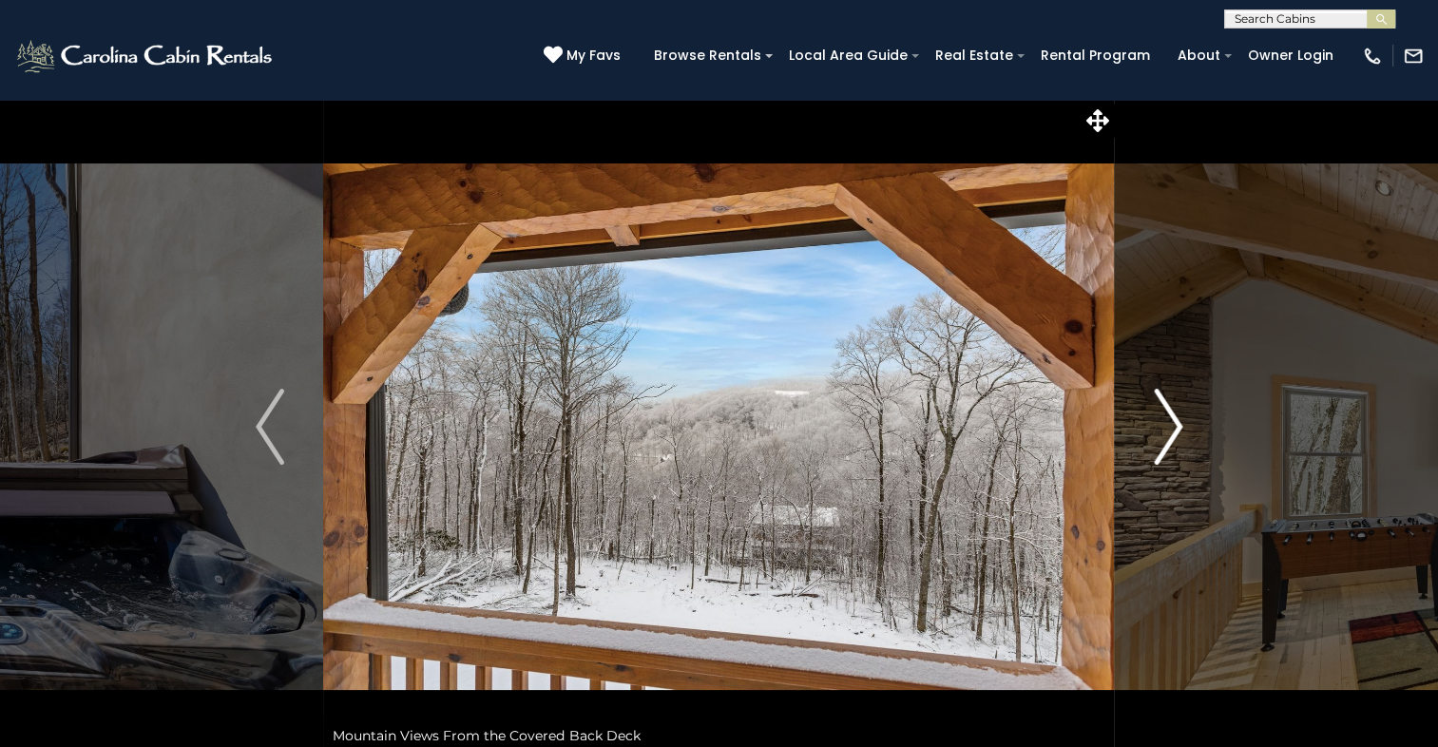
click at [1170, 416] on img "Next" at bounding box center [1168, 427] width 29 height 76
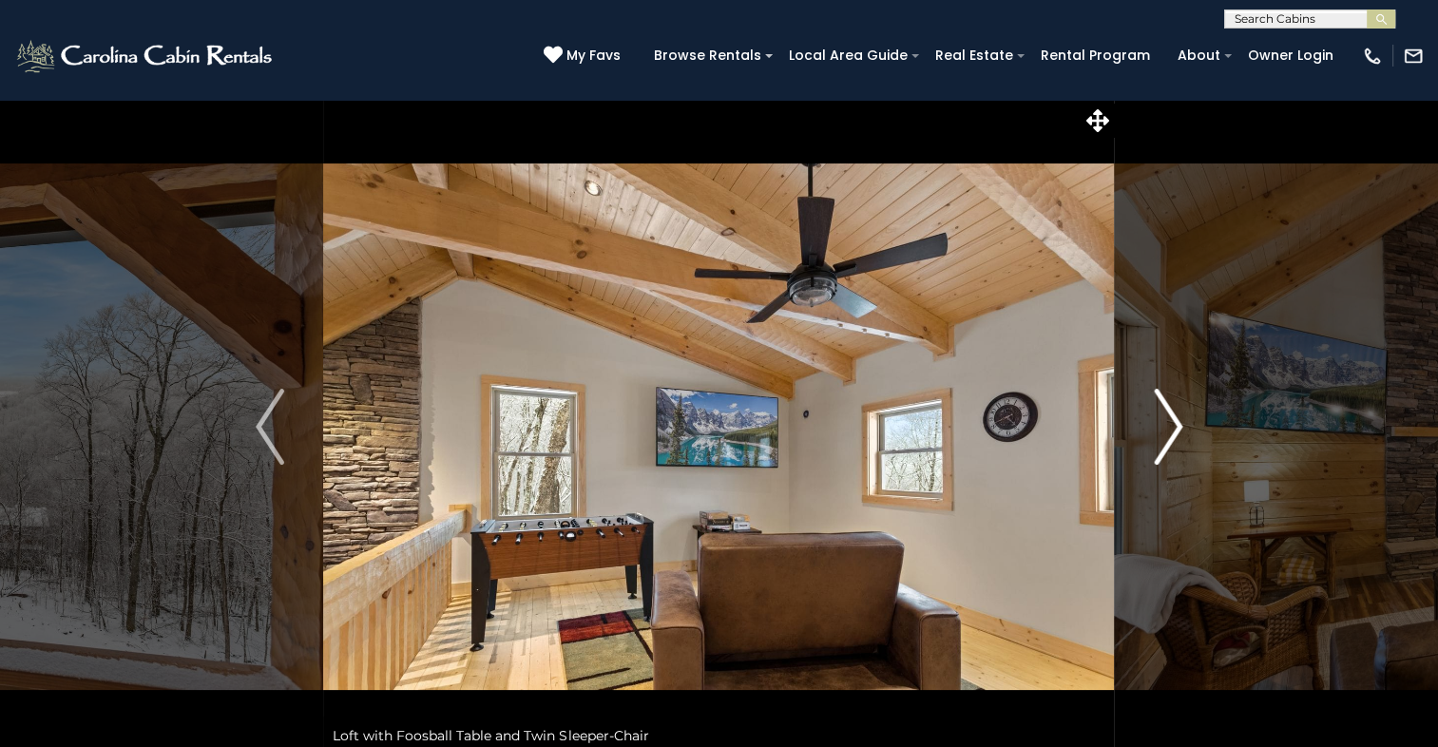
click at [1170, 416] on img "Next" at bounding box center [1168, 427] width 29 height 76
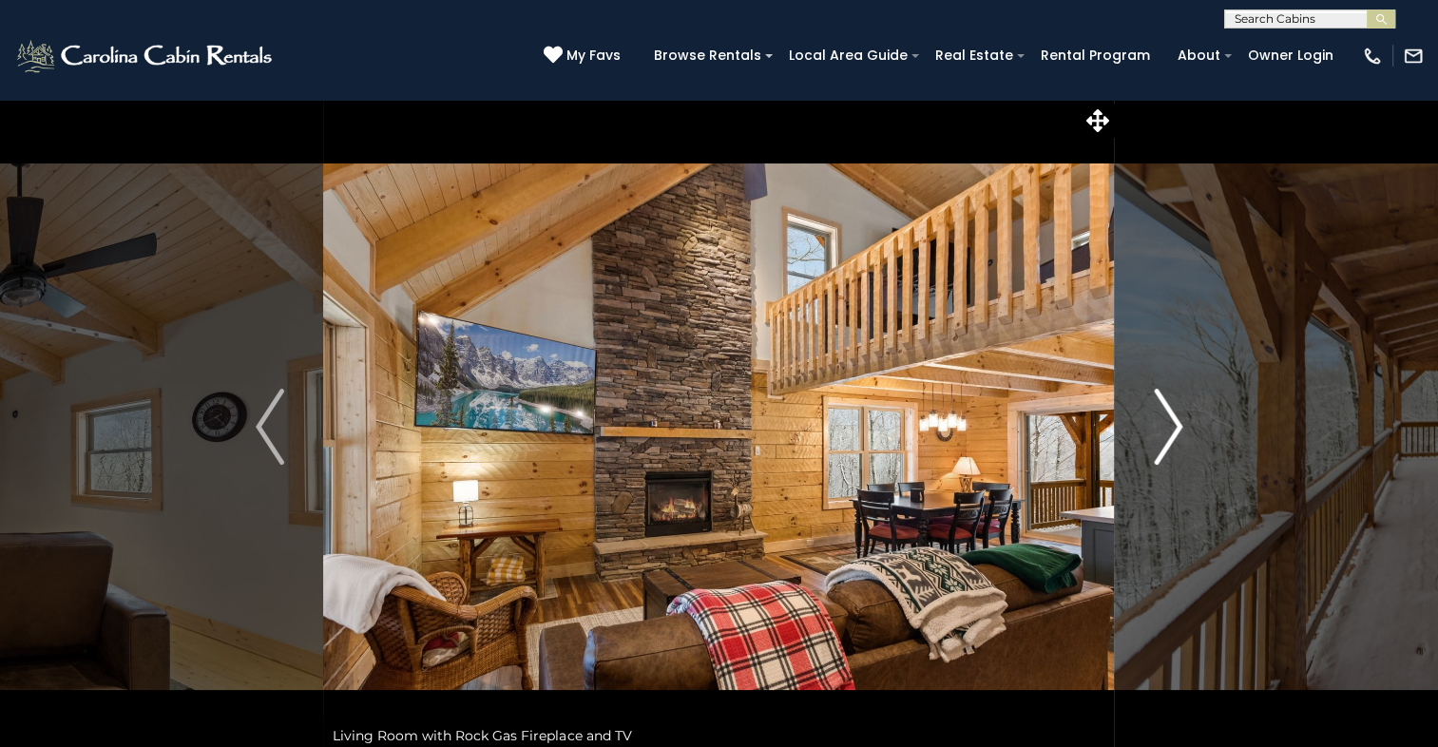
click at [1170, 416] on img "Next" at bounding box center [1168, 427] width 29 height 76
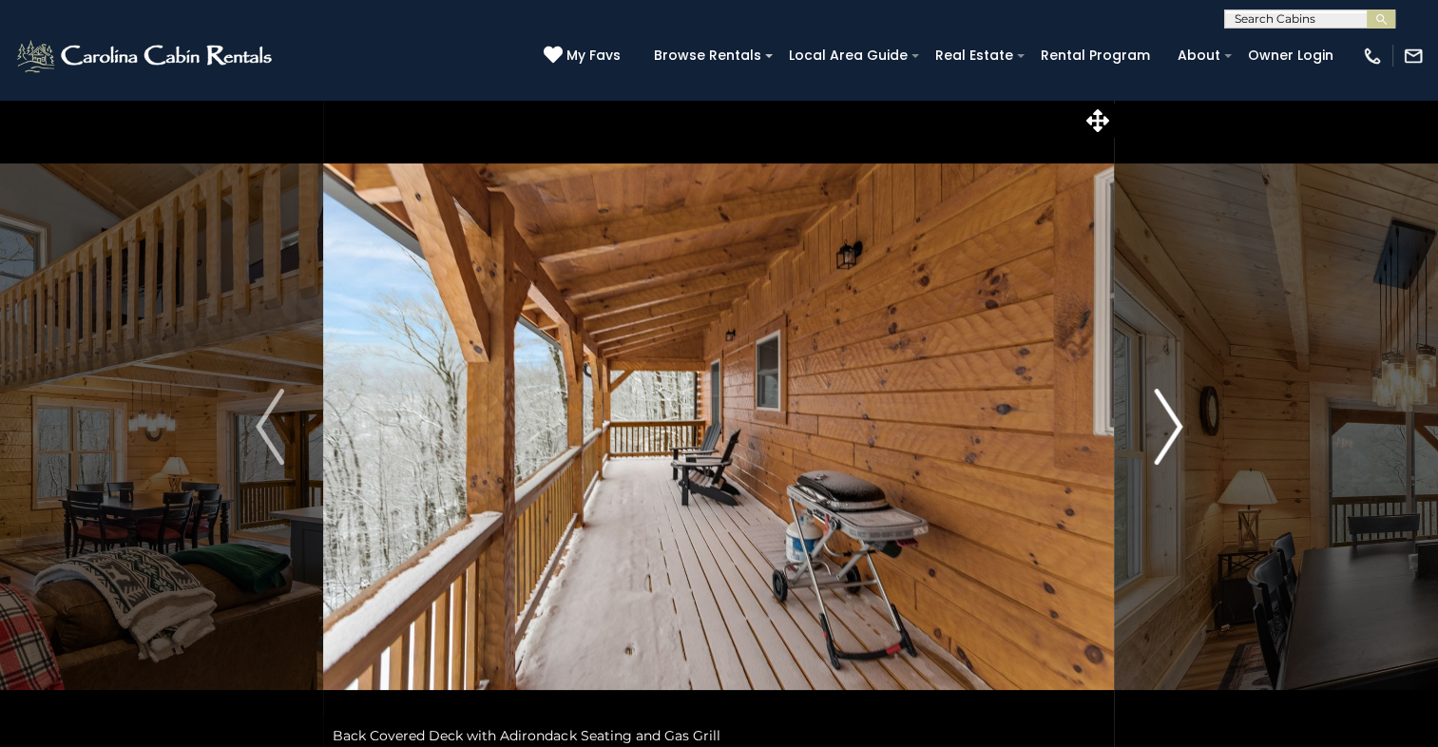
click at [1170, 416] on img "Next" at bounding box center [1168, 427] width 29 height 76
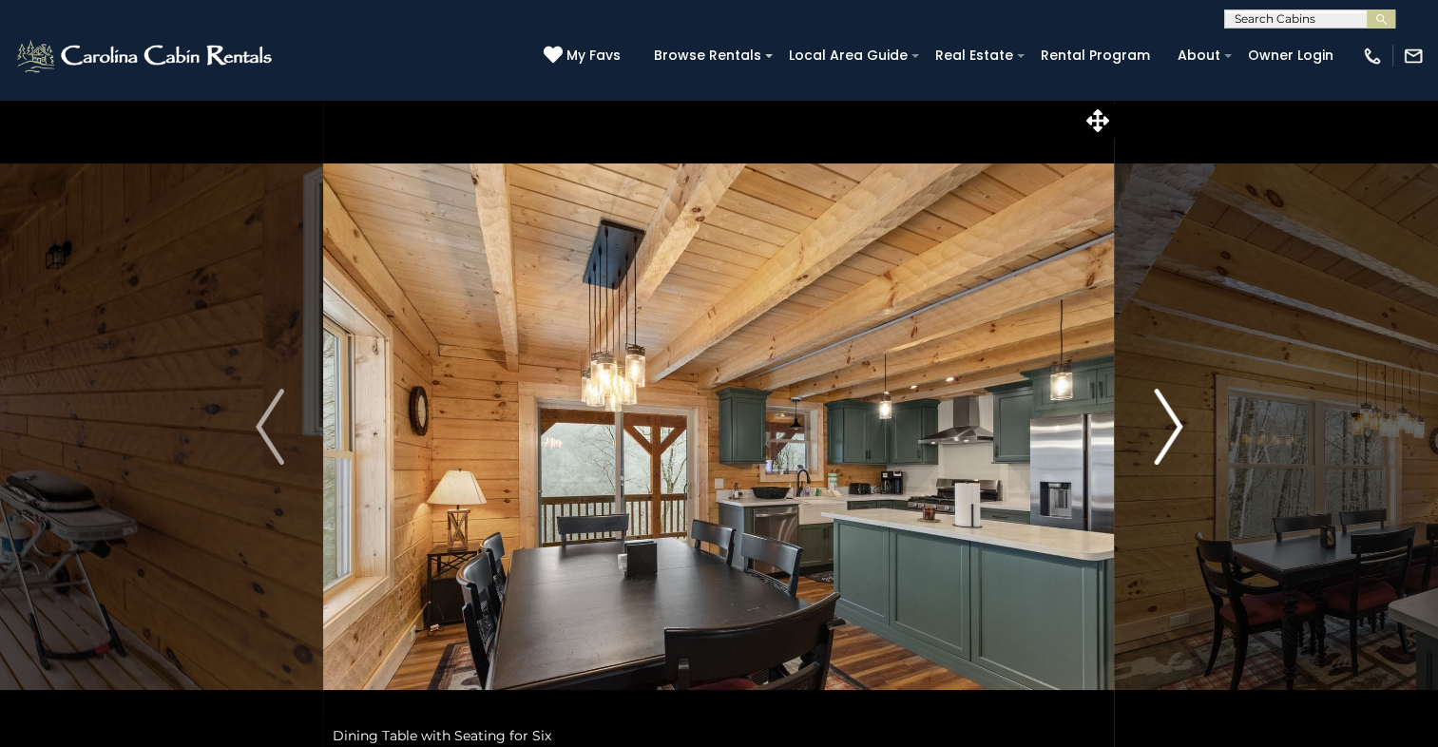
click at [1163, 428] on img "Next" at bounding box center [1168, 427] width 29 height 76
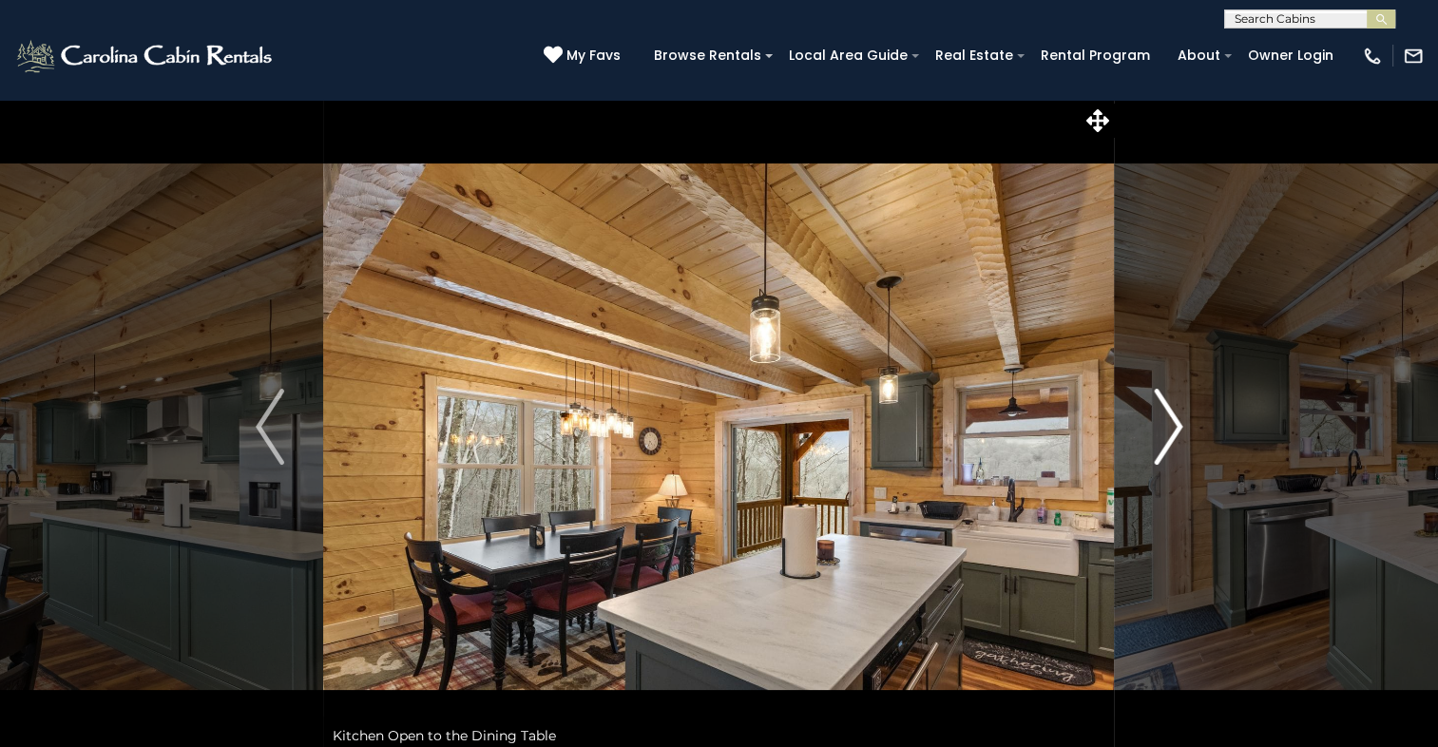
click at [1168, 424] on img "Next" at bounding box center [1168, 427] width 29 height 76
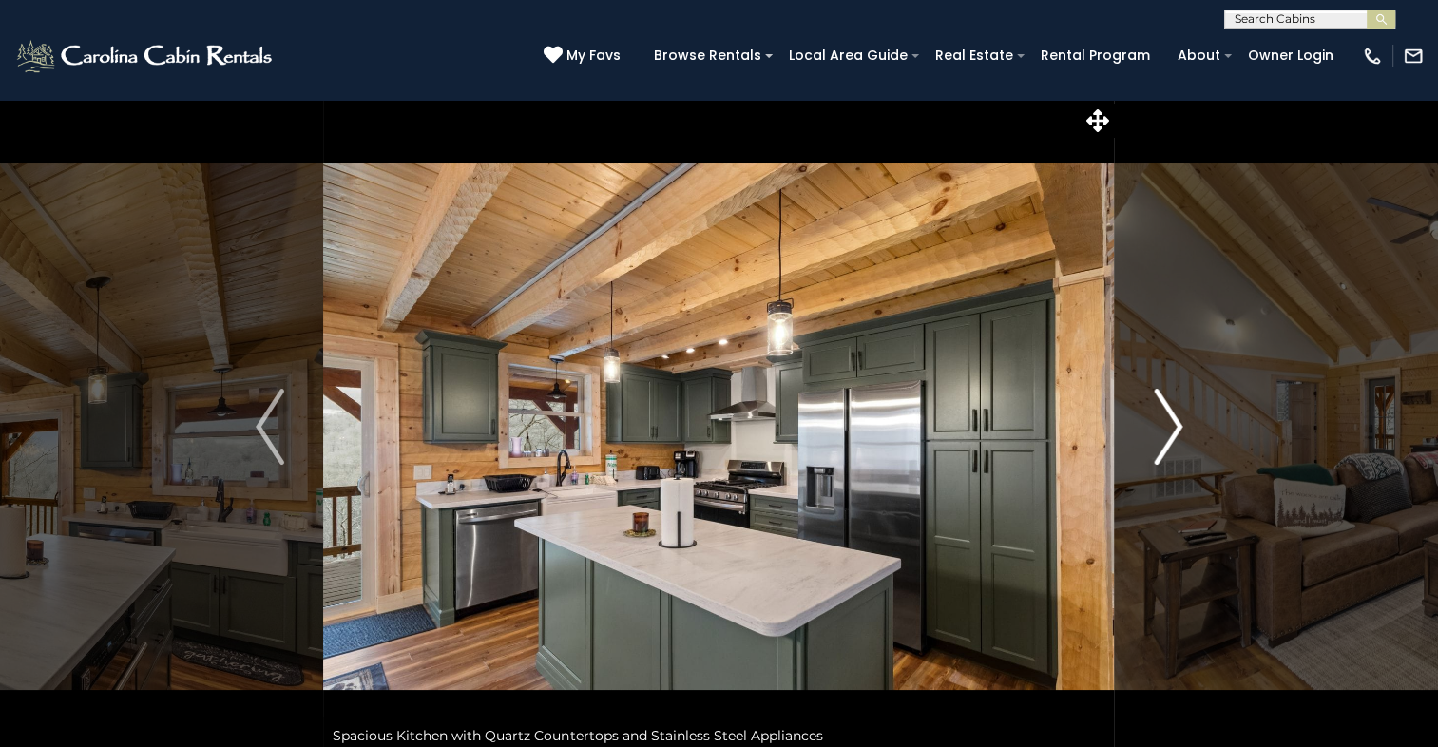
click at [1168, 424] on img "Next" at bounding box center [1168, 427] width 29 height 76
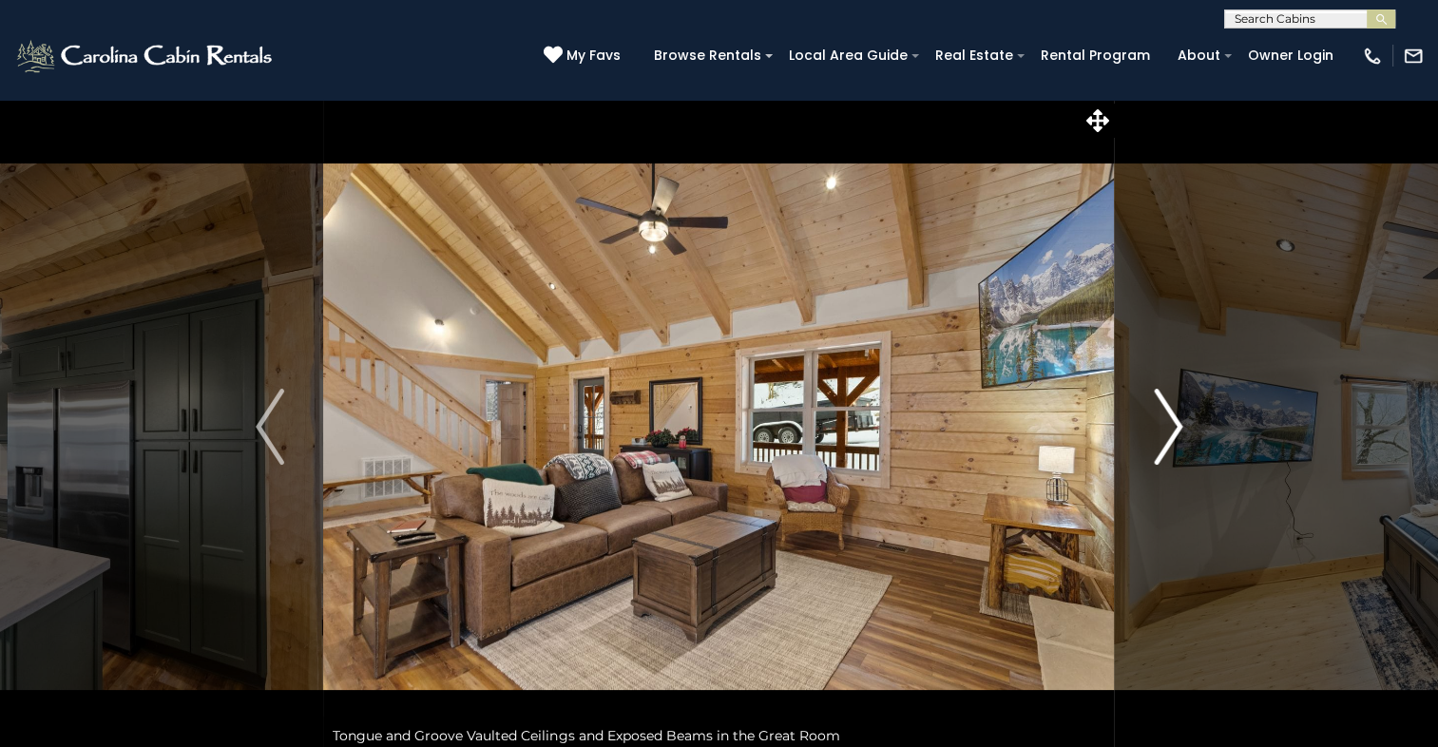
click at [1168, 423] on img "Next" at bounding box center [1168, 427] width 29 height 76
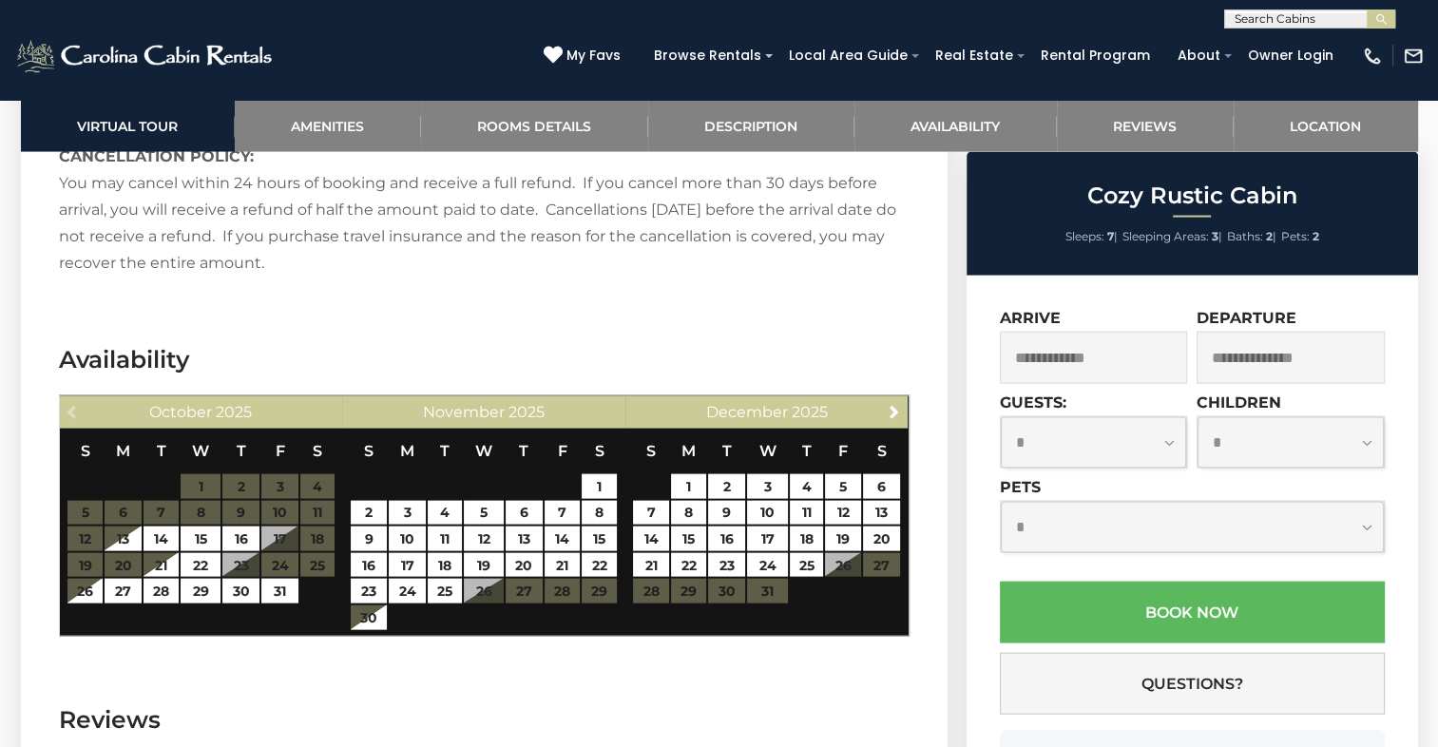
scroll to position [3802, 0]
